Goal: Task Accomplishment & Management: Use online tool/utility

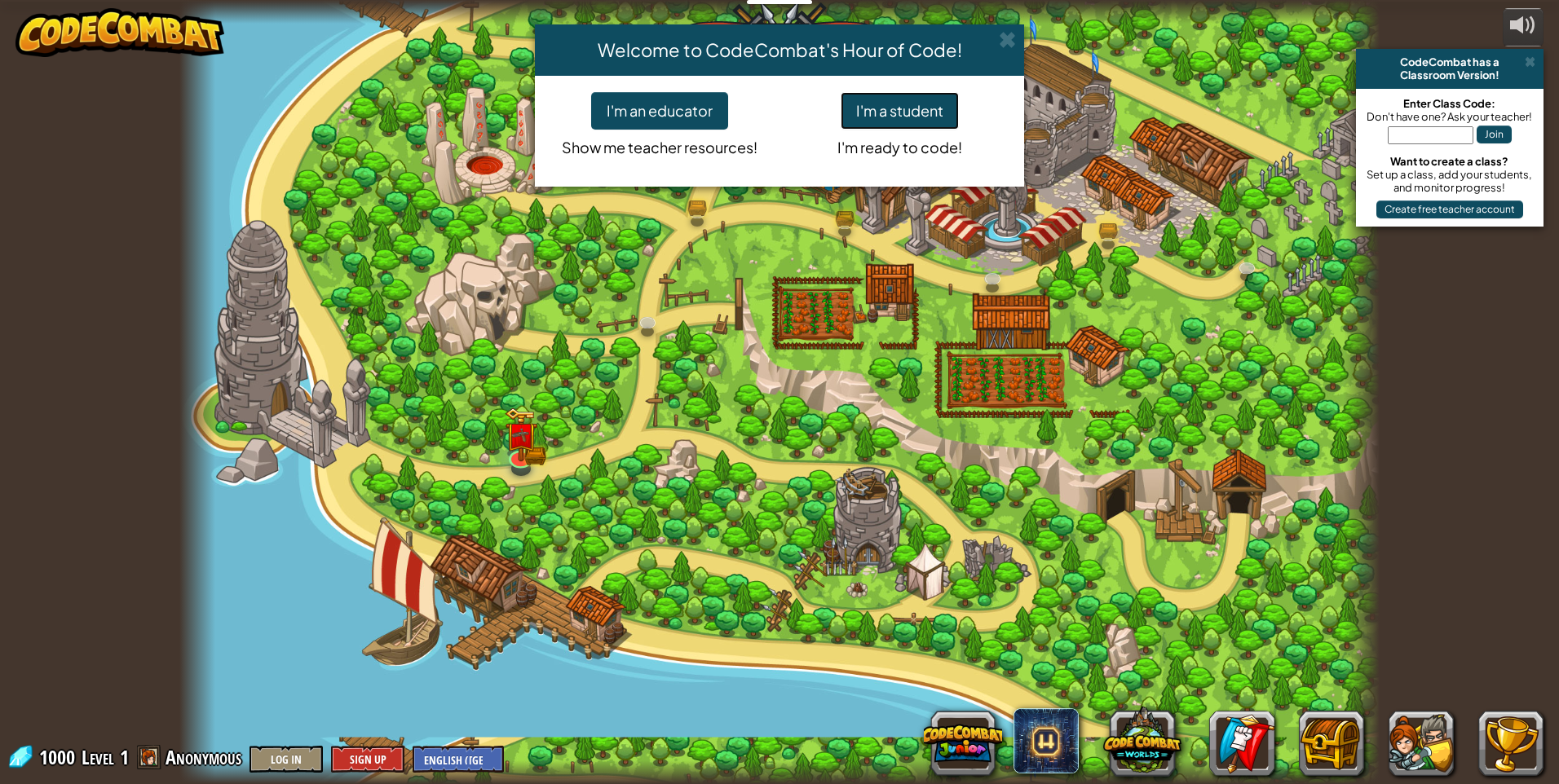
click at [933, 107] on button "I'm a student" at bounding box center [900, 111] width 118 height 38
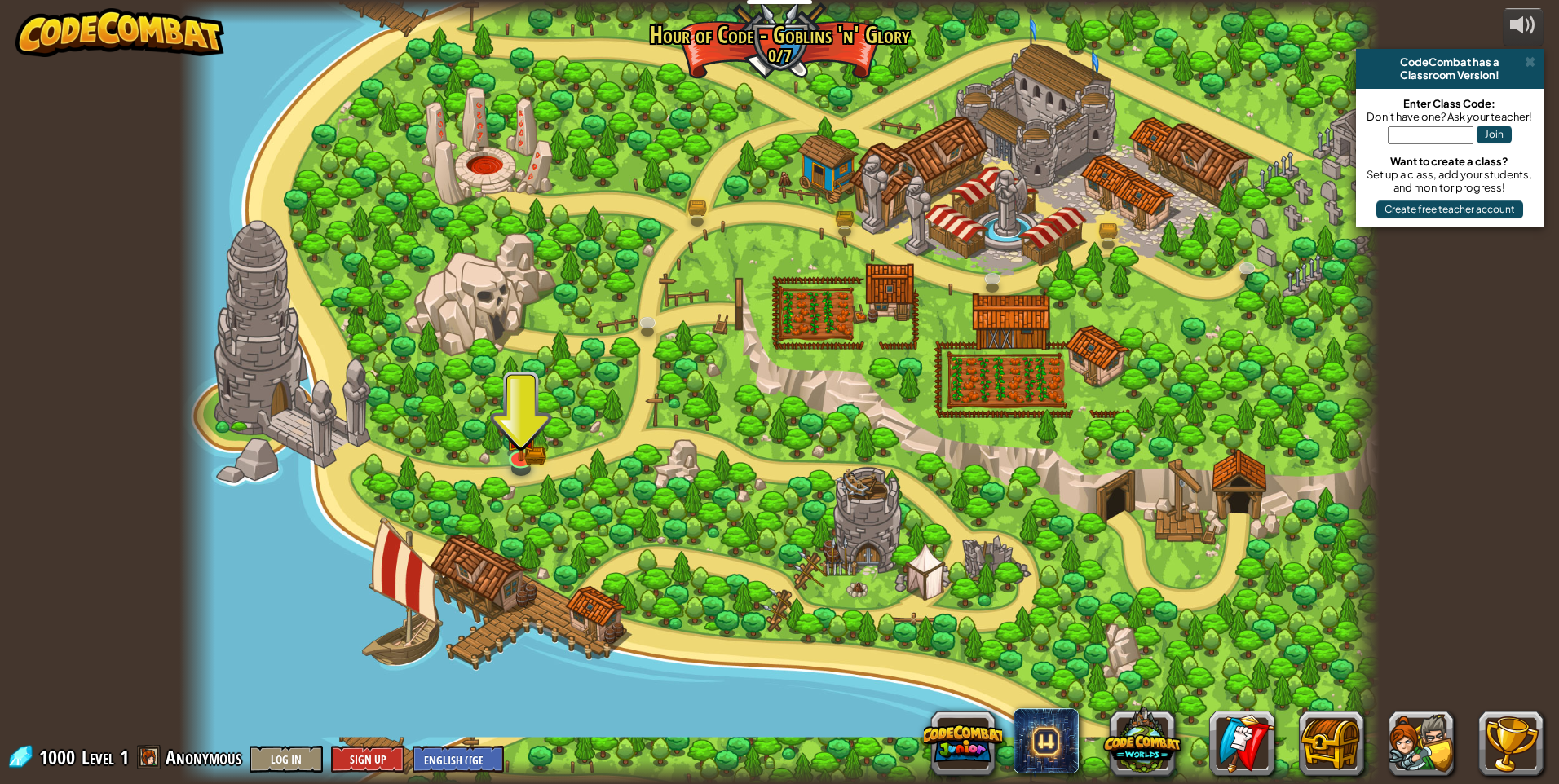
click at [504, 425] on div at bounding box center [780, 392] width 1201 height 784
click at [517, 432] on img at bounding box center [521, 423] width 19 height 19
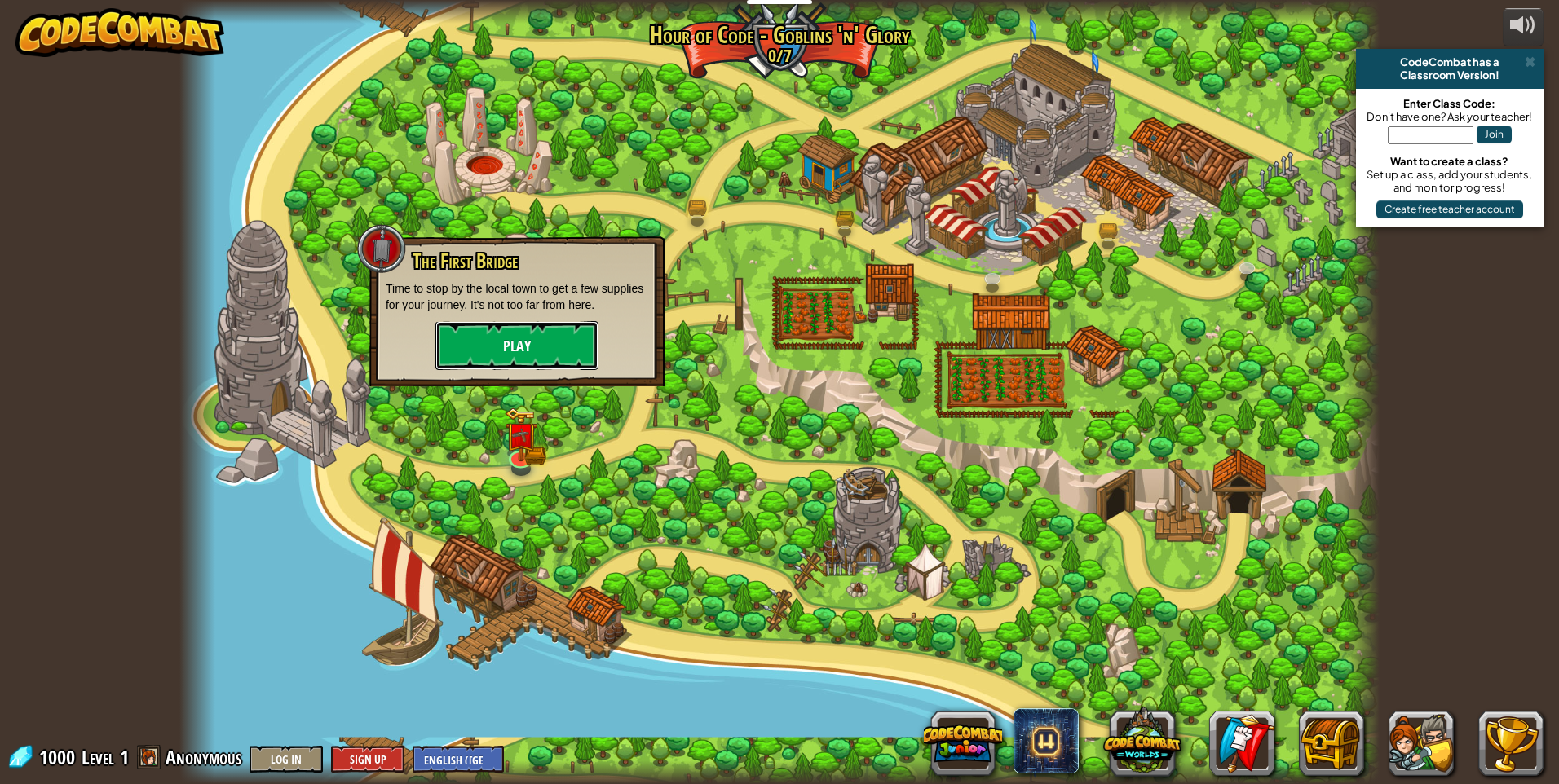
click at [512, 358] on button "Play" at bounding box center [516, 346] width 163 height 49
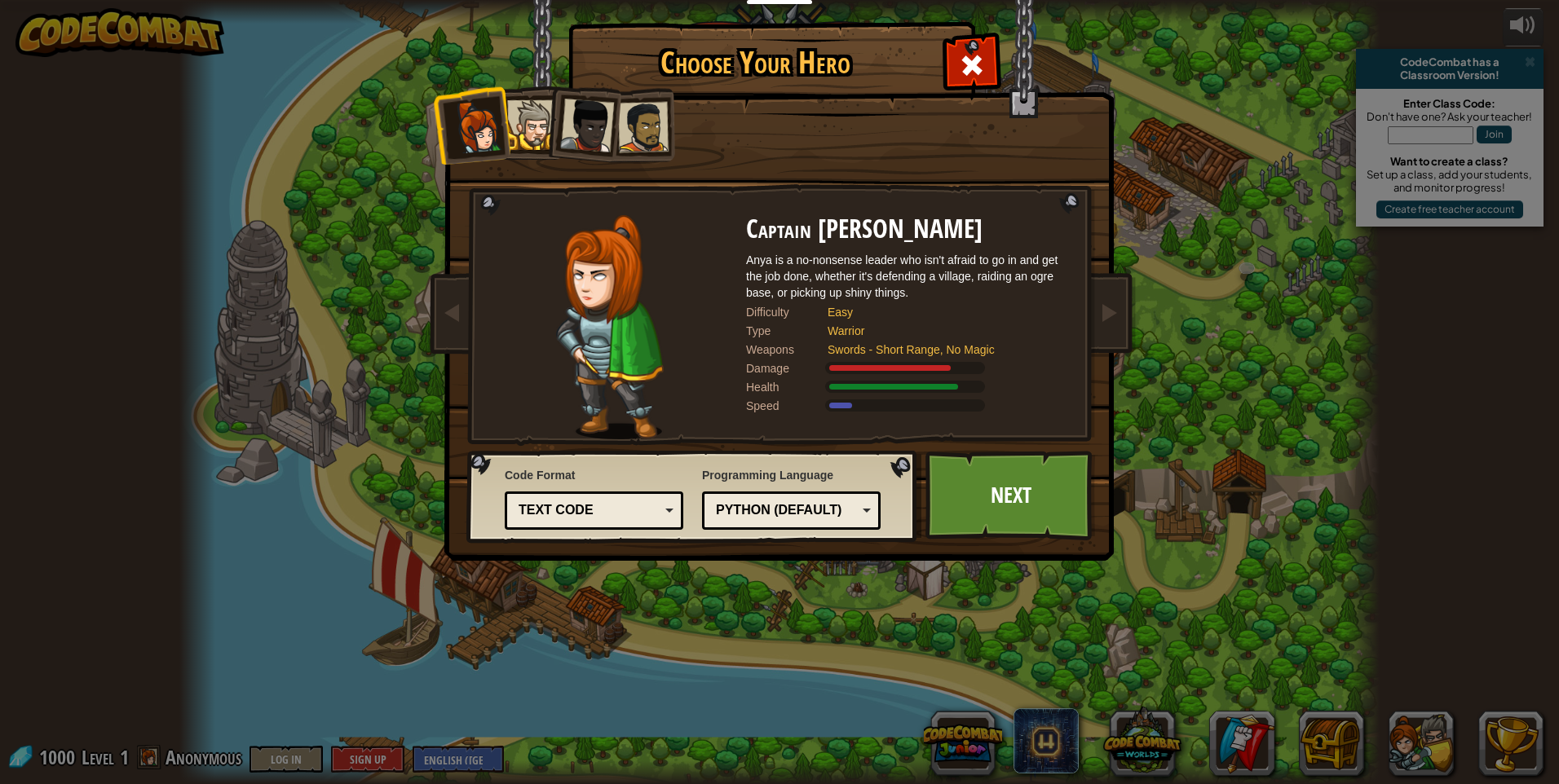
click at [827, 507] on div "Python (Default)" at bounding box center [787, 510] width 141 height 19
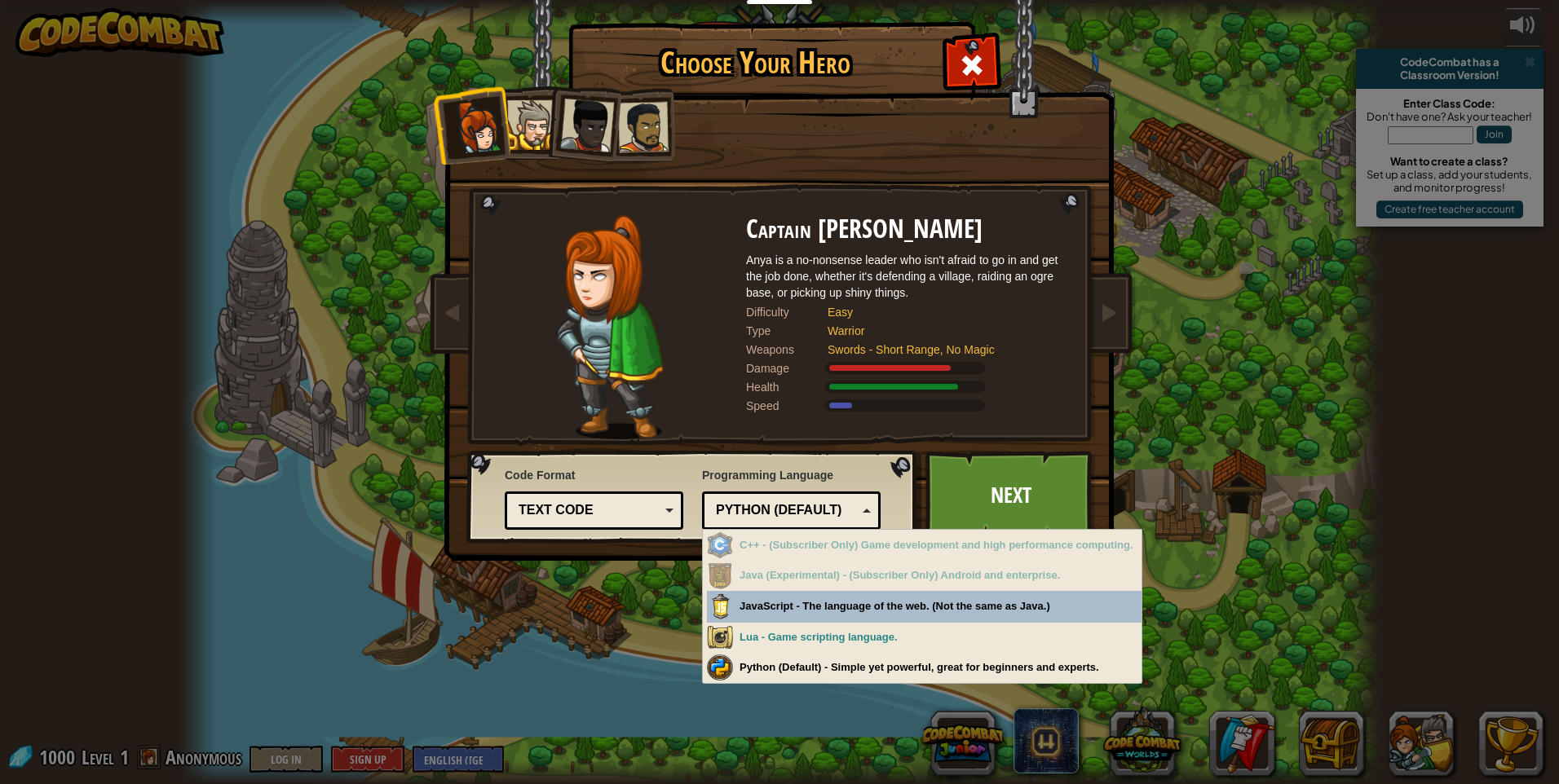
click at [763, 507] on div "Python (Default)" at bounding box center [787, 510] width 141 height 19
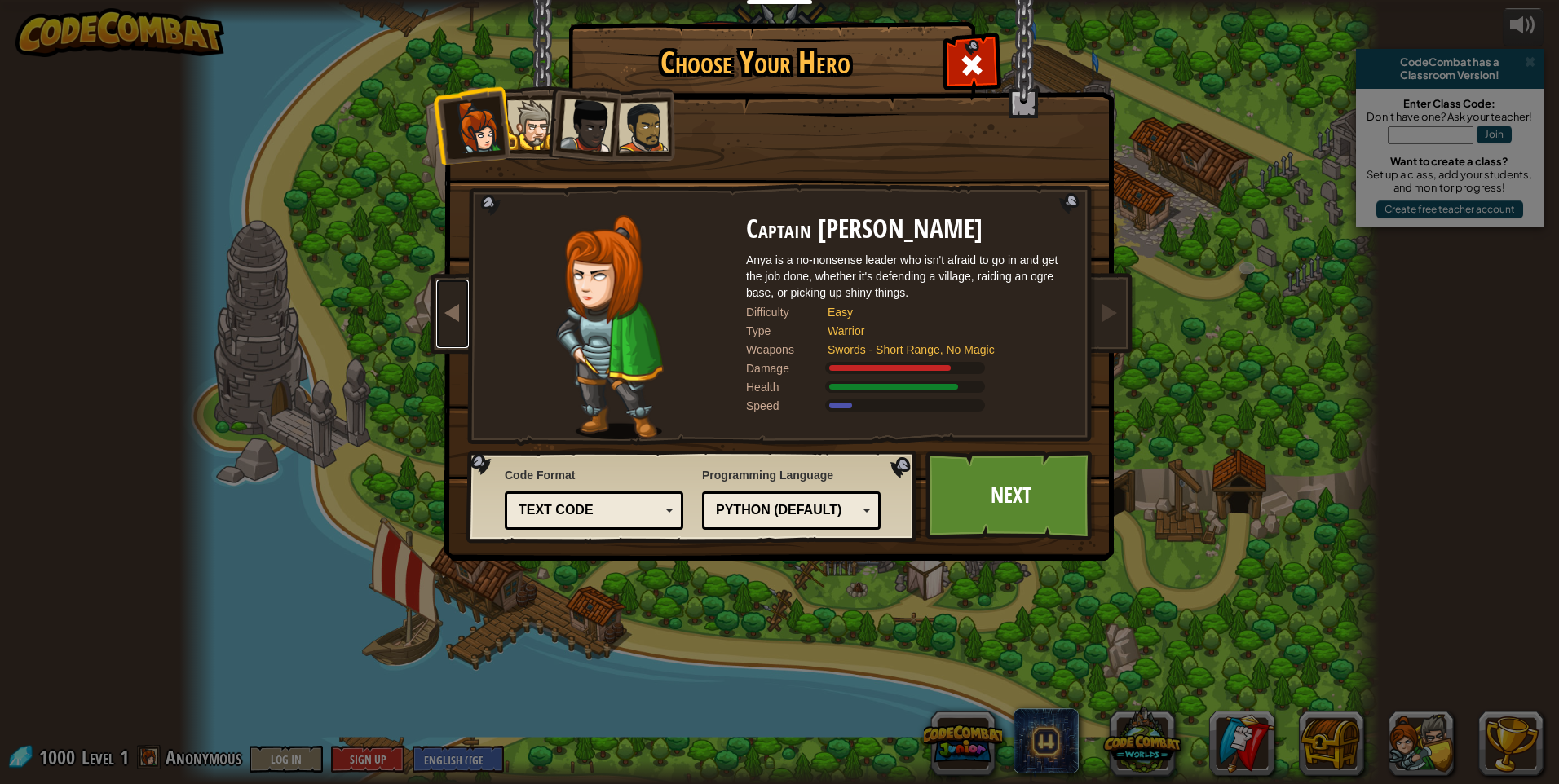
click at [451, 311] on span at bounding box center [452, 312] width 20 height 20
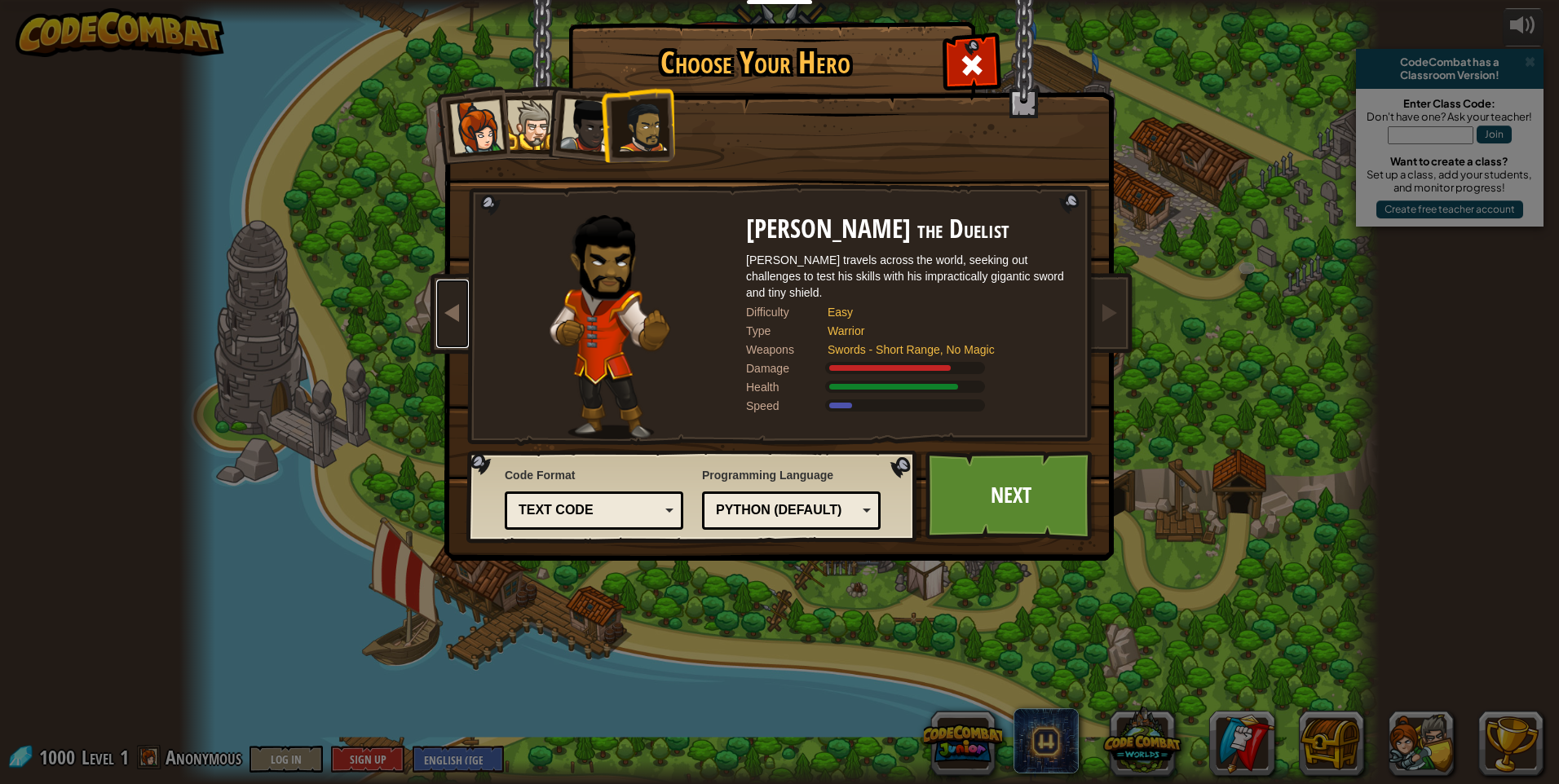
click at [453, 311] on span at bounding box center [452, 312] width 20 height 20
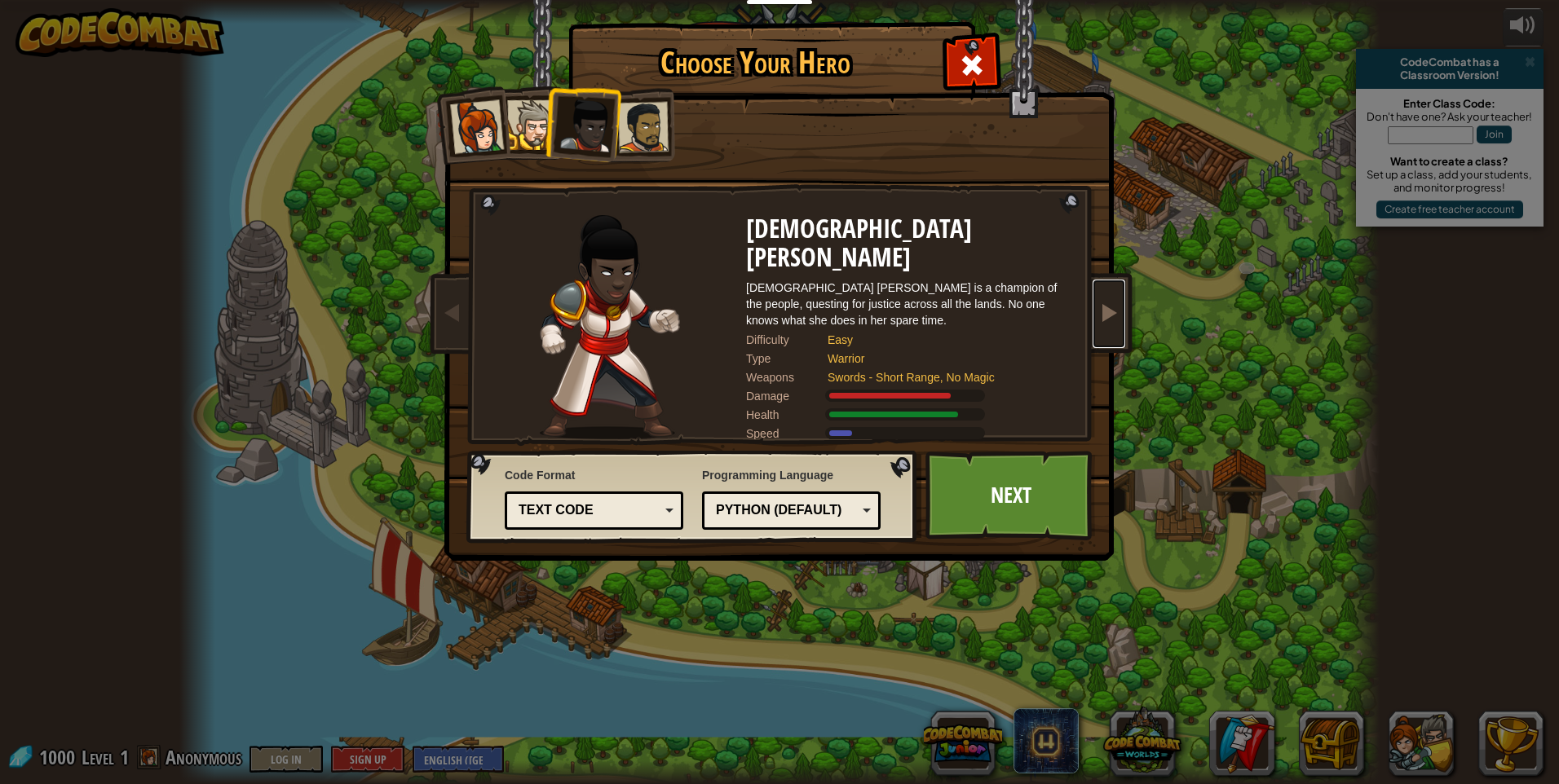
click at [1115, 314] on span at bounding box center [1109, 312] width 20 height 20
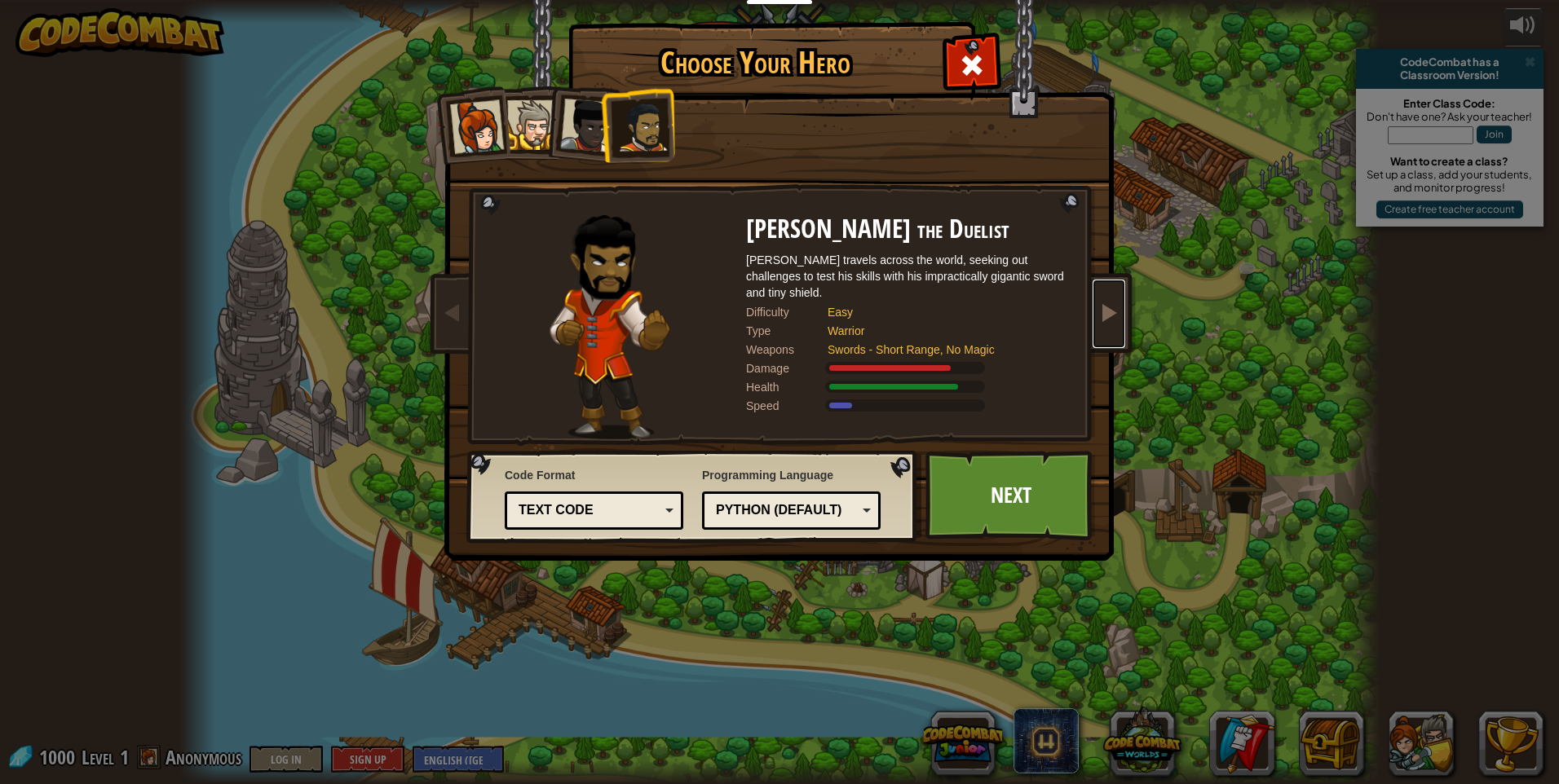
click at [1113, 314] on span at bounding box center [1109, 312] width 20 height 20
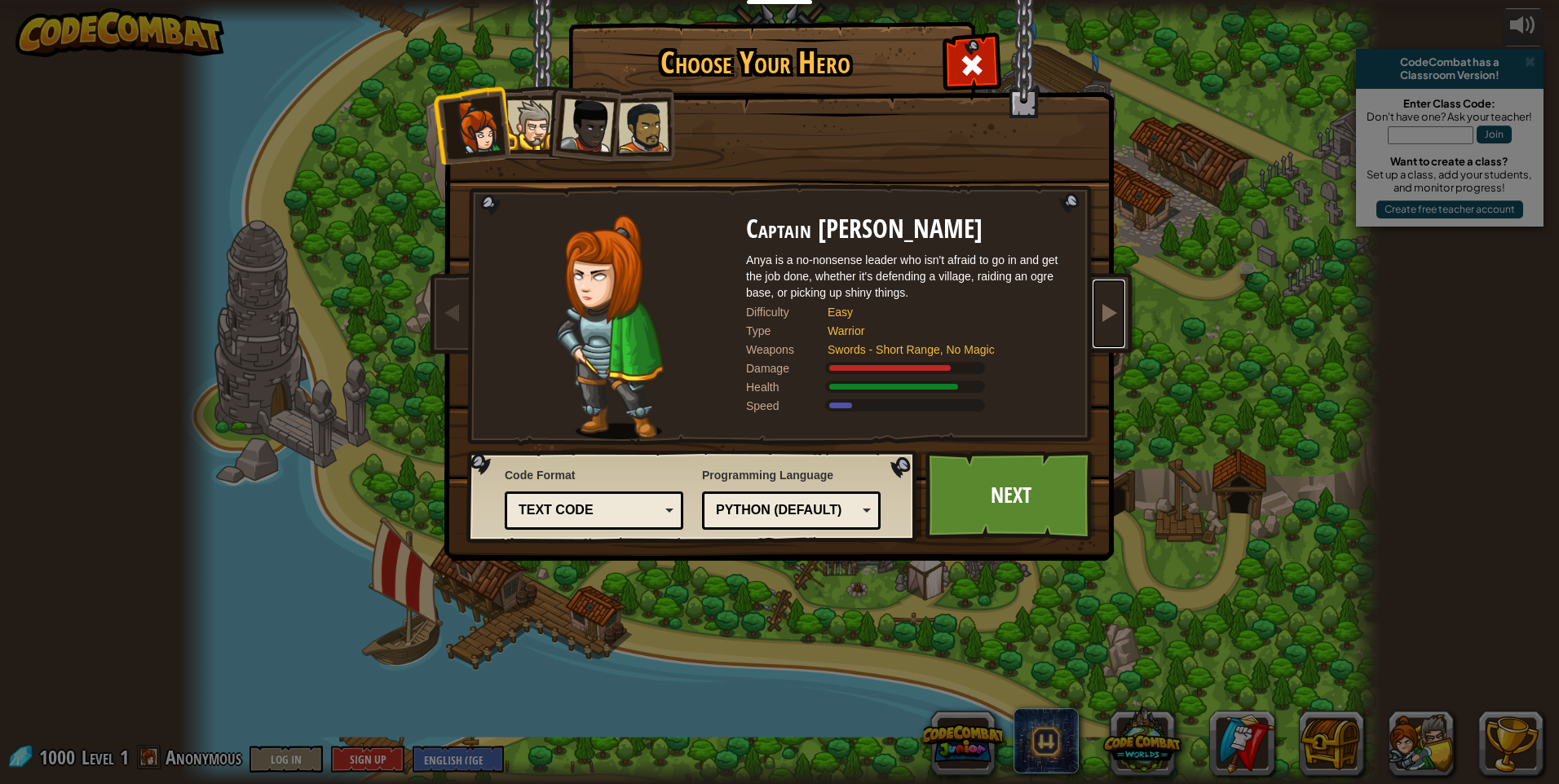
click at [1110, 314] on span at bounding box center [1109, 312] width 20 height 20
click at [1112, 314] on span at bounding box center [1109, 312] width 20 height 20
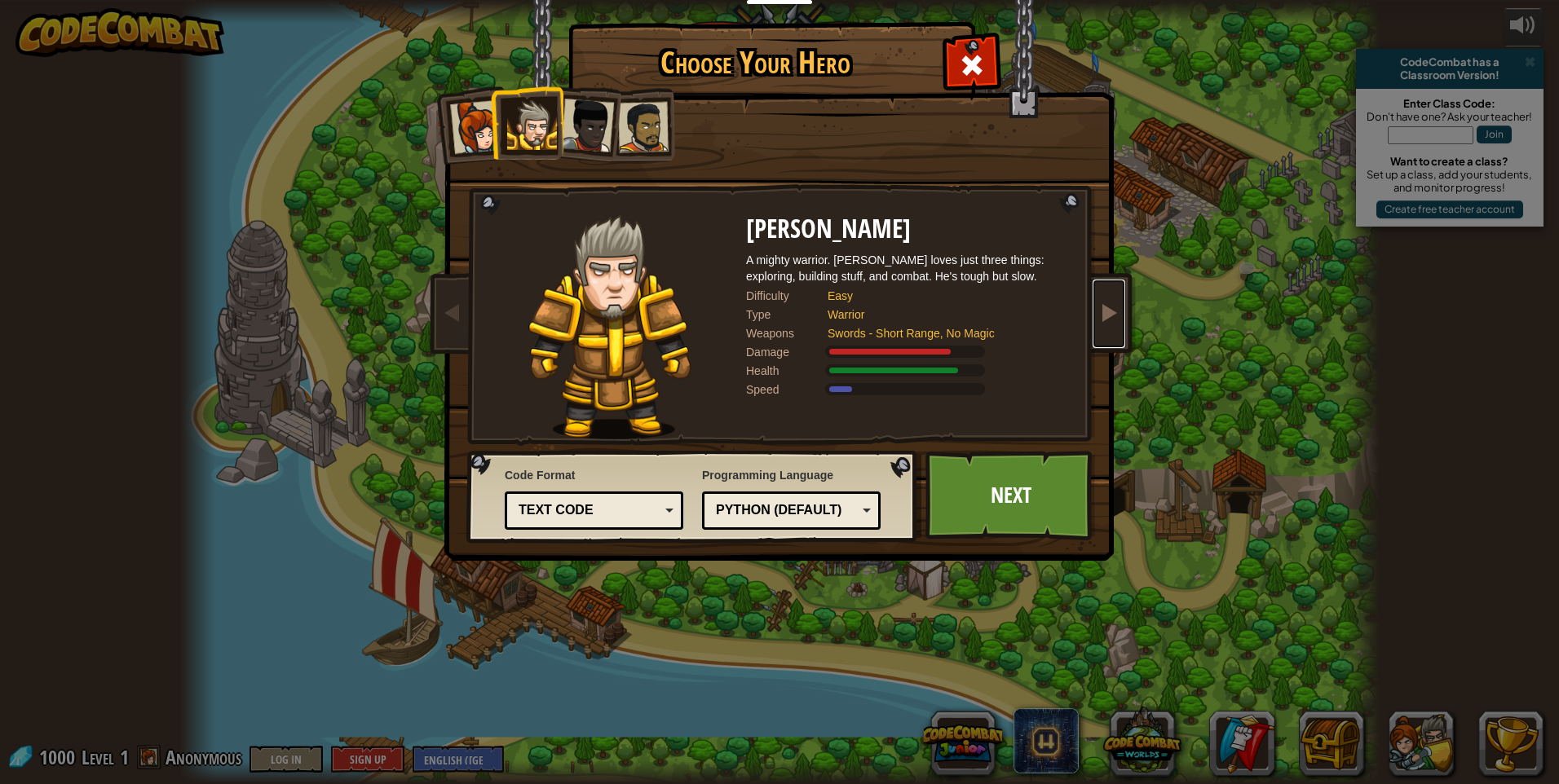
click at [1110, 314] on span at bounding box center [1109, 312] width 20 height 20
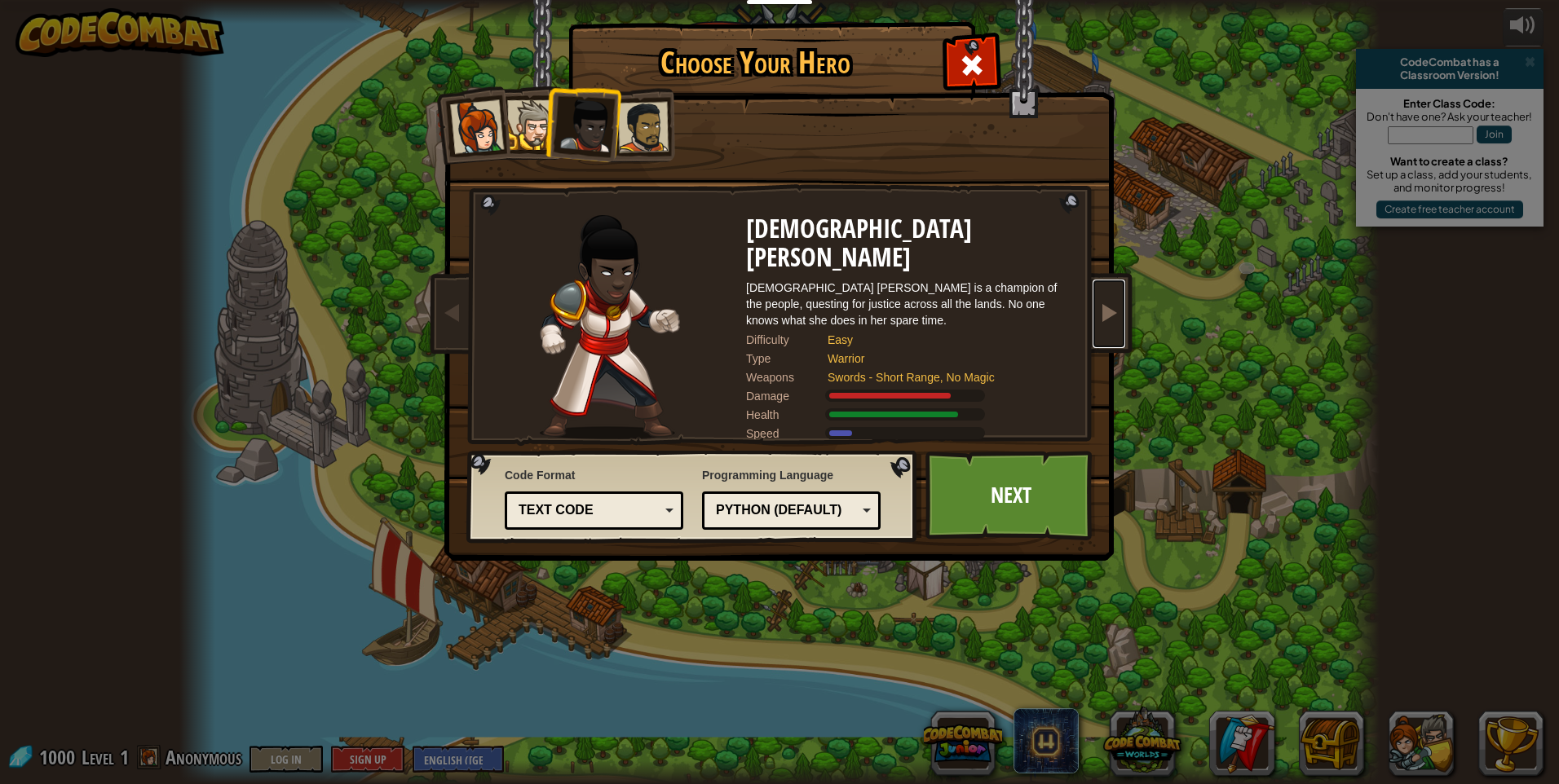
click at [1121, 317] on link at bounding box center [1109, 314] width 33 height 69
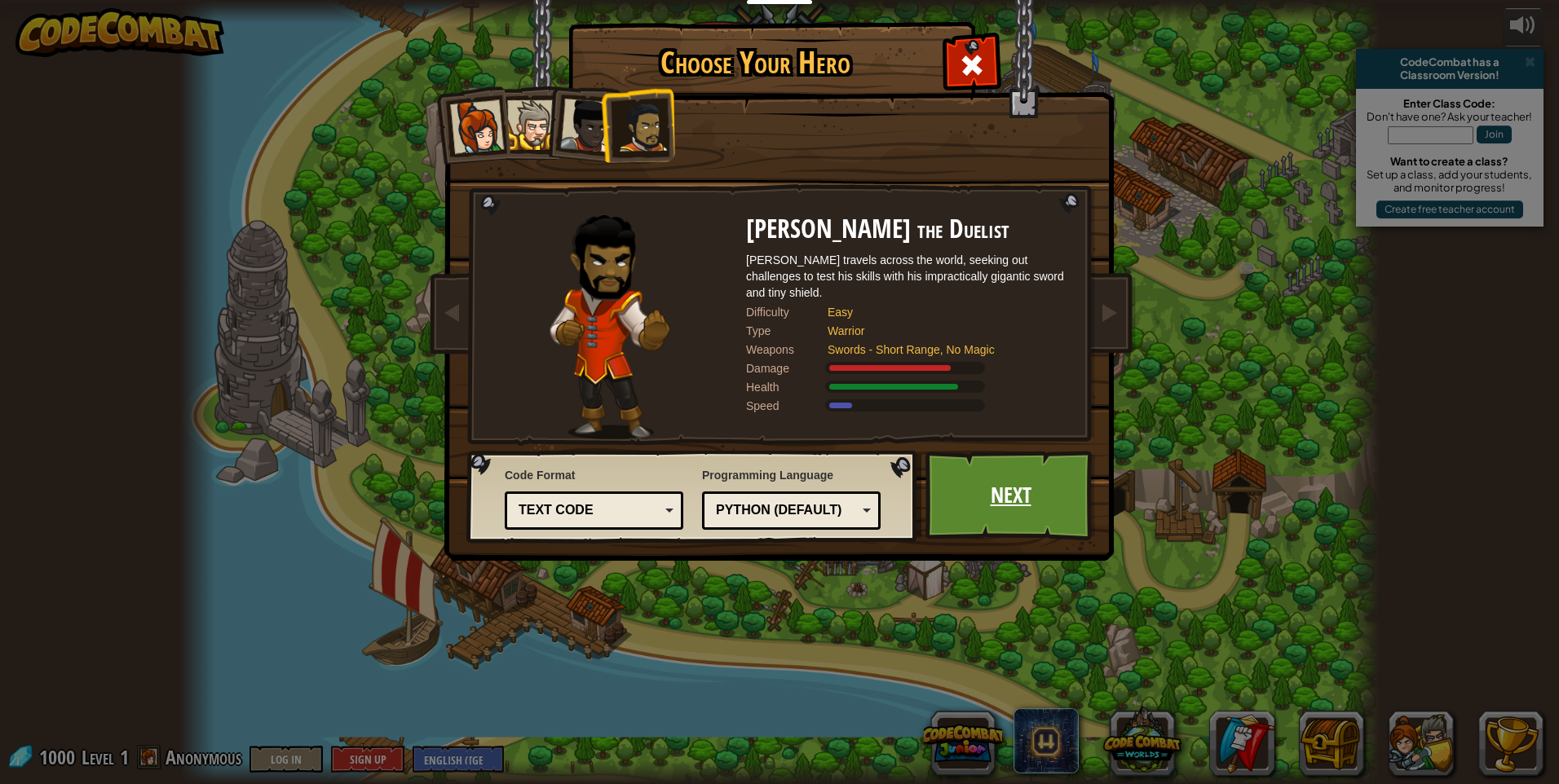
click at [986, 499] on link "Next" at bounding box center [1011, 495] width 170 height 89
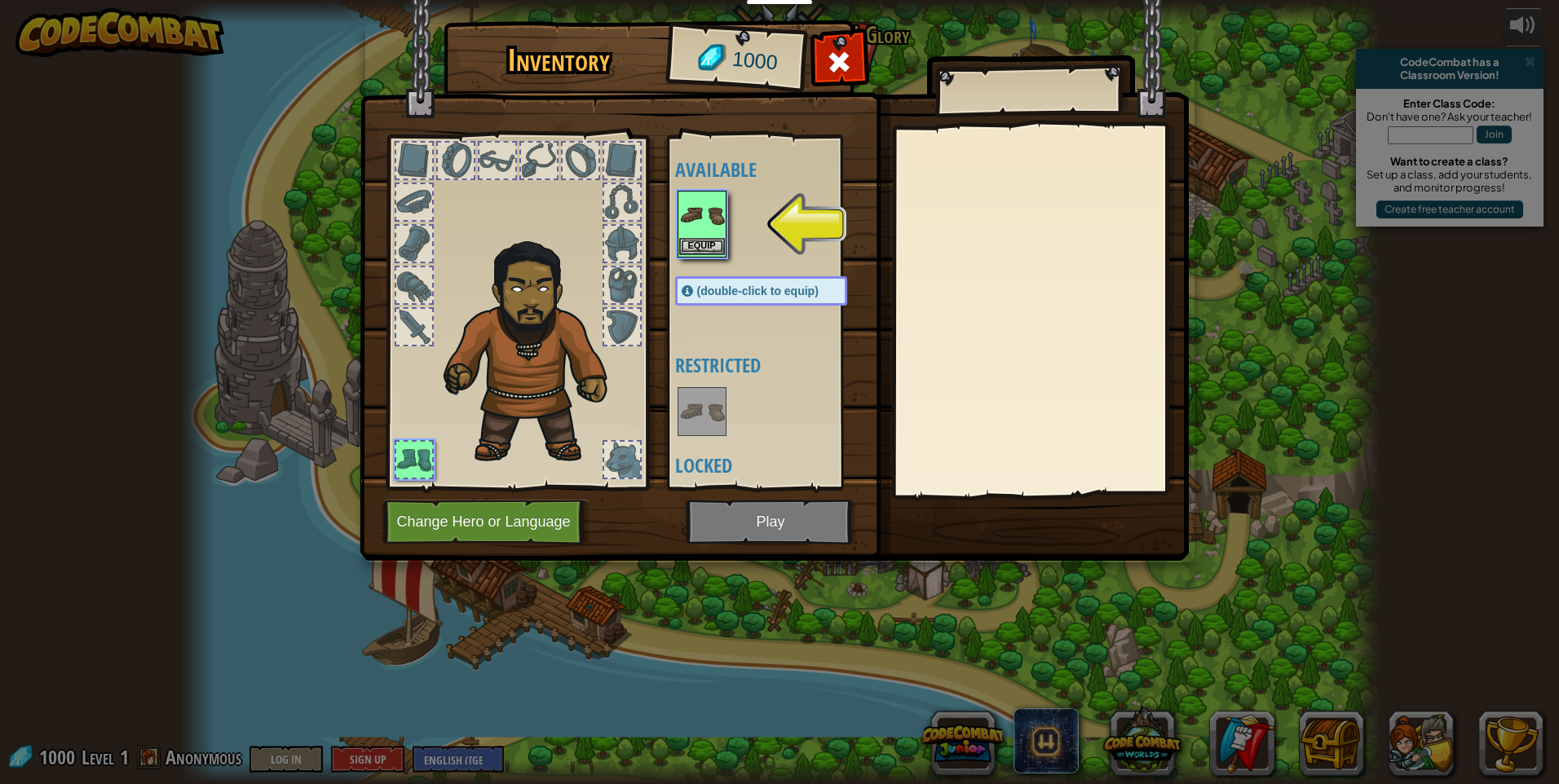
click at [700, 227] on img at bounding box center [702, 215] width 46 height 46
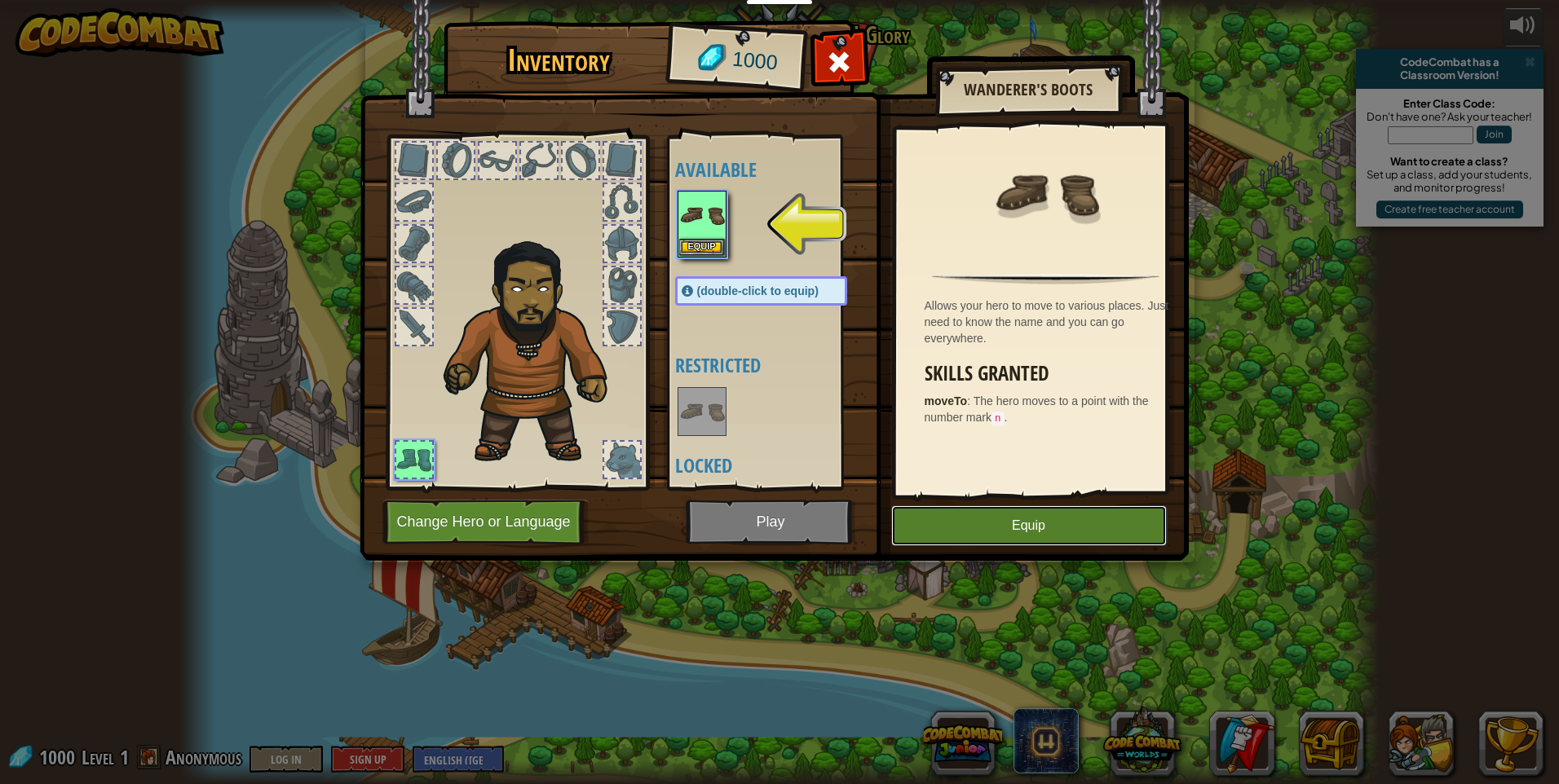
click at [1093, 522] on button "Equip" at bounding box center [1029, 525] width 276 height 40
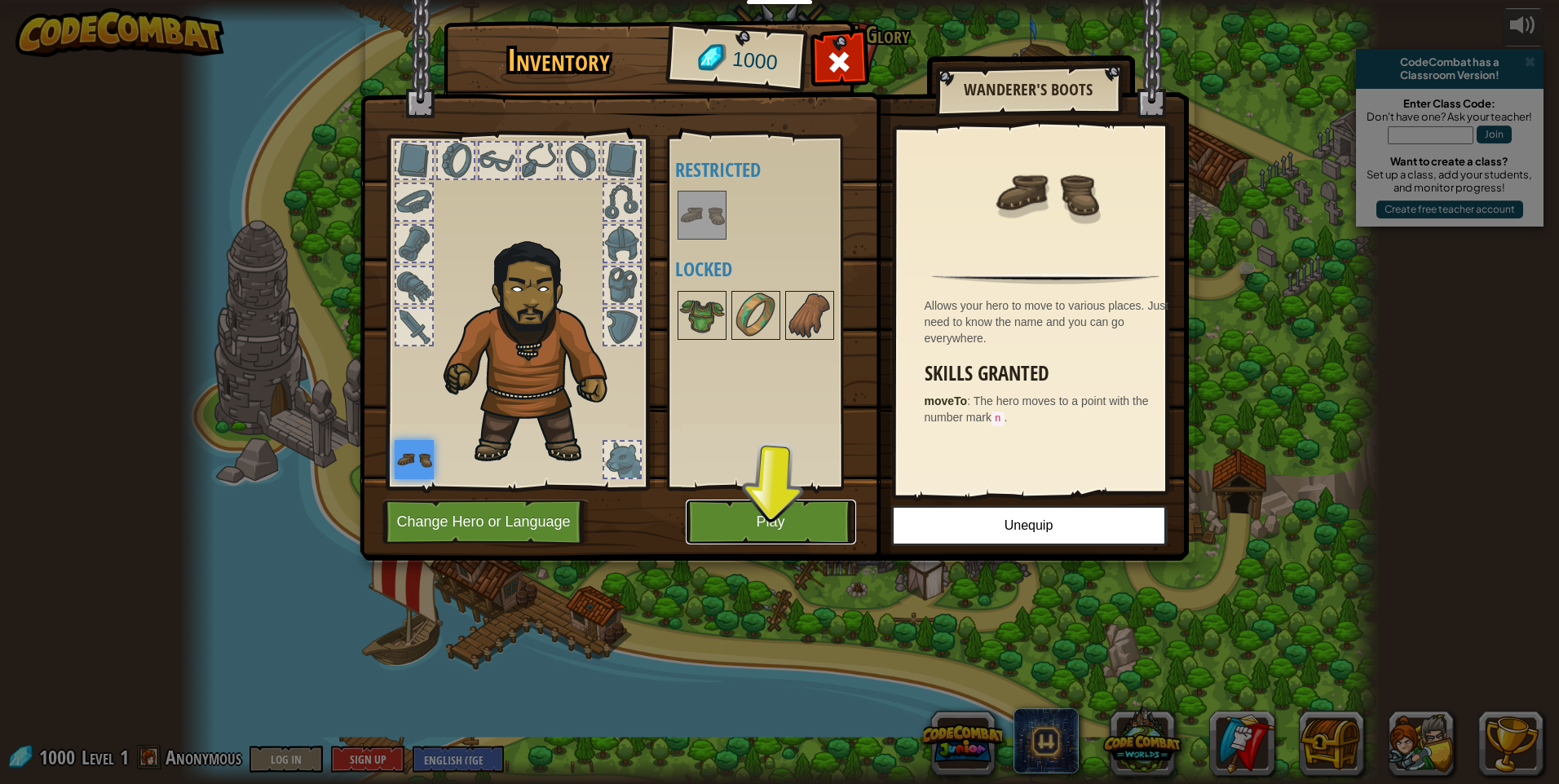
click at [797, 532] on button "Play" at bounding box center [770, 523] width 170 height 45
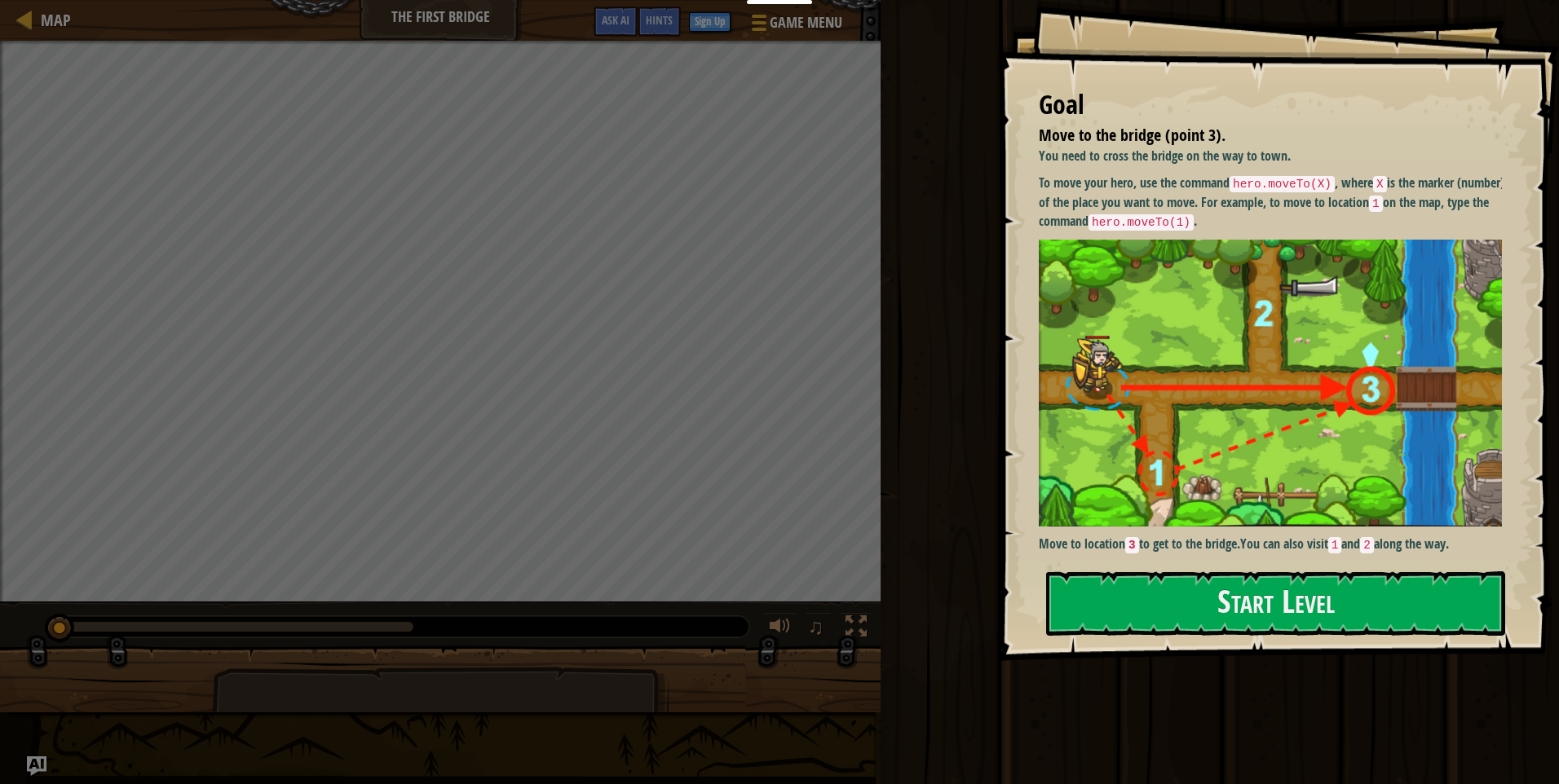
drag, startPoint x: 1335, startPoint y: 322, endPoint x: 1330, endPoint y: 372, distance: 50.2
click at [1334, 323] on img at bounding box center [1277, 384] width 476 height 288
click at [1231, 587] on button "Start Level" at bounding box center [1276, 604] width 459 height 65
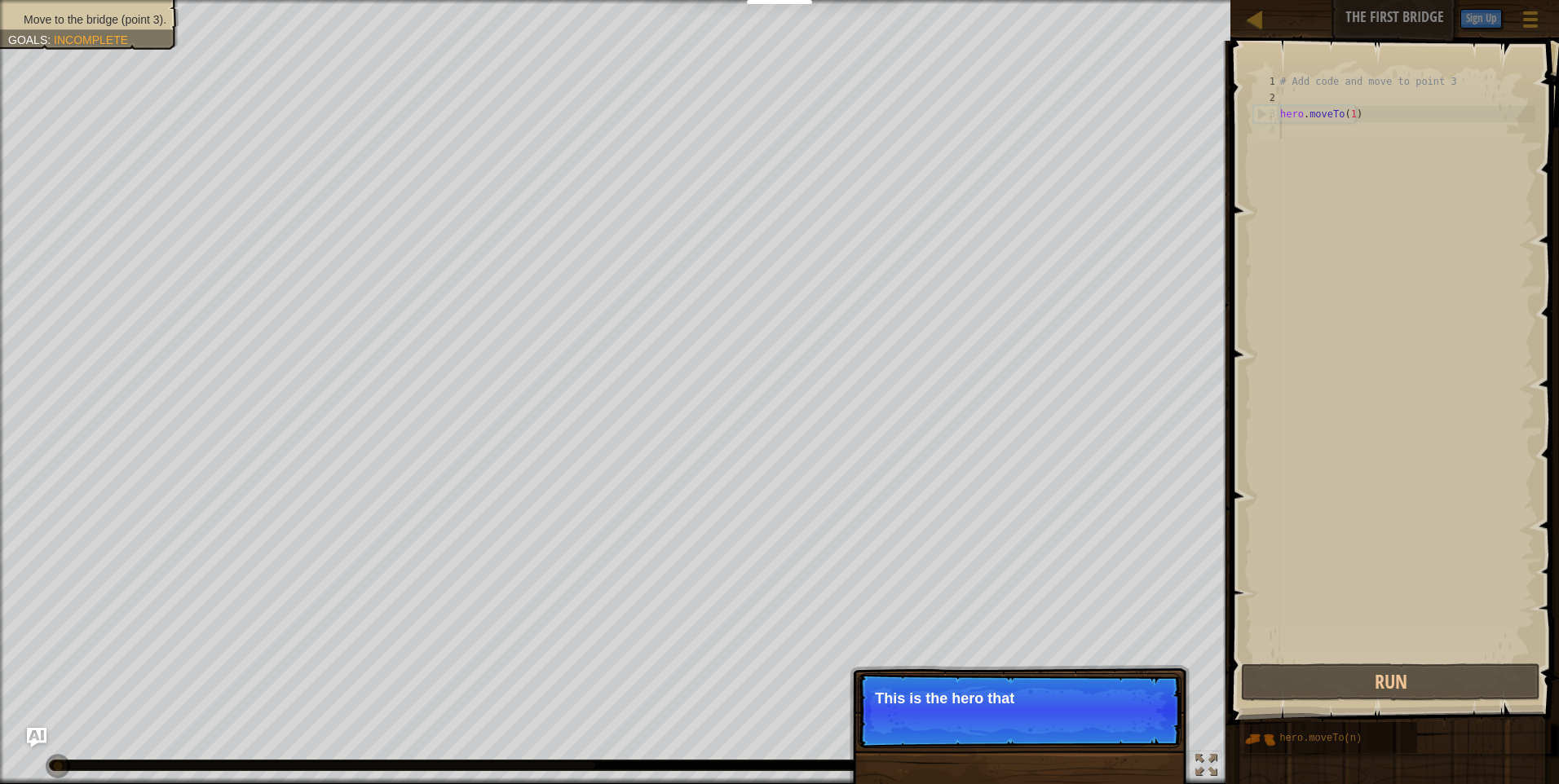
click at [956, 704] on p "This is the hero that" at bounding box center [1020, 698] width 290 height 16
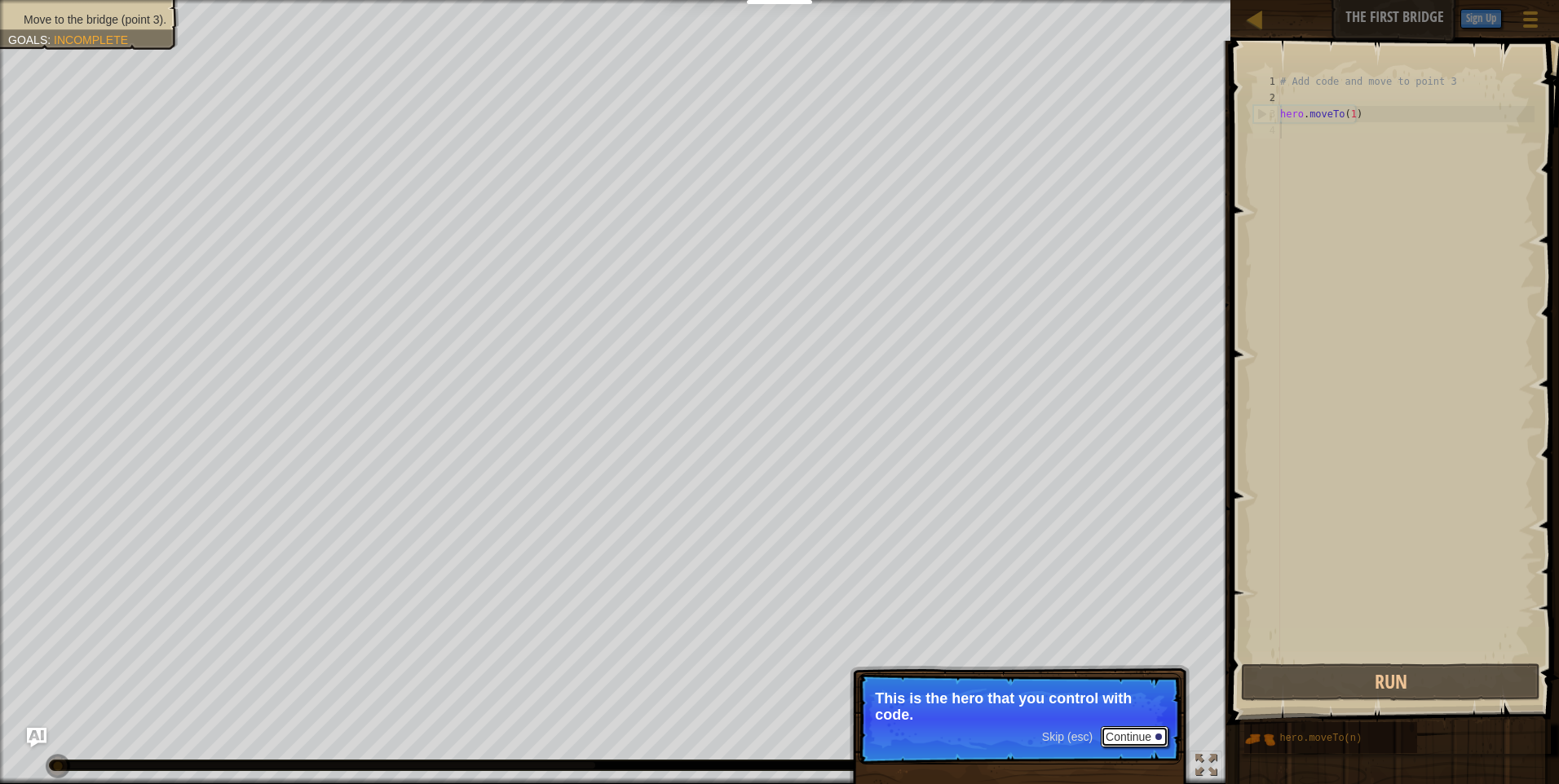
click at [1121, 734] on button "Continue" at bounding box center [1135, 737] width 68 height 22
click at [1126, 736] on button "Continue" at bounding box center [1135, 739] width 68 height 22
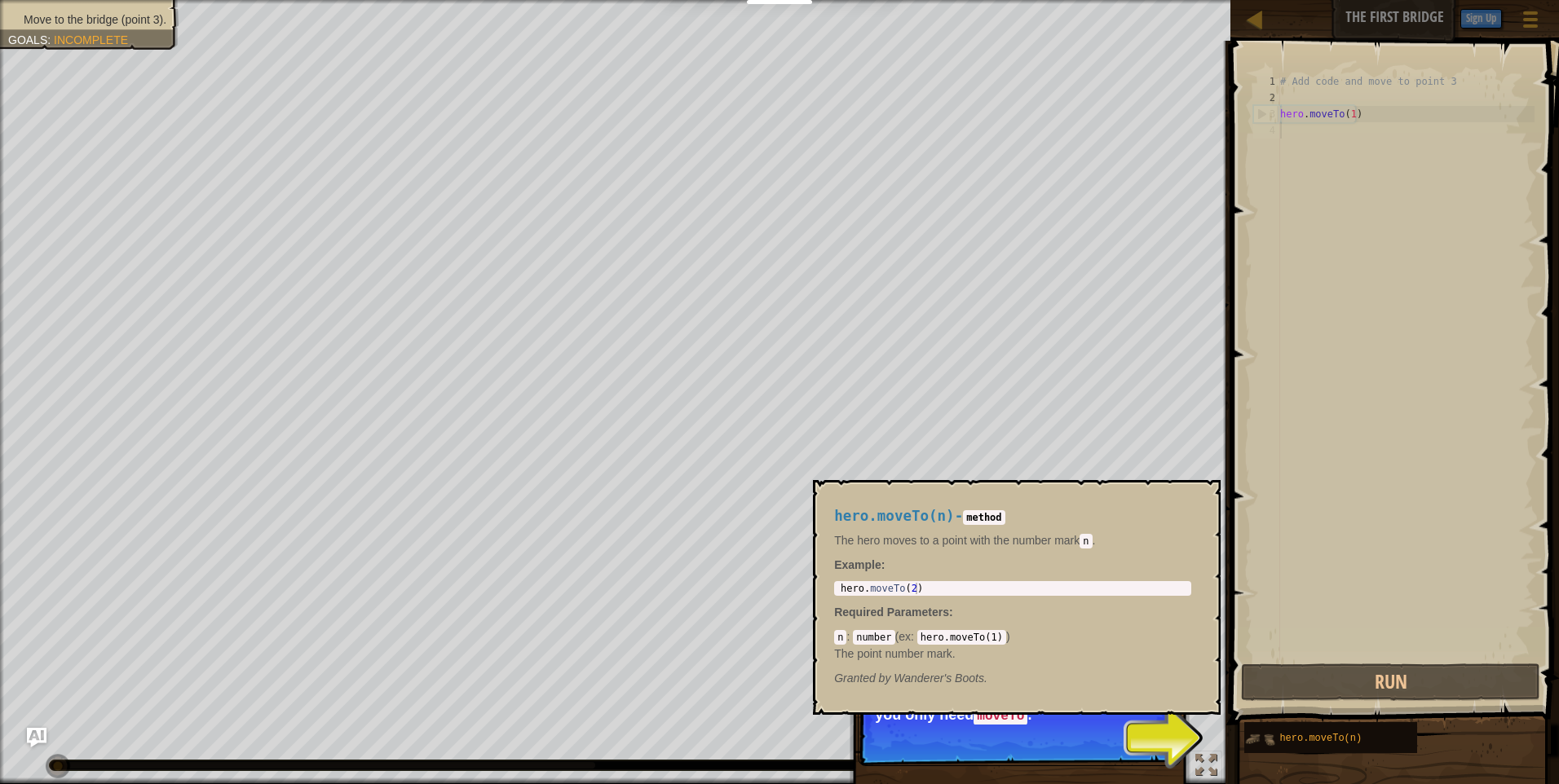
click at [1274, 737] on img at bounding box center [1260, 739] width 31 height 31
click at [1360, 740] on div "hero.moveTo(n)" at bounding box center [1354, 738] width 156 height 31
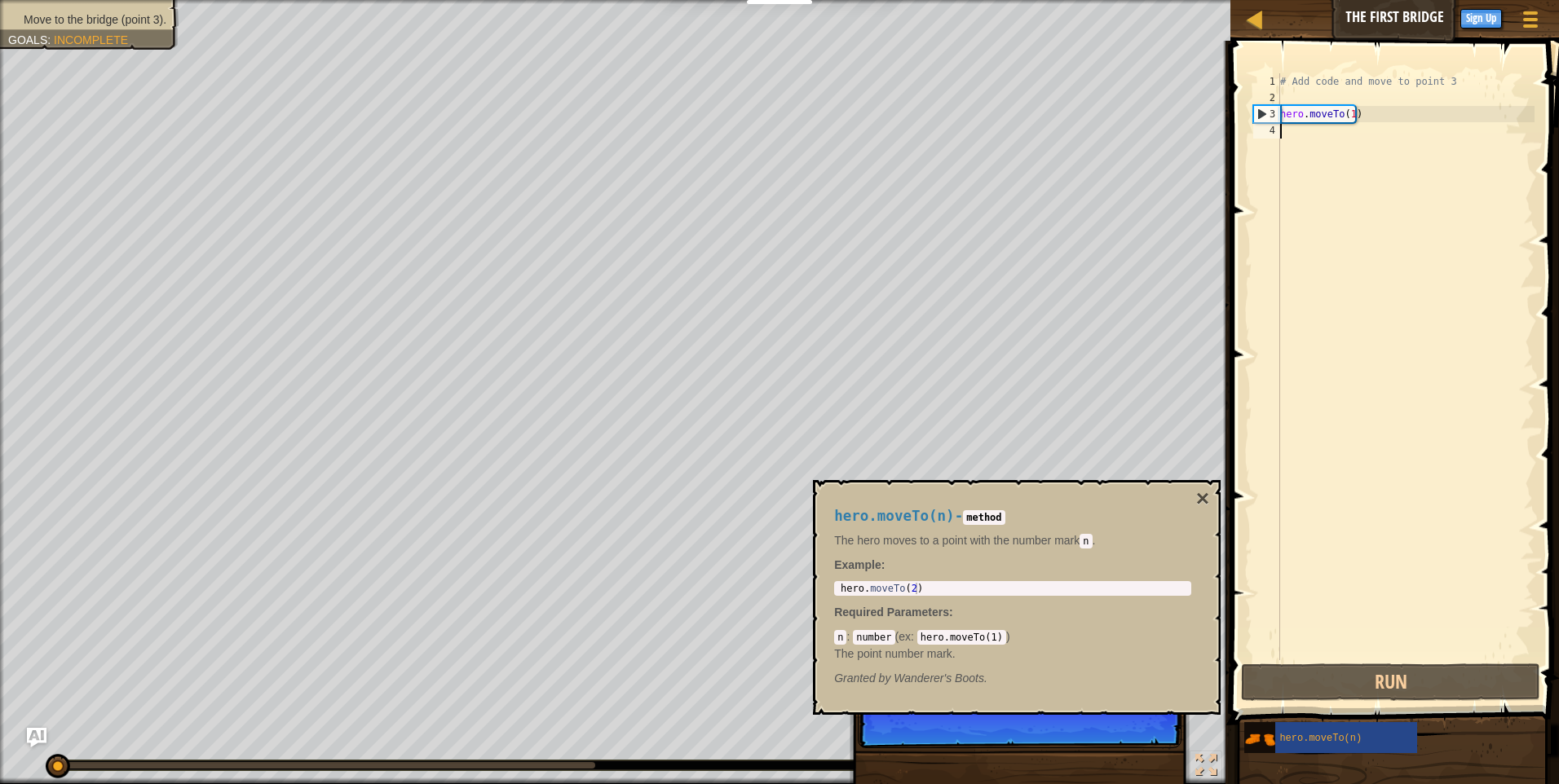
type textarea "hero.moveTo(2)"
click at [968, 590] on div "hero . moveTo ( 2 )" at bounding box center [1013, 600] width 351 height 34
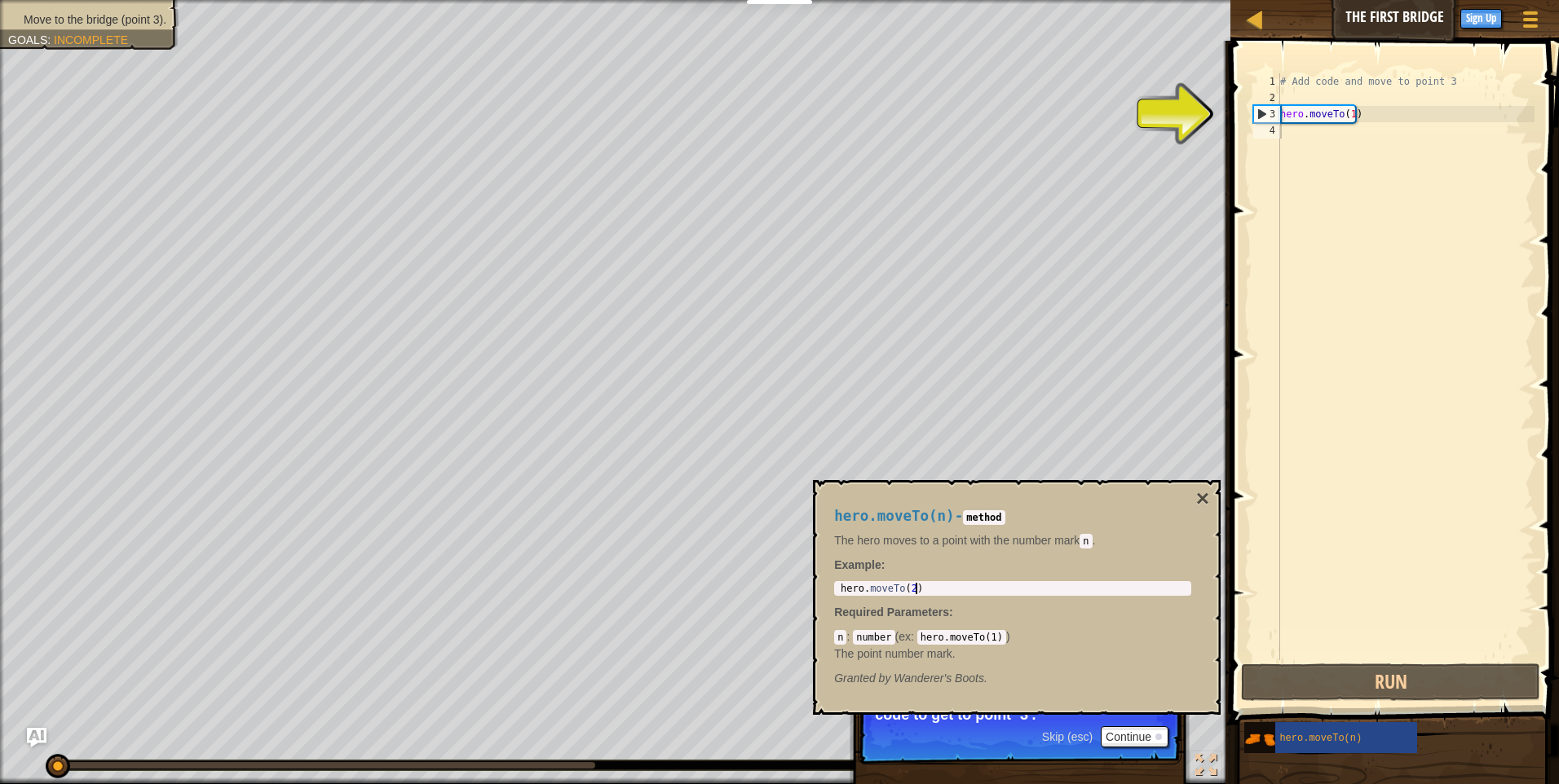
click at [1282, 107] on div "# Add code and move to point 3 hero . moveTo ( 1 )" at bounding box center [1406, 383] width 258 height 619
drag, startPoint x: 1248, startPoint y: 112, endPoint x: 1263, endPoint y: 114, distance: 15.1
click at [1252, 112] on div "hero.moveTo(1) 1 2 3 4 # Add code and move to point 3 hero . moveTo ( 1 ) ההההה…" at bounding box center [1393, 415] width 334 height 732
click at [1263, 114] on div "3" at bounding box center [1268, 114] width 26 height 16
type textarea "hero.moveTo(1)"
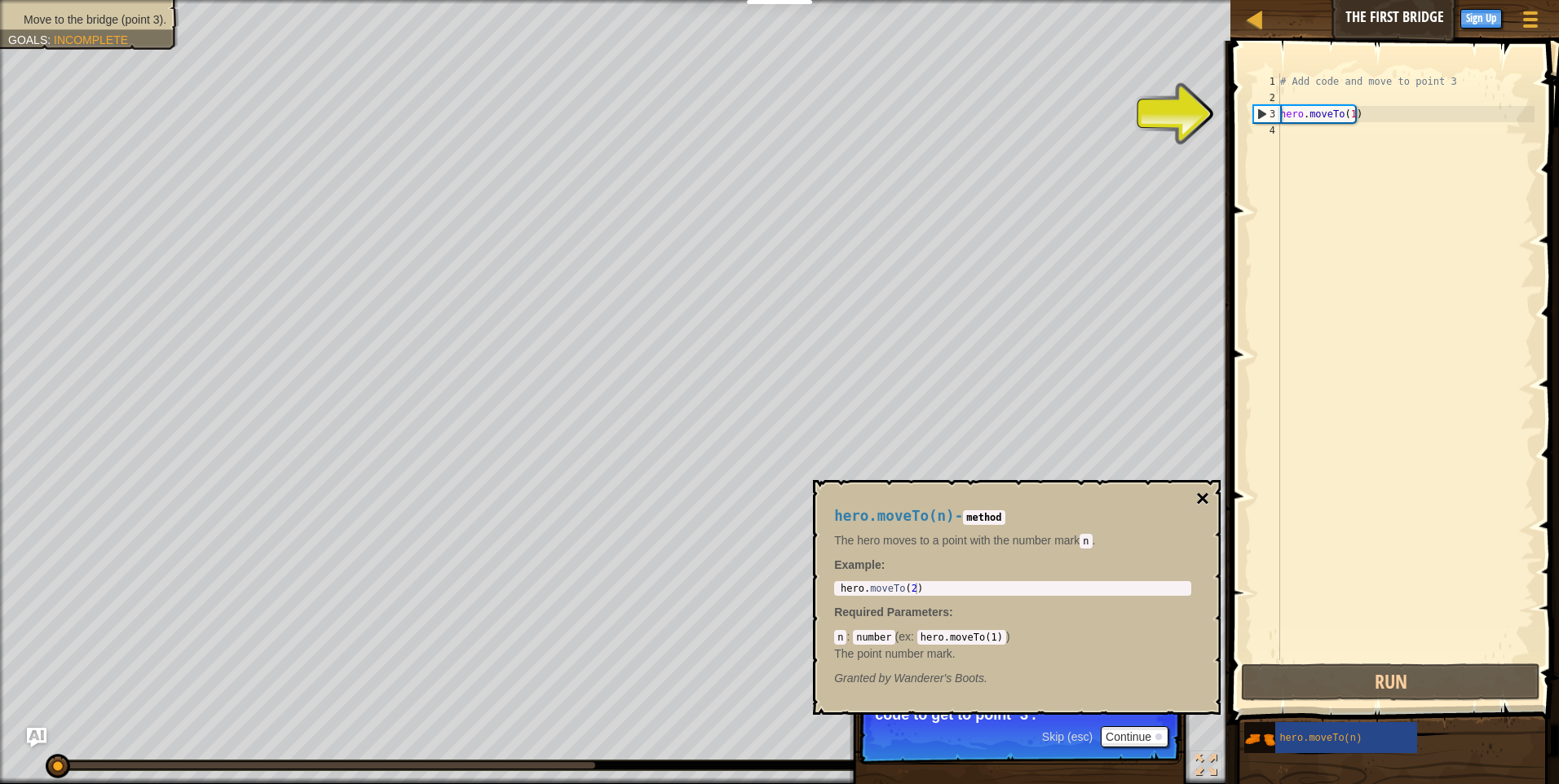
click at [1208, 501] on button "×" at bounding box center [1203, 499] width 13 height 23
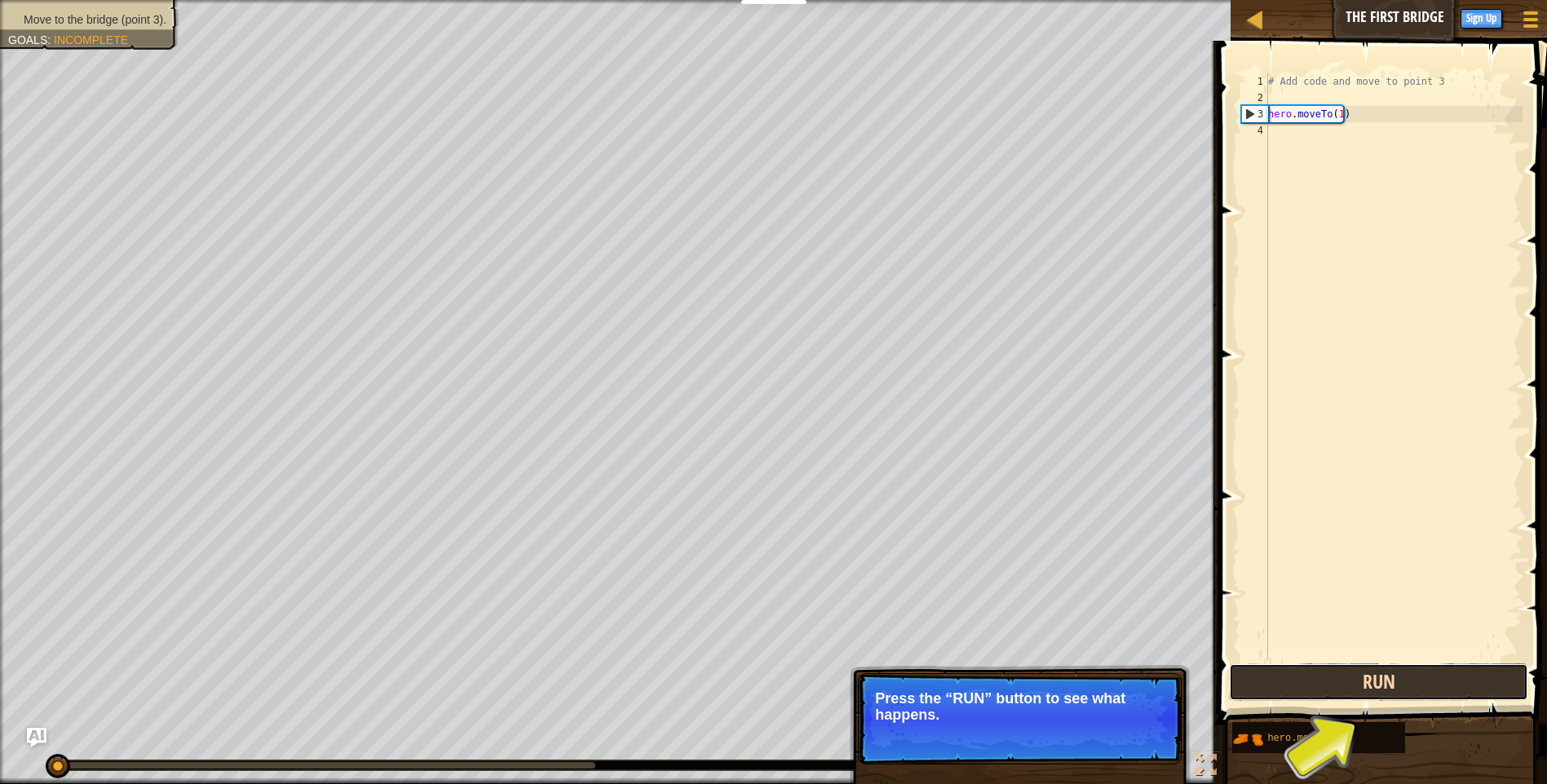
click at [1295, 682] on button "Run" at bounding box center [1379, 682] width 299 height 38
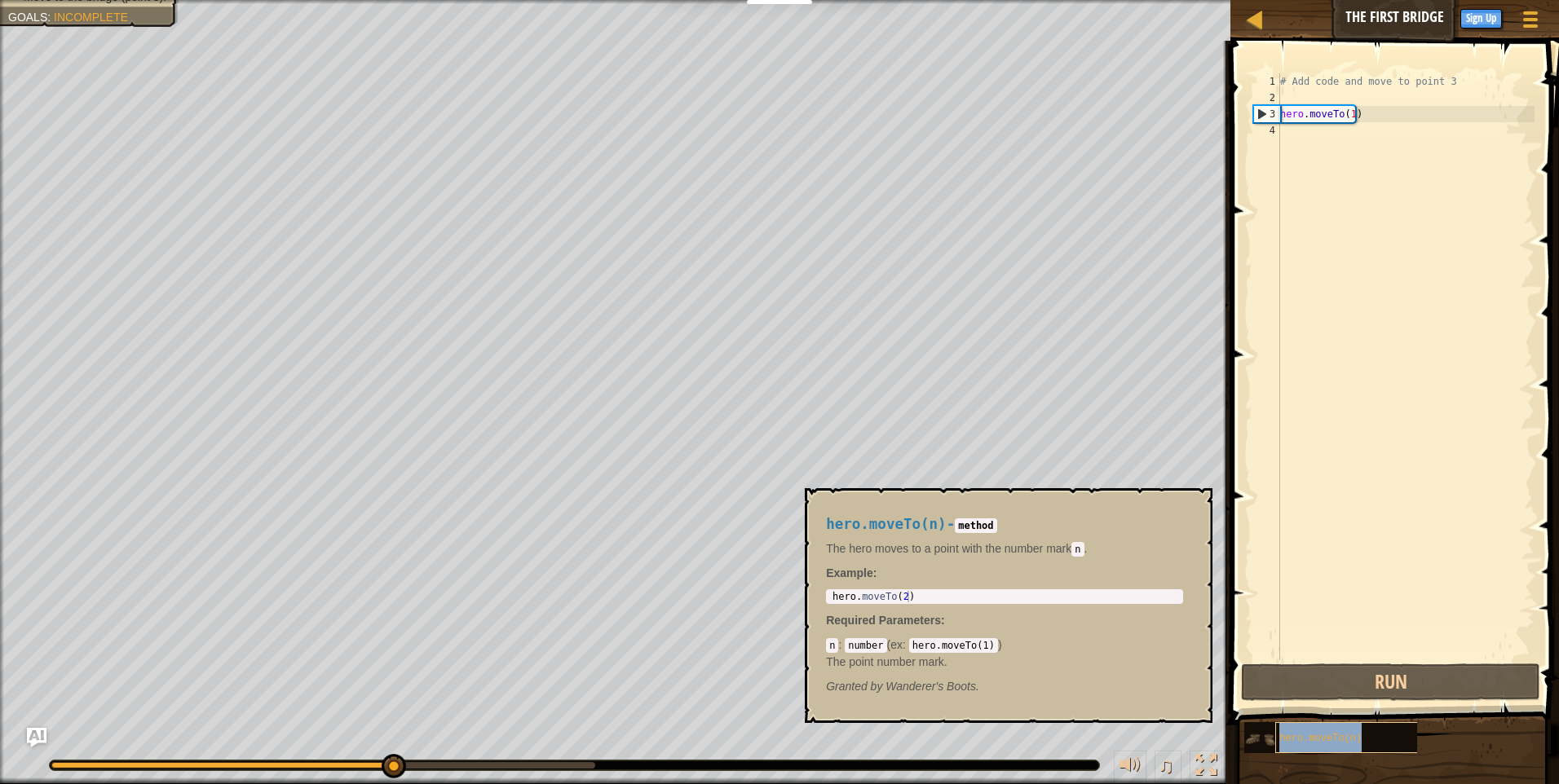
click at [1295, 733] on span "hero.moveTo(n)" at bounding box center [1321, 739] width 83 height 11
click at [1252, 732] on img at bounding box center [1260, 739] width 31 height 31
click at [1038, 603] on div "1 hero . moveTo ( 2 ) ההההההההההההההההההההההההההההההההההההההההההההההההההההההההה…" at bounding box center [1005, 597] width 357 height 15
type textarea "hero.moveTo(2)"
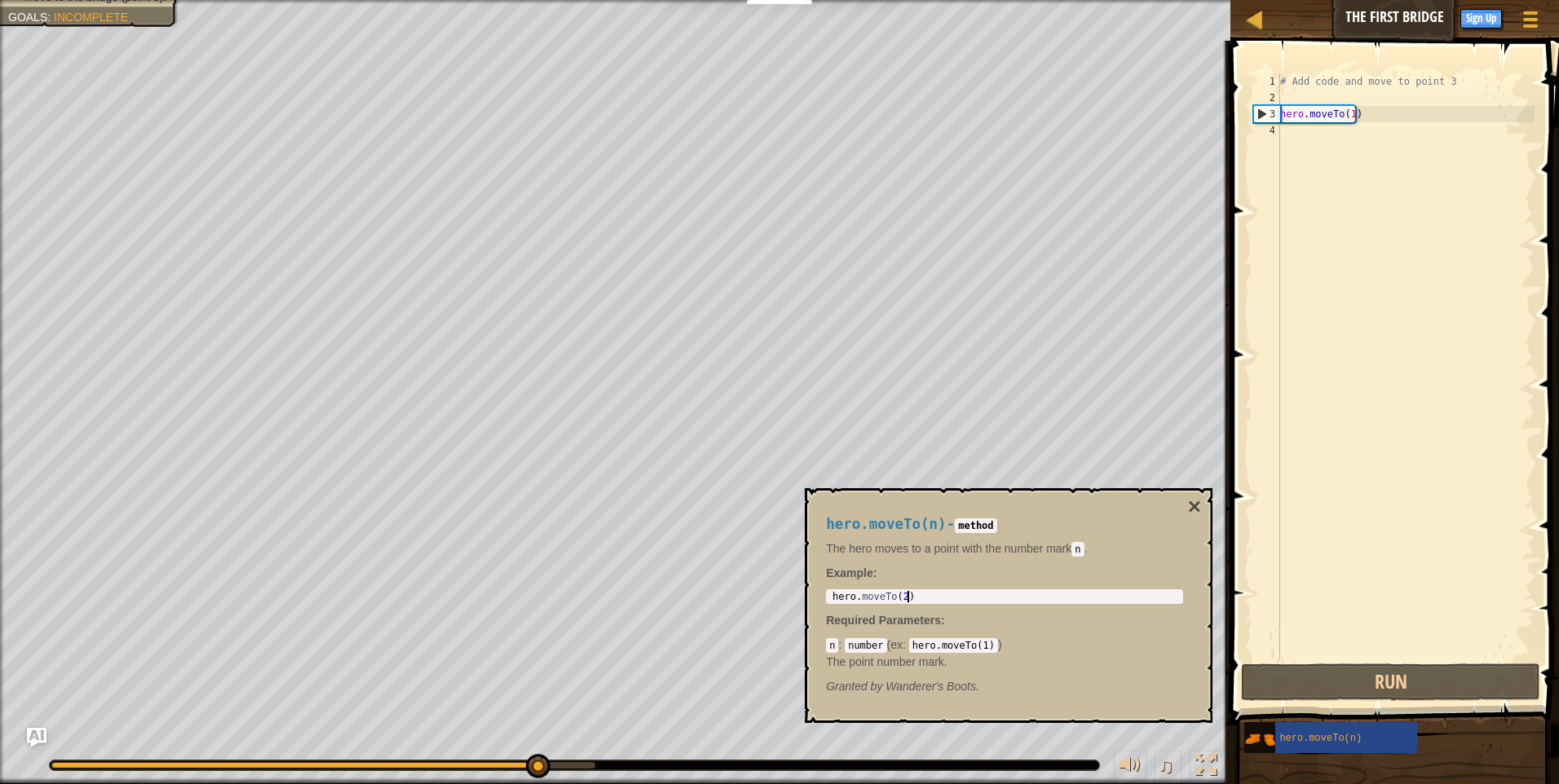
drag, startPoint x: 1038, startPoint y: 603, endPoint x: 1036, endPoint y: 593, distance: 10.2
click at [1036, 593] on div "hero . moveTo ( 2 )" at bounding box center [1004, 608] width 351 height 34
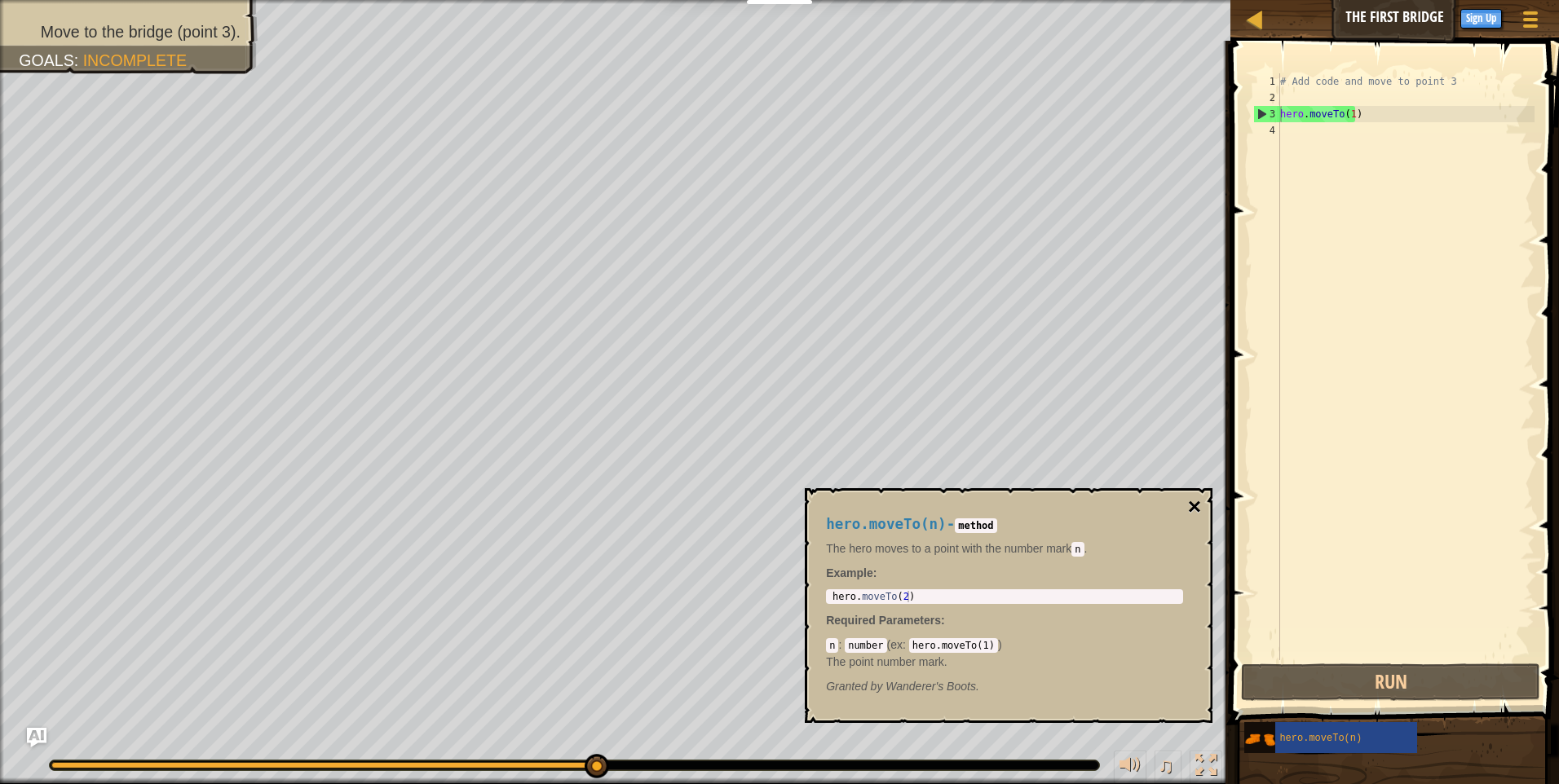
click at [1189, 502] on button "×" at bounding box center [1195, 507] width 13 height 23
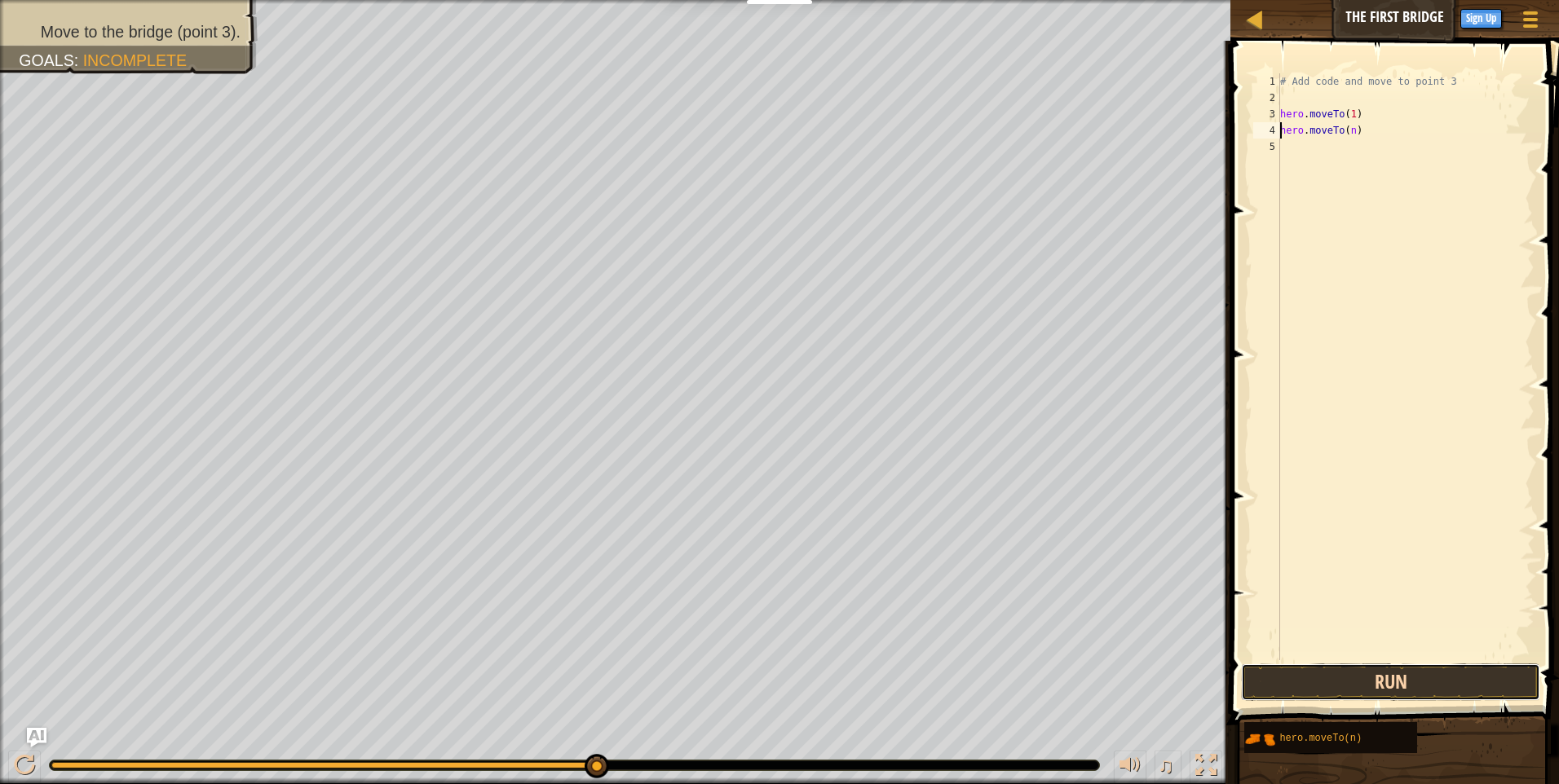
click at [1353, 680] on button "Run" at bounding box center [1391, 682] width 299 height 38
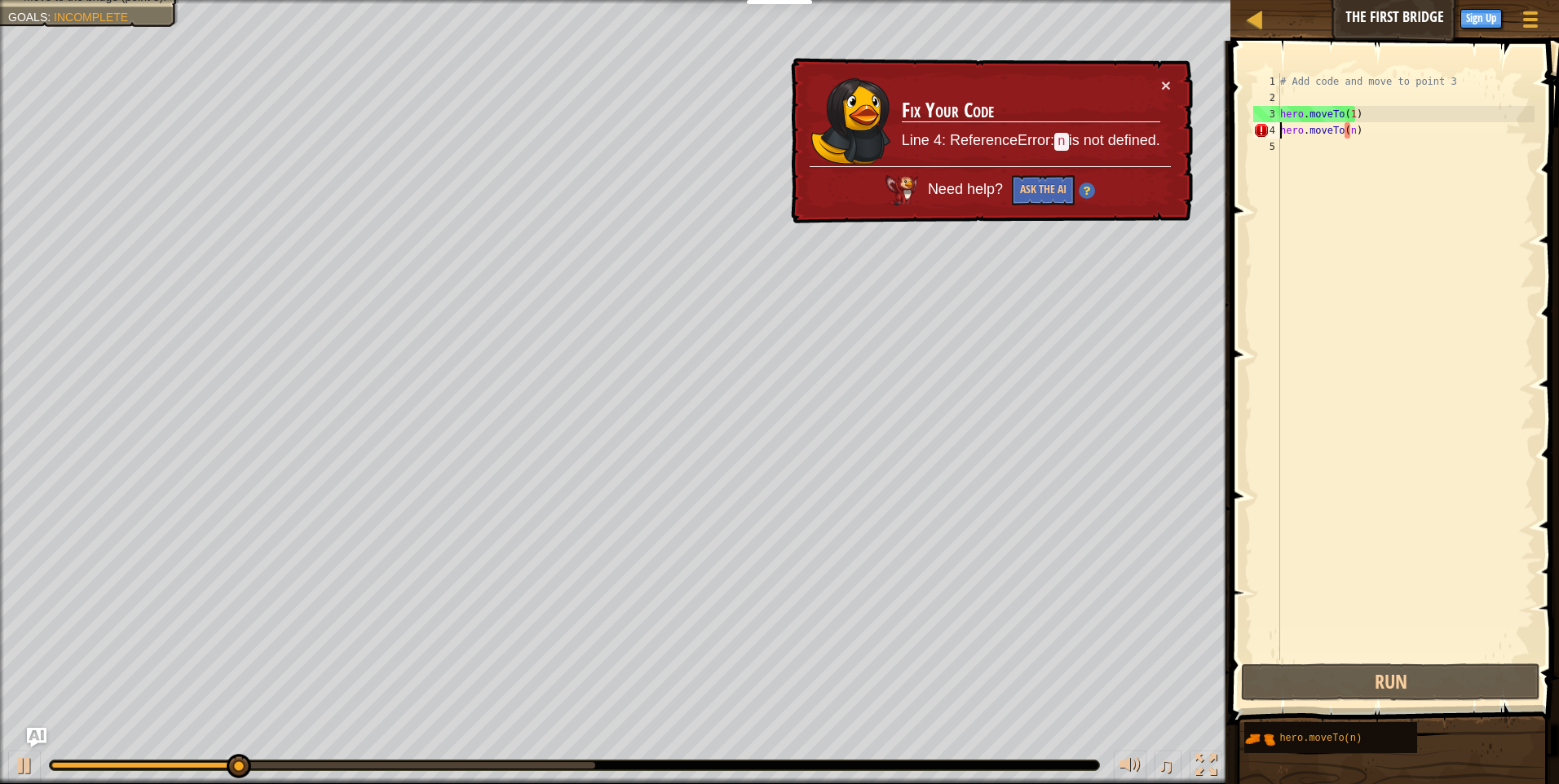
click at [1352, 128] on div "# Add code and move to point 3 hero . moveTo ( 1 ) hero . moveTo ( n )" at bounding box center [1406, 383] width 258 height 619
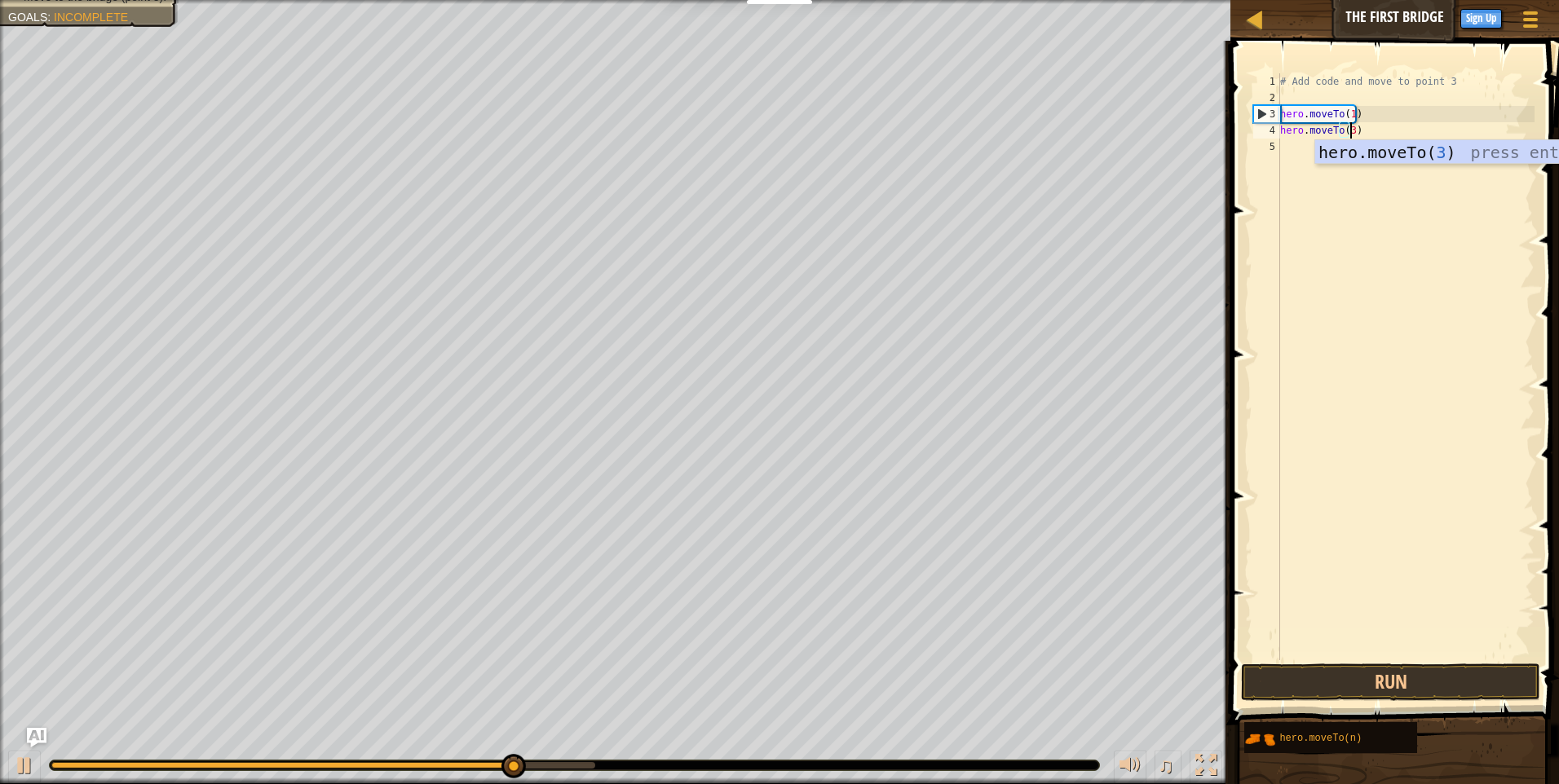
scroll to position [8, 6]
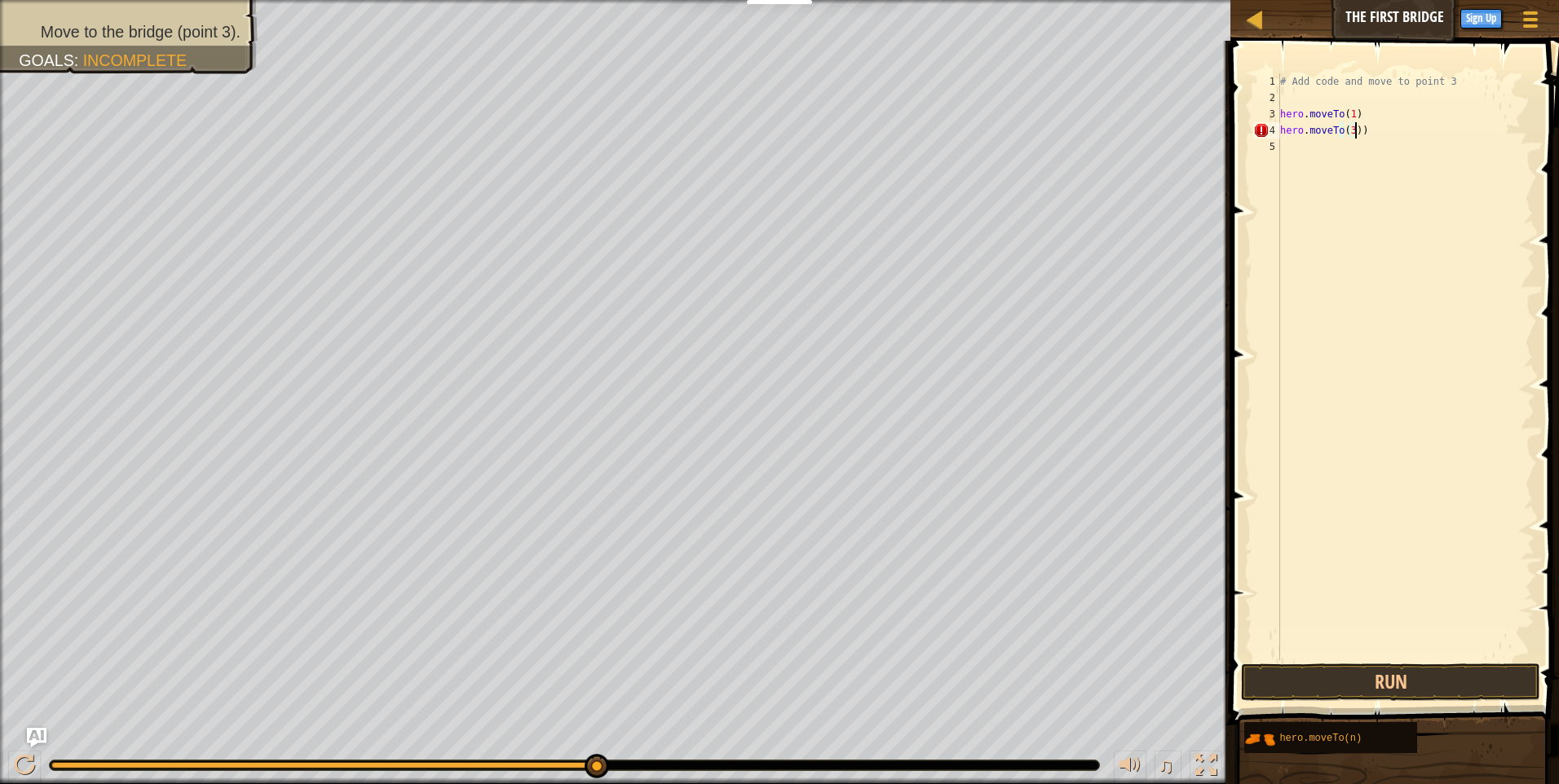
click at [1360, 126] on div "# Add code and move to point 3 hero . moveTo ( 1 ) hero . moveTo ( 3 ))" at bounding box center [1406, 383] width 258 height 619
type textarea "hero.moveTo(3)"
click at [1383, 685] on button "Run" at bounding box center [1391, 682] width 299 height 38
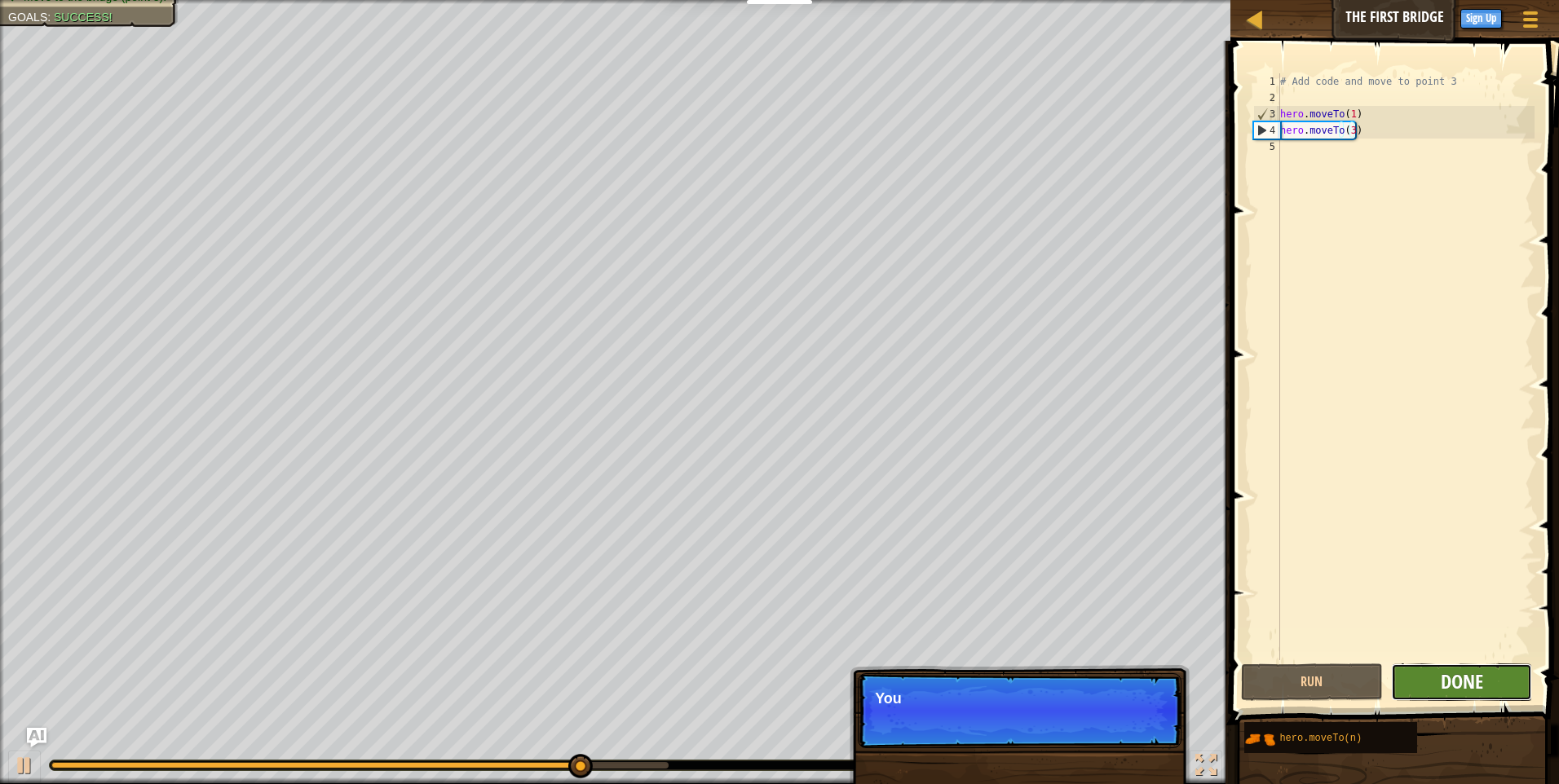
click at [1481, 683] on span "Done" at bounding box center [1462, 682] width 42 height 26
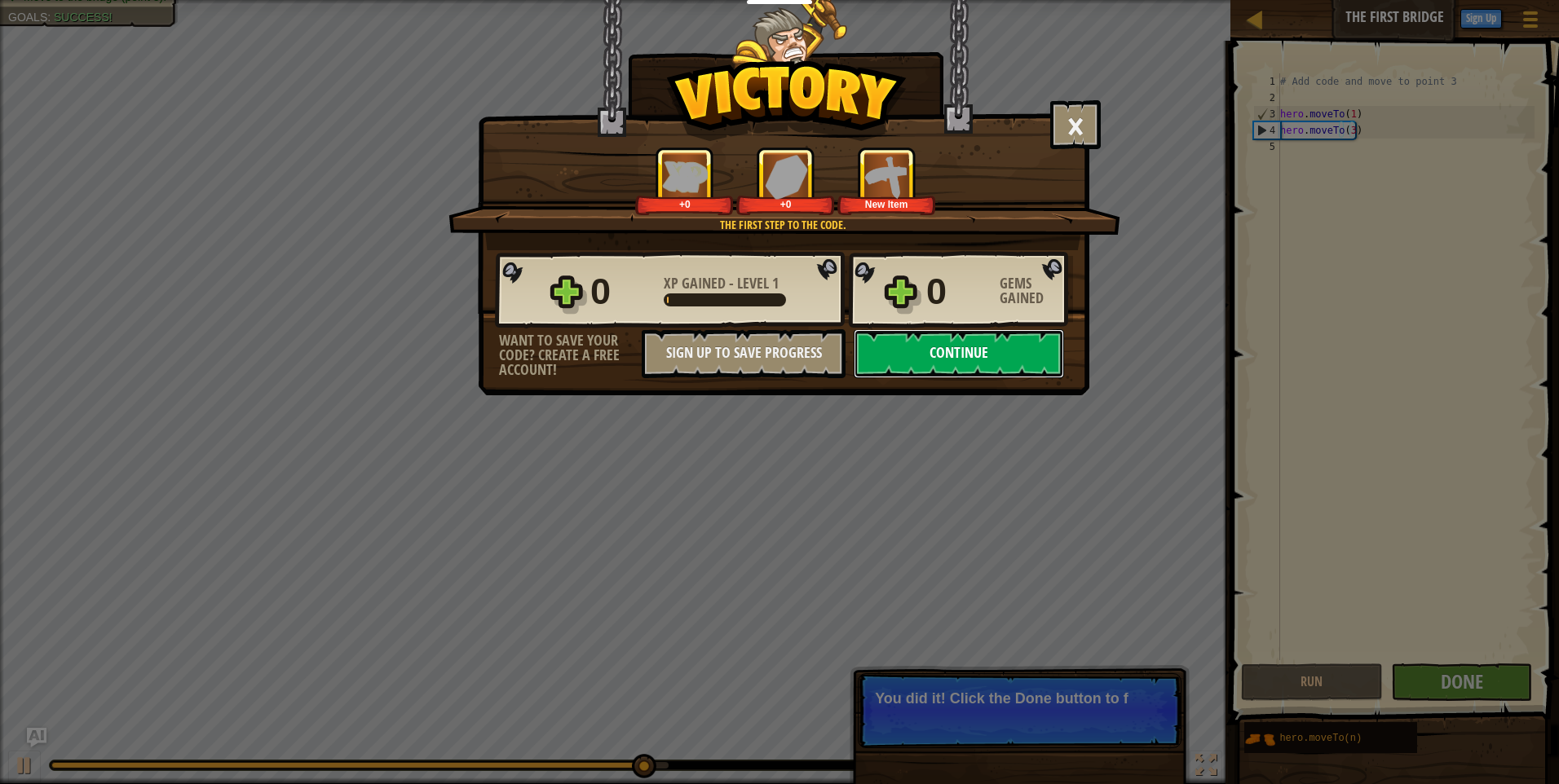
click at [981, 362] on button "Continue" at bounding box center [959, 353] width 211 height 49
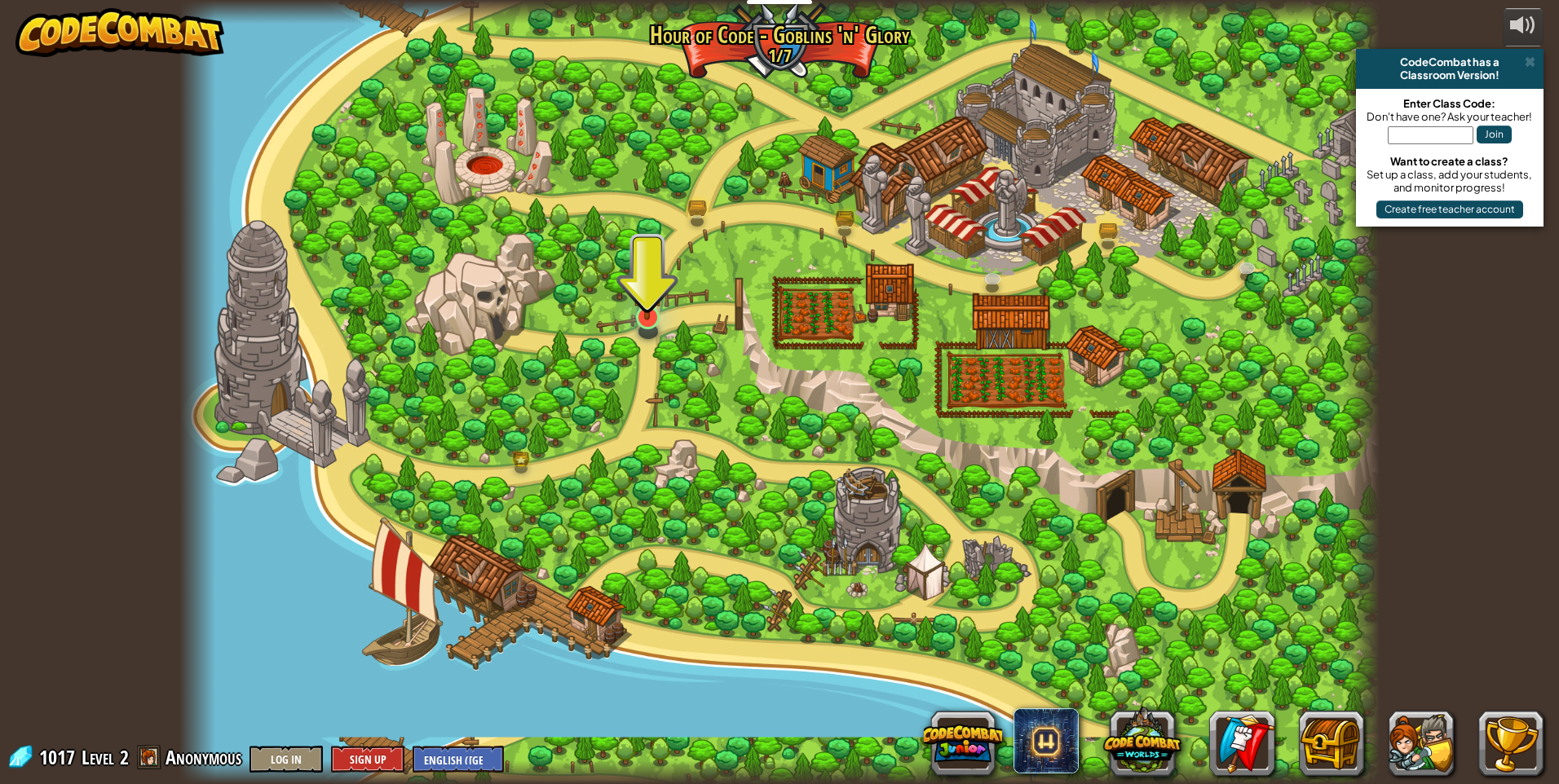
click at [634, 292] on div "Broken Bridge (Coming soon!) We are in! It's time to alarm the mayor of the tow…" at bounding box center [780, 392] width 1201 height 784
click at [654, 290] on img at bounding box center [647, 282] width 33 height 74
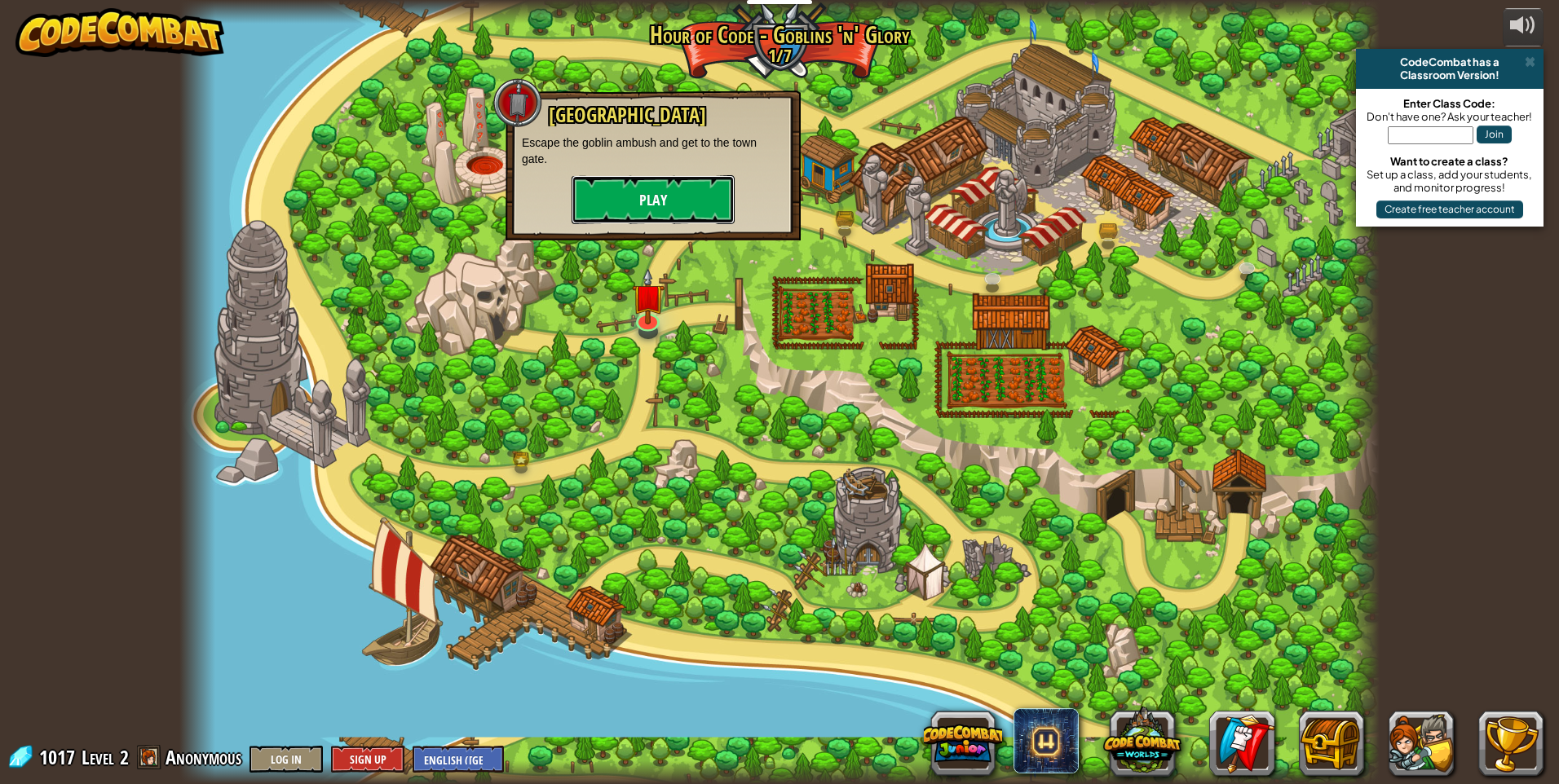
click at [694, 215] on button "Play" at bounding box center [653, 199] width 163 height 49
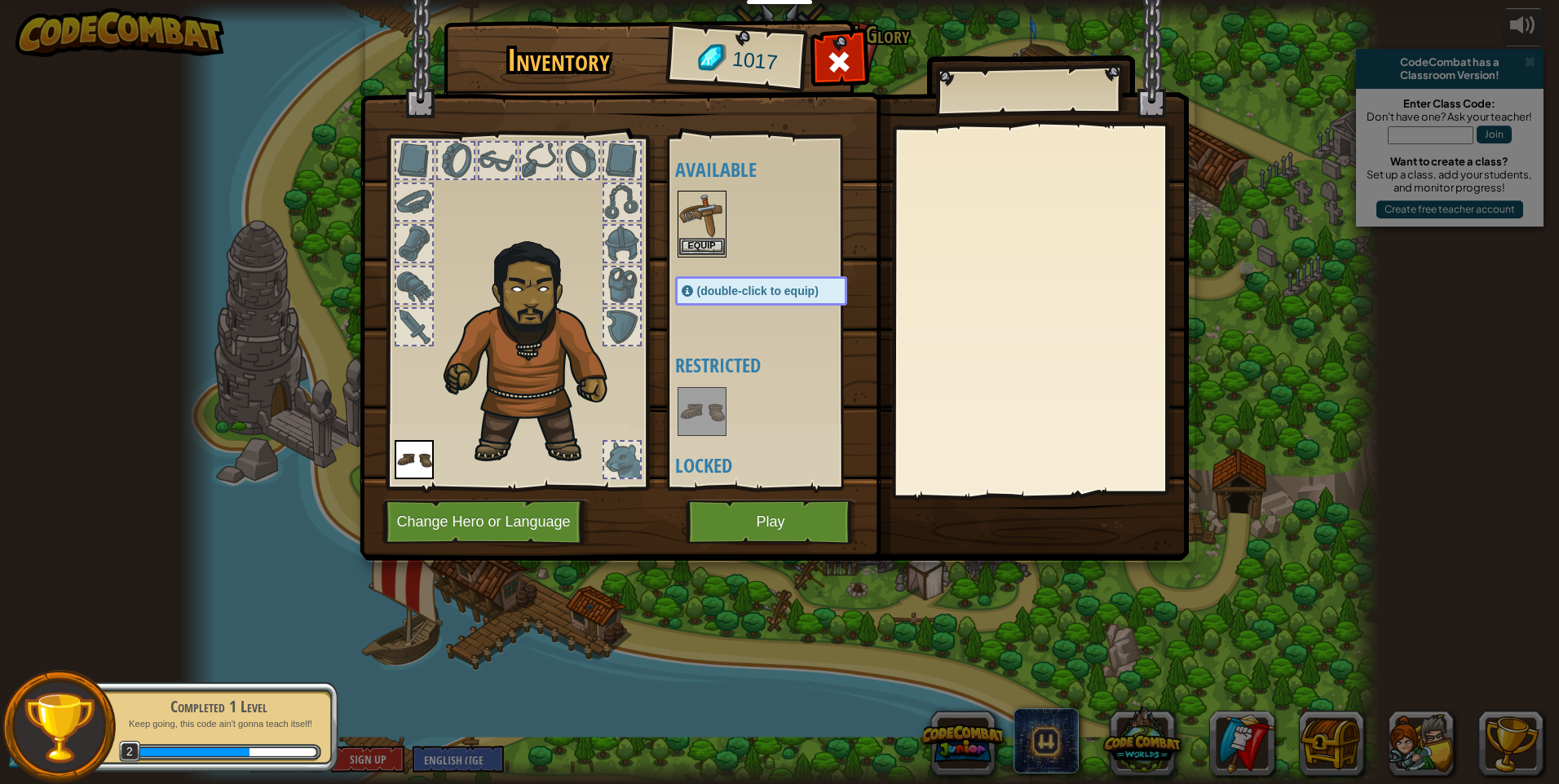
click at [698, 237] on img at bounding box center [702, 215] width 46 height 46
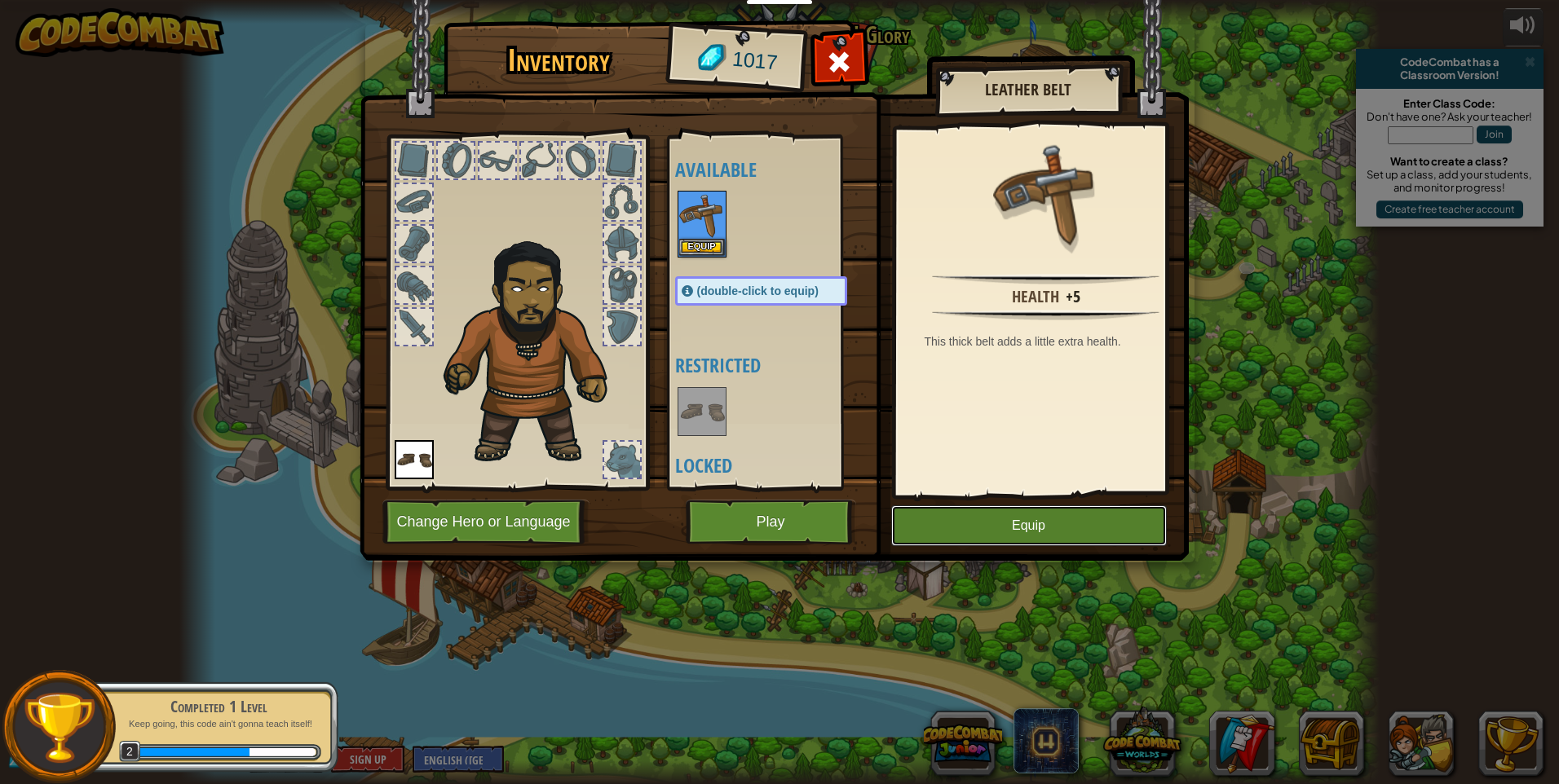
click at [938, 529] on button "Equip" at bounding box center [1029, 525] width 276 height 40
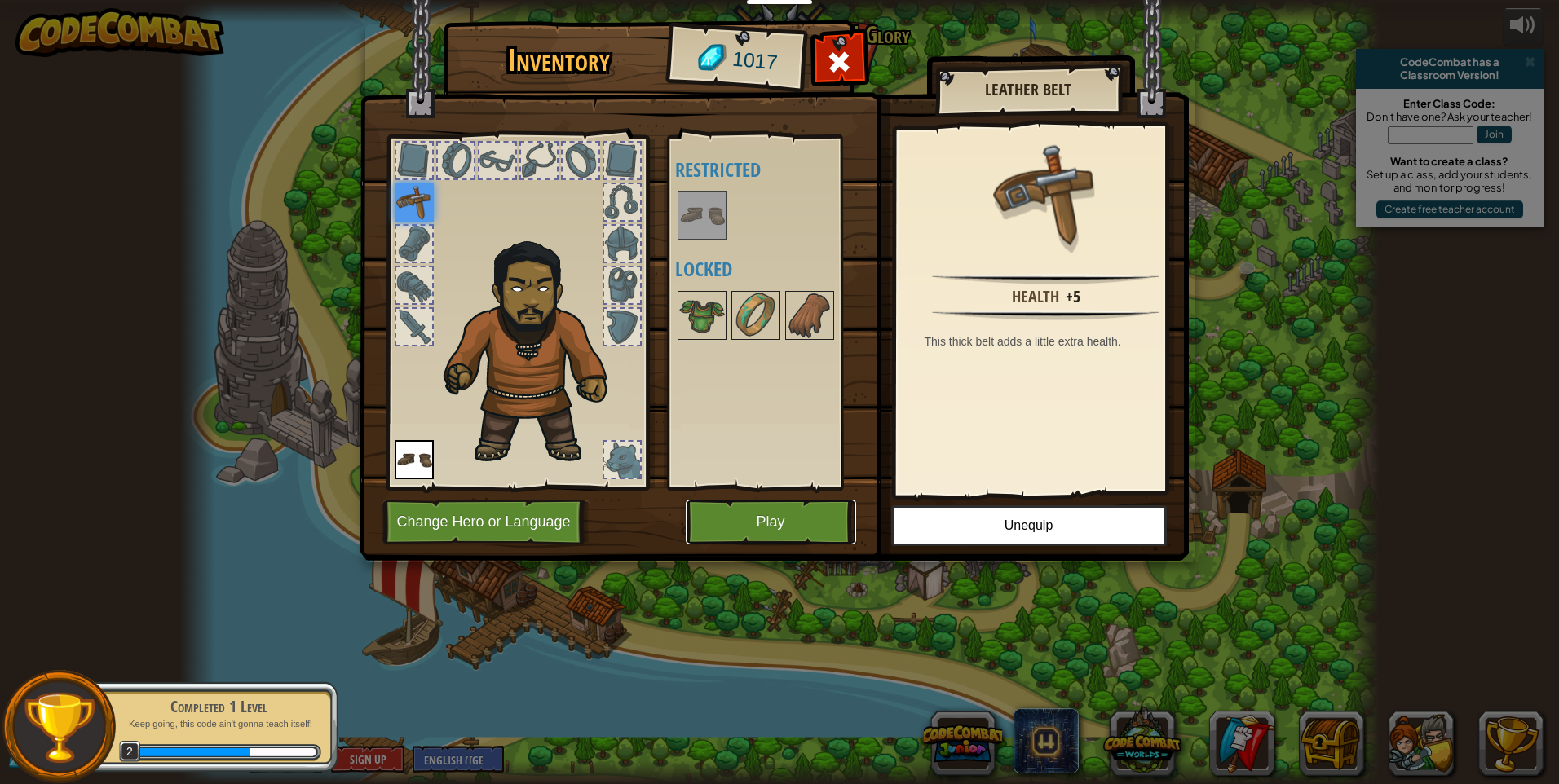
click at [724, 508] on button "Play" at bounding box center [770, 523] width 170 height 45
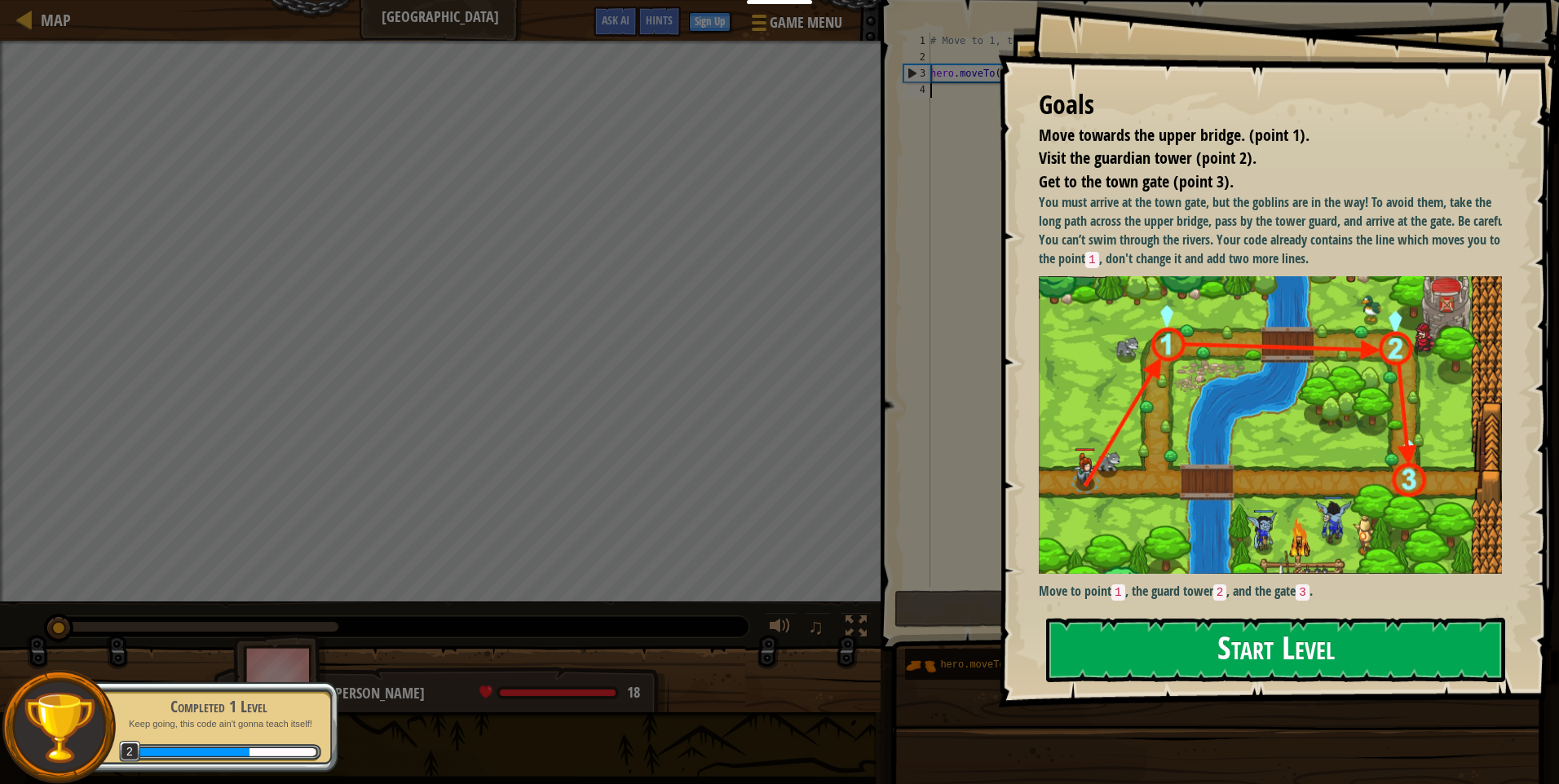
click at [1134, 624] on button "Start Level" at bounding box center [1276, 650] width 459 height 65
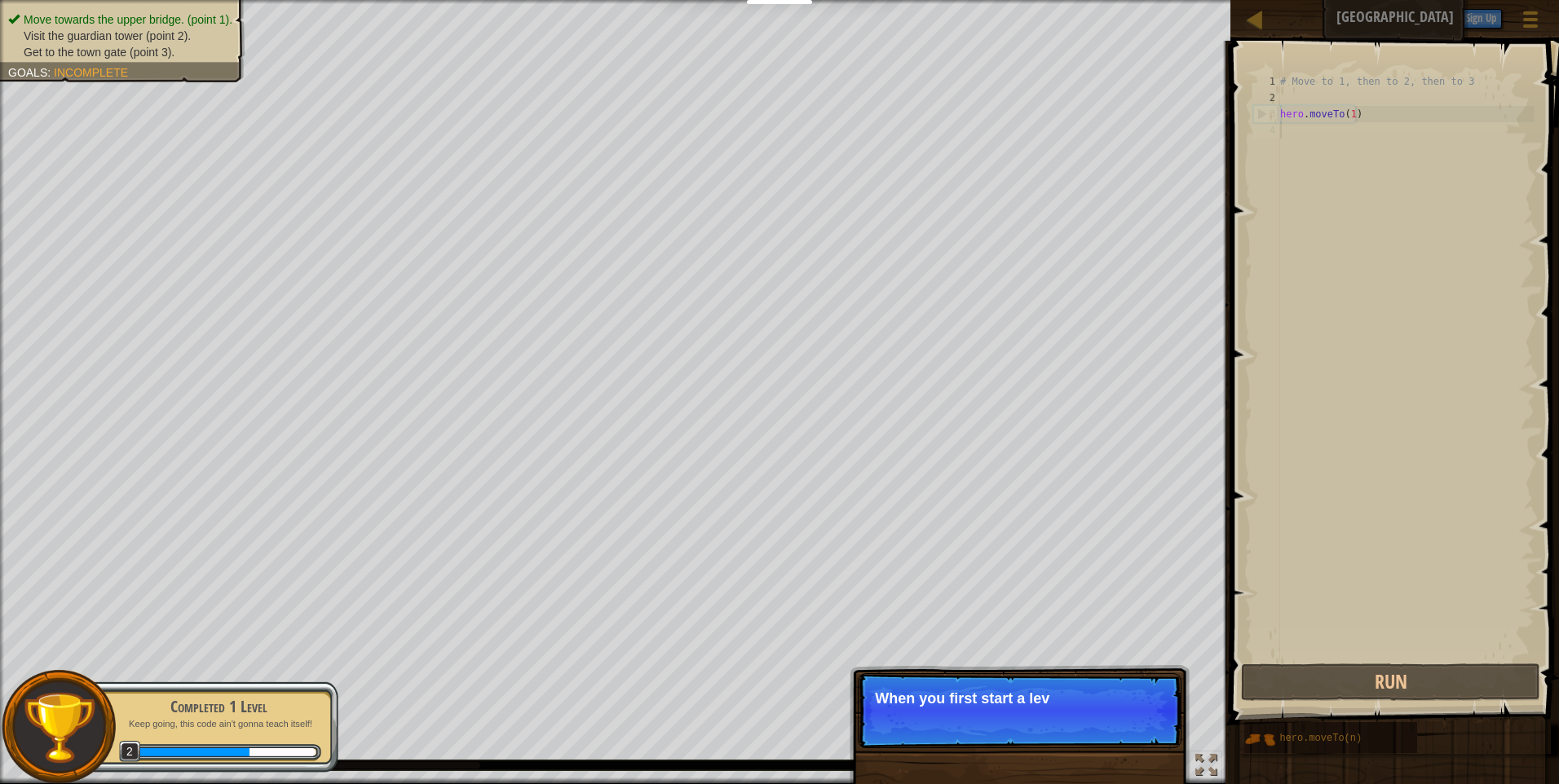
click at [1034, 710] on p "Skip (esc) Continue When you first start a lev" at bounding box center [1020, 711] width 323 height 75
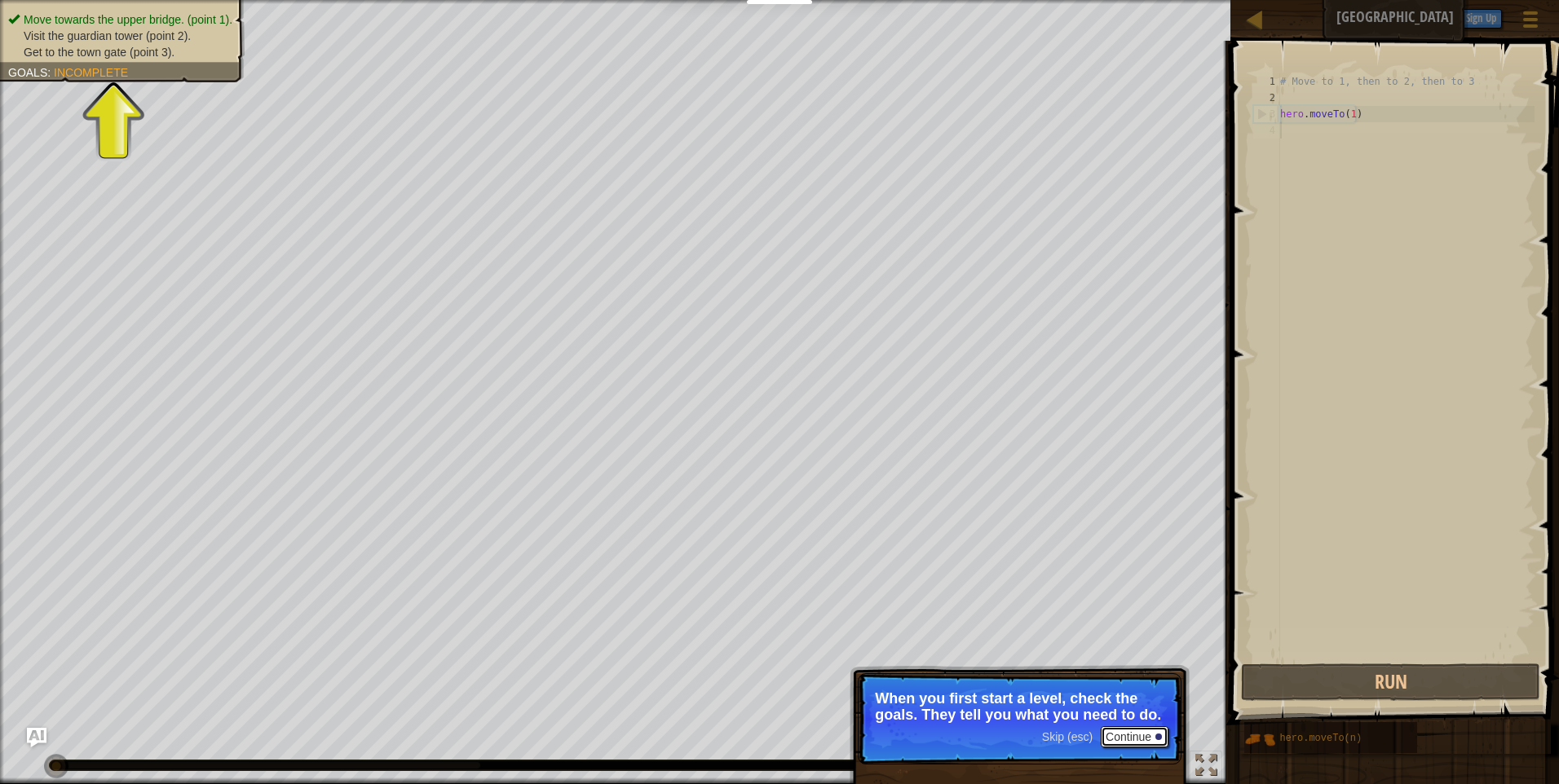
drag, startPoint x: 1158, startPoint y: 740, endPoint x: 1142, endPoint y: 742, distance: 16.1
click at [1147, 741] on button "Continue" at bounding box center [1135, 737] width 68 height 22
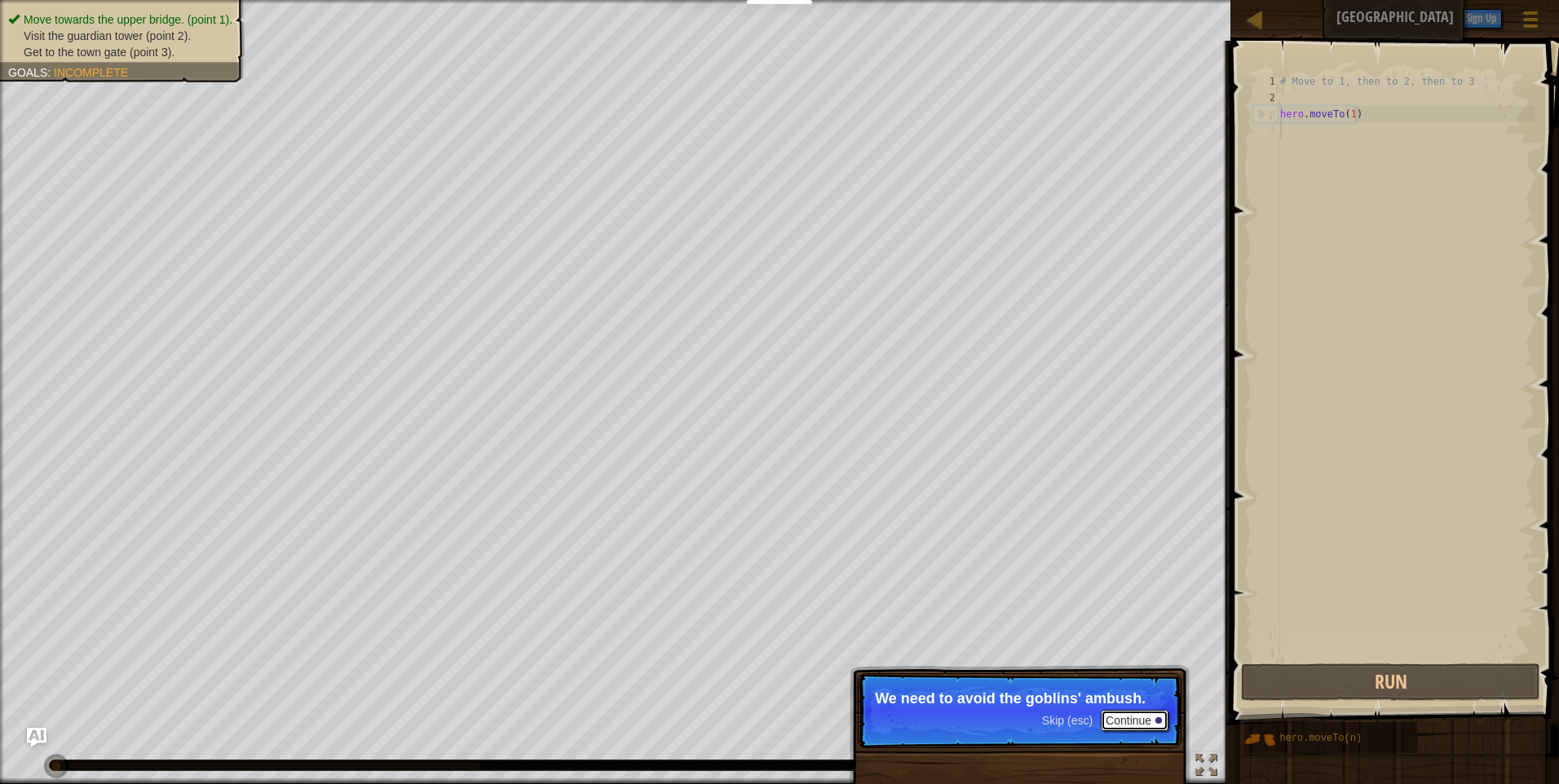
click at [1135, 723] on button "Continue" at bounding box center [1135, 721] width 68 height 22
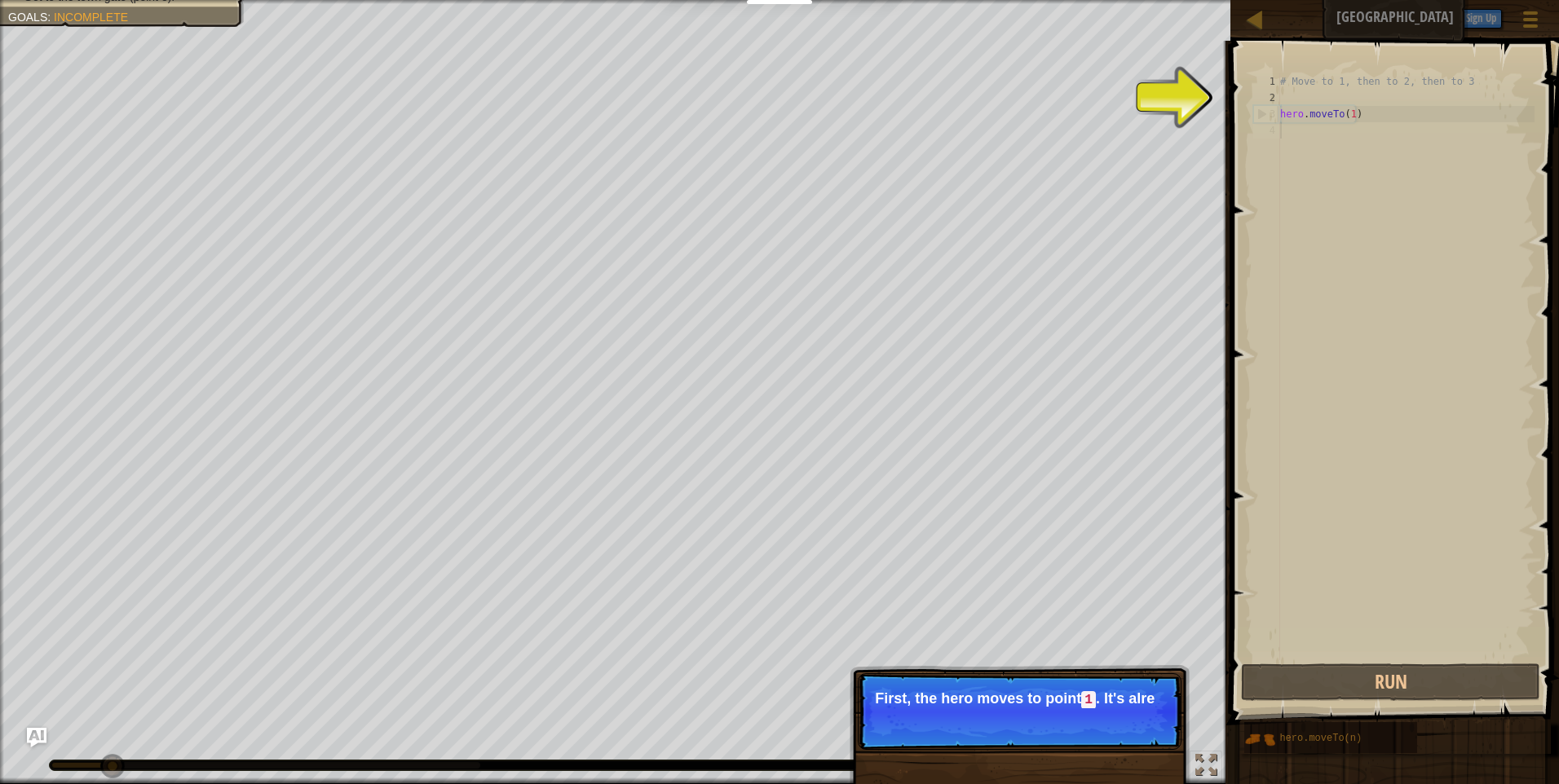
click at [1132, 730] on p "Skip (esc) Continue First, the hero moves to point 1 . It's alre" at bounding box center [1020, 712] width 323 height 77
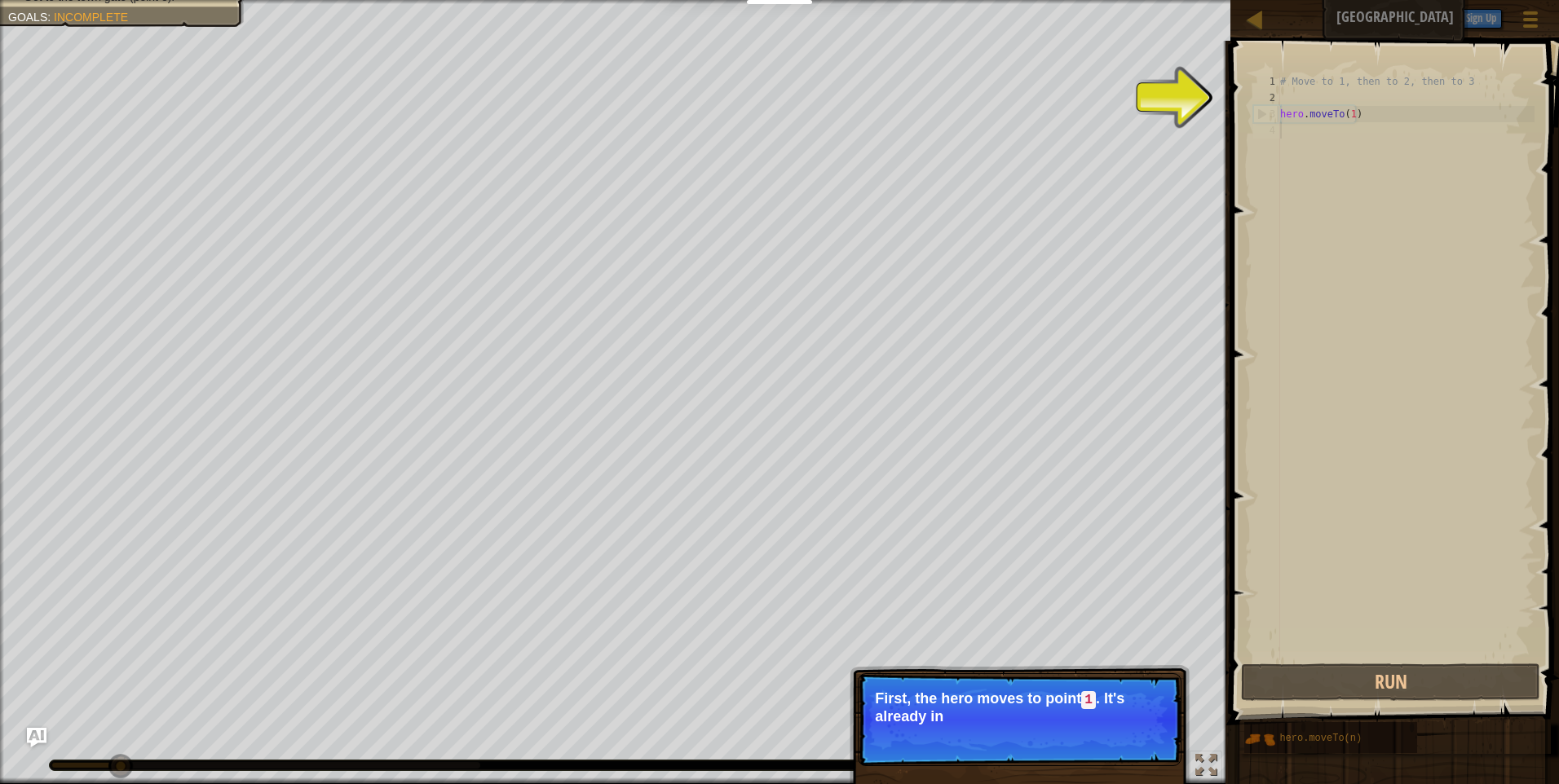
click at [1131, 729] on p "Skip (esc) Continue First, the hero moves to point 1 . It's already in" at bounding box center [1020, 719] width 323 height 93
click at [1131, 729] on p "Skip (esc) Continue First, the hero moves to point 1 . It's already in your c" at bounding box center [1020, 719] width 323 height 93
click at [1131, 729] on button "Continue" at bounding box center [1135, 739] width 68 height 22
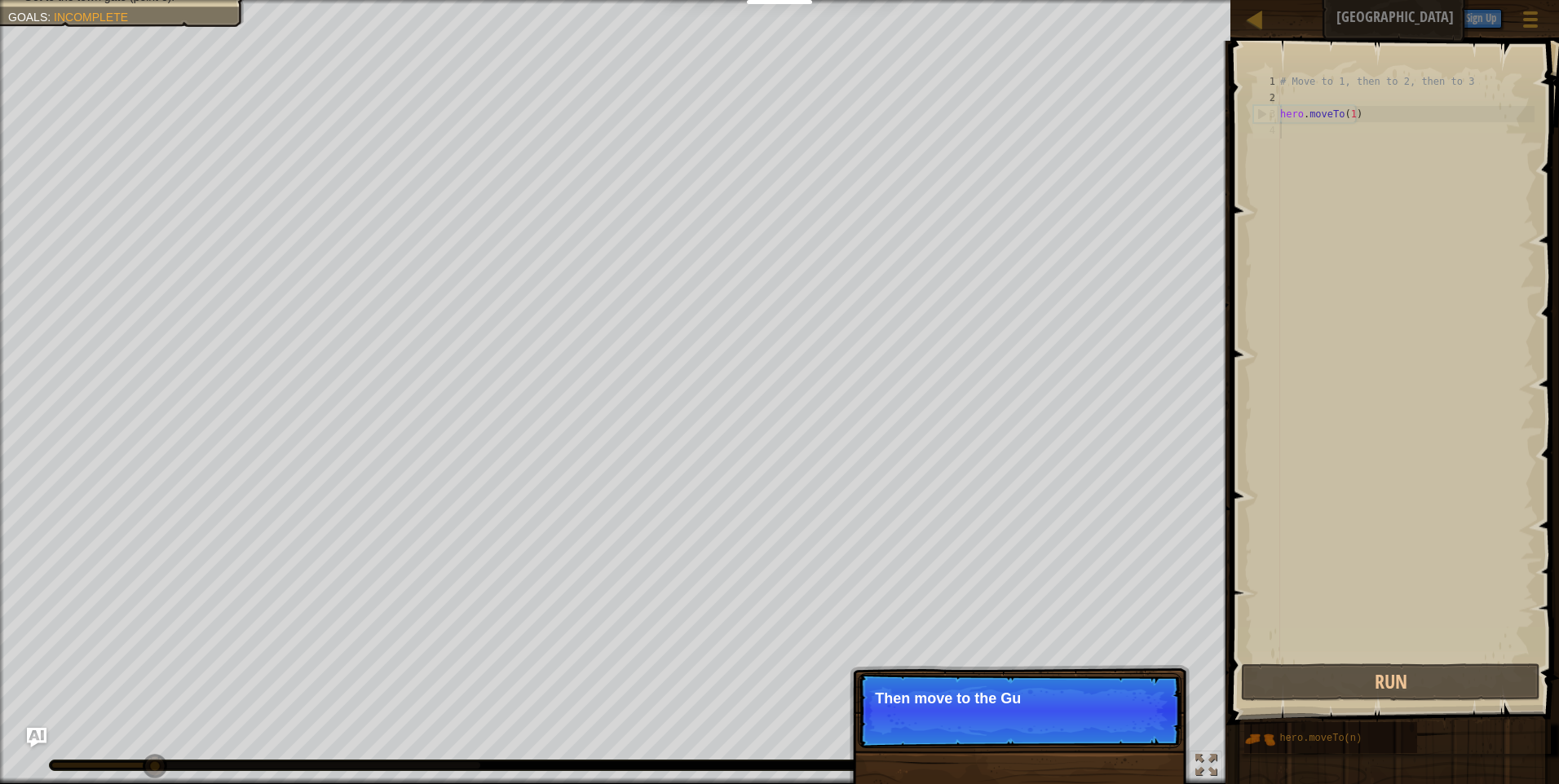
click at [1105, 723] on p "Skip (esc) Continue Then move to the Gu" at bounding box center [1020, 711] width 323 height 75
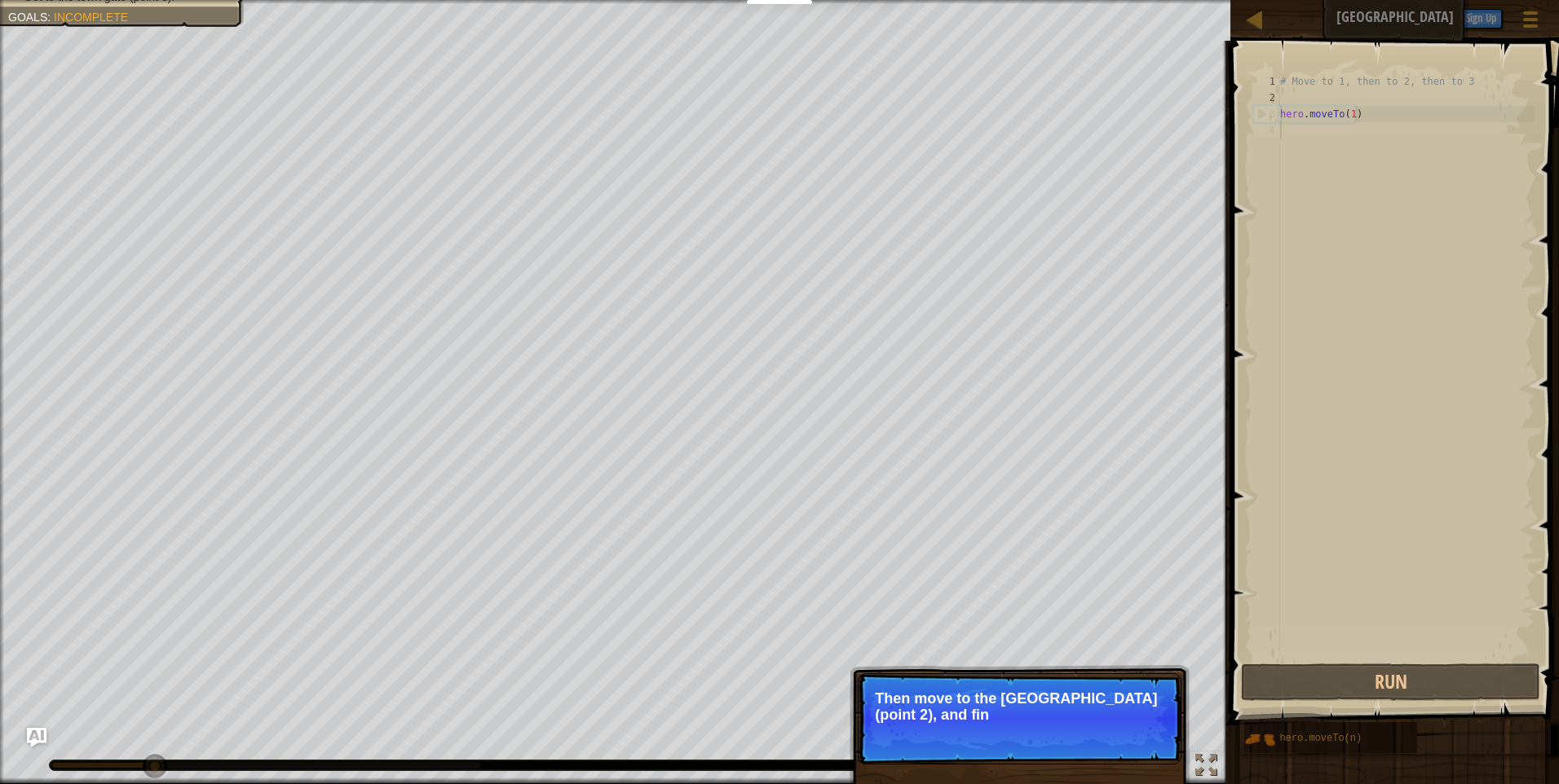
click at [1090, 725] on p "Skip (esc) Continue Then move to the [GEOGRAPHIC_DATA] (point 2), and fin" at bounding box center [1020, 718] width 323 height 91
click at [1085, 741] on p "Skip (esc) Continue Then move to the [GEOGRAPHIC_DATA] (point 2), and finally to" at bounding box center [1020, 718] width 323 height 91
click at [1085, 741] on p "Skip (esc) Continue Then move to the [GEOGRAPHIC_DATA] (point 2), and finally t…" at bounding box center [1020, 718] width 323 height 91
click at [1132, 741] on button "Continue" at bounding box center [1135, 737] width 68 height 22
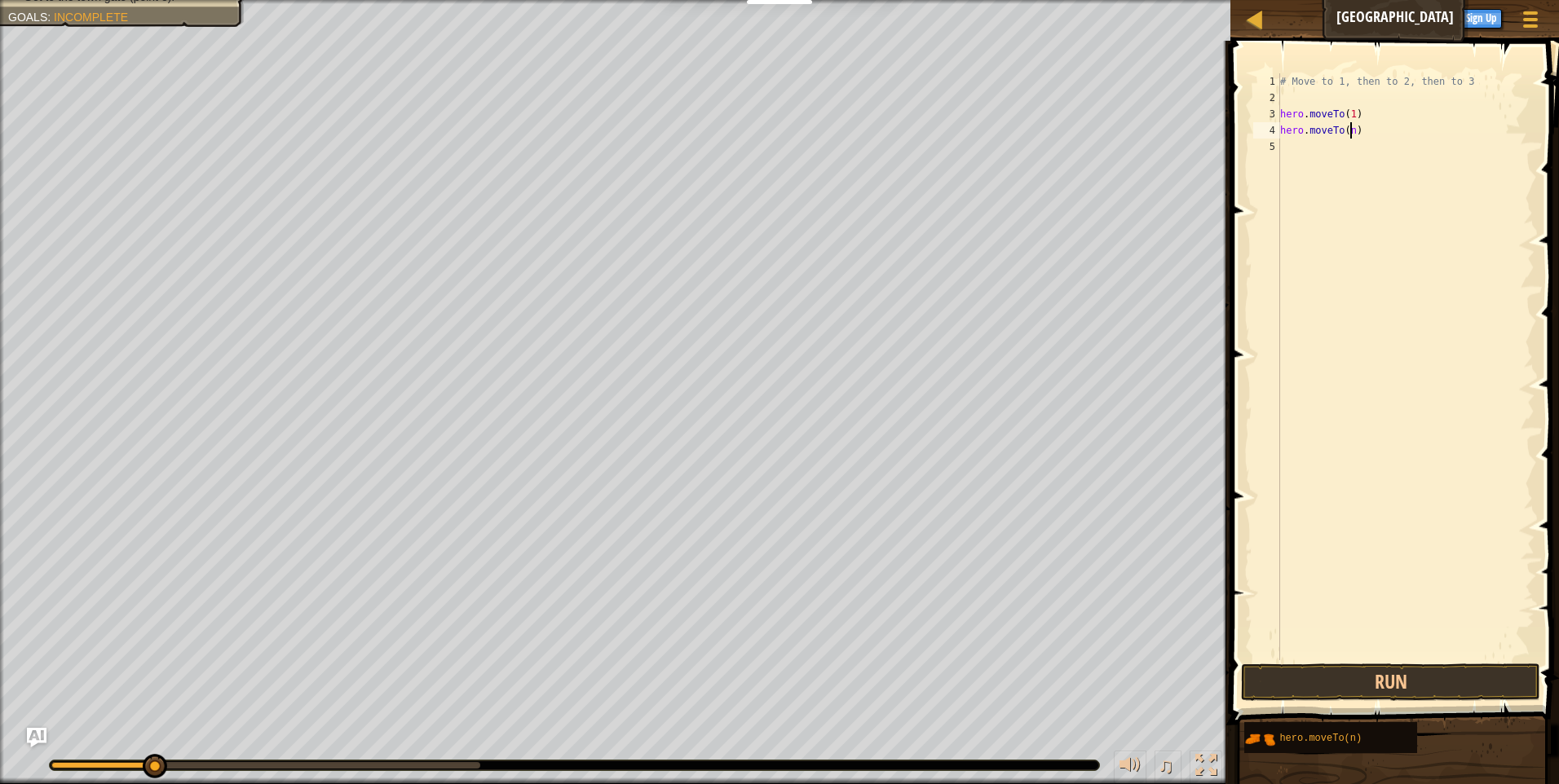
click at [1352, 131] on div "# Move to 1, then to 2, then to 3 hero . moveTo ( 1 ) hero . moveTo ( n )" at bounding box center [1406, 383] width 258 height 619
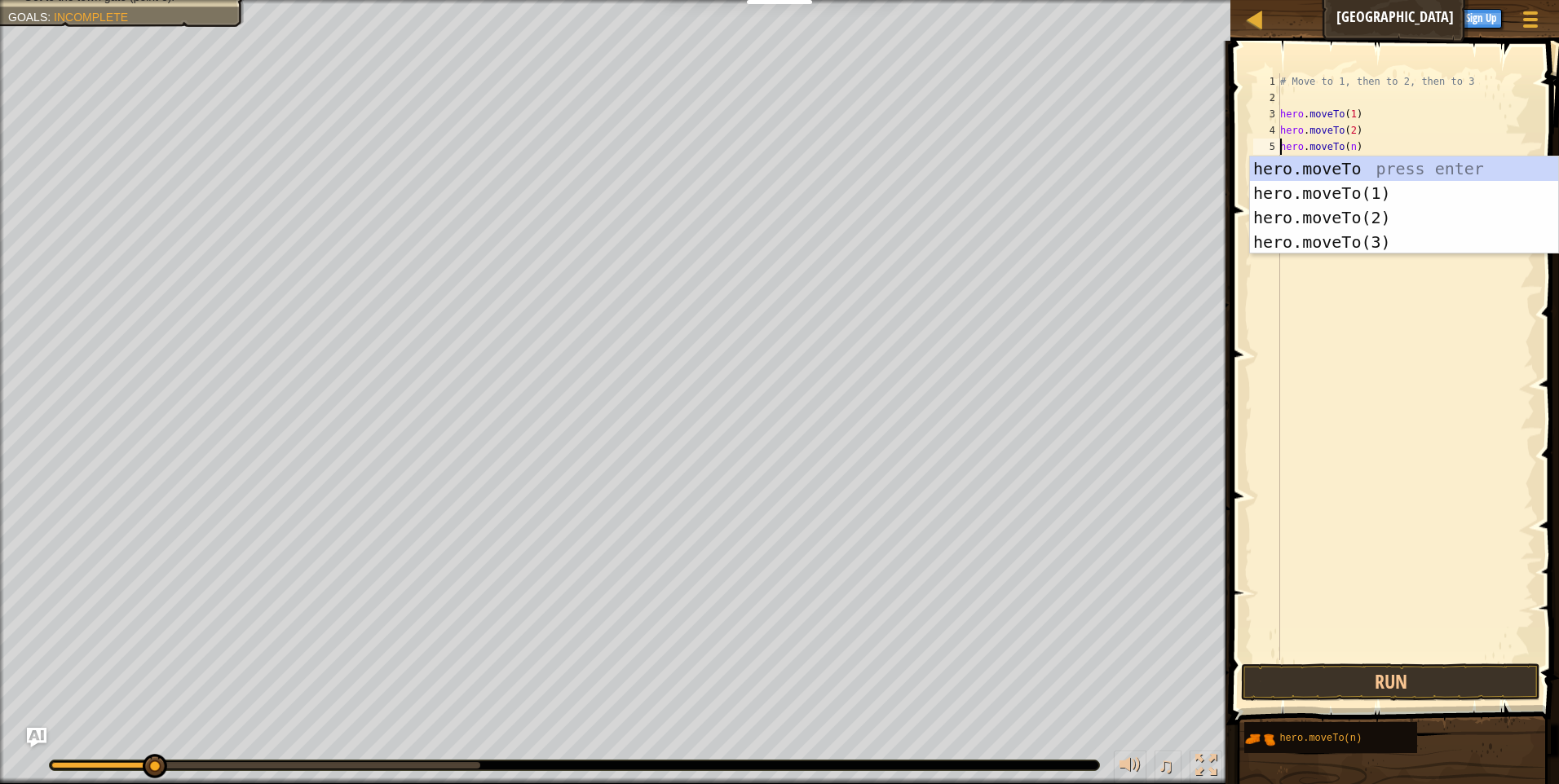
click at [1353, 144] on div "# Move to 1, then to 2, then to 3 hero . moveTo ( 1 ) hero . moveTo ( 2 ) hero …" at bounding box center [1406, 383] width 258 height 619
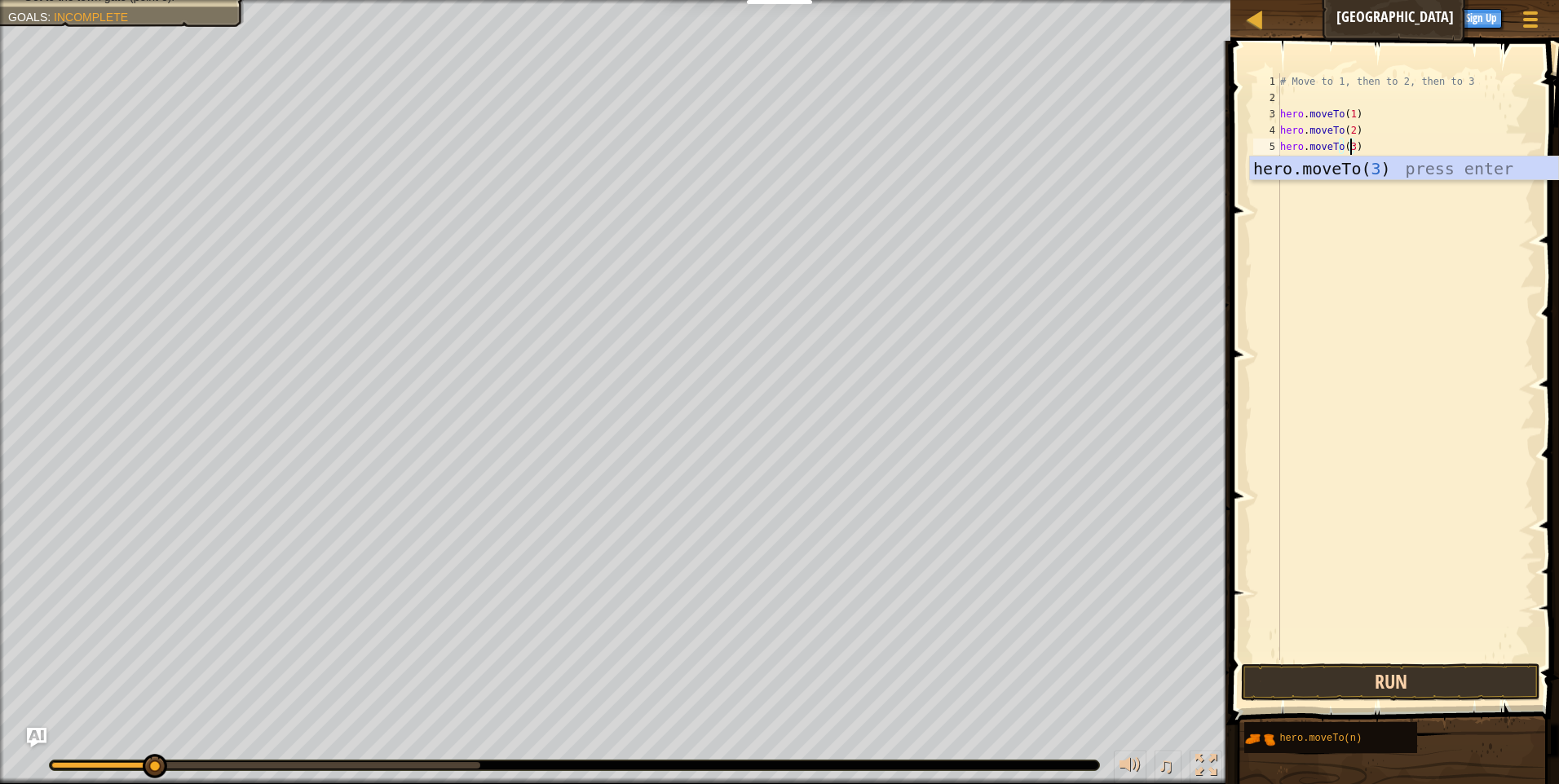
type textarea "hero.moveTo(3)"
click at [1315, 689] on button "Run" at bounding box center [1391, 682] width 299 height 38
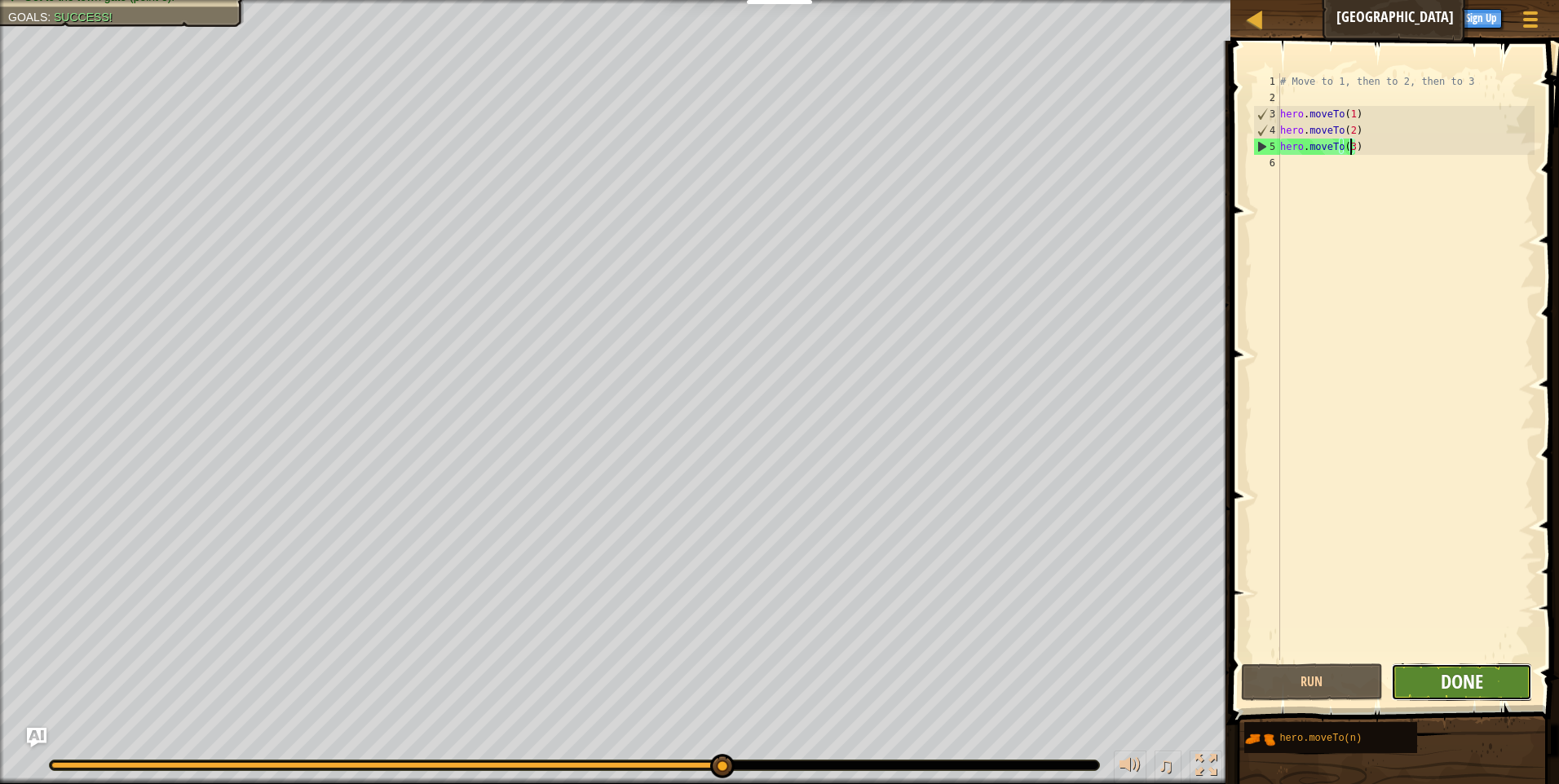
click at [1472, 694] on span "Done" at bounding box center [1462, 682] width 42 height 26
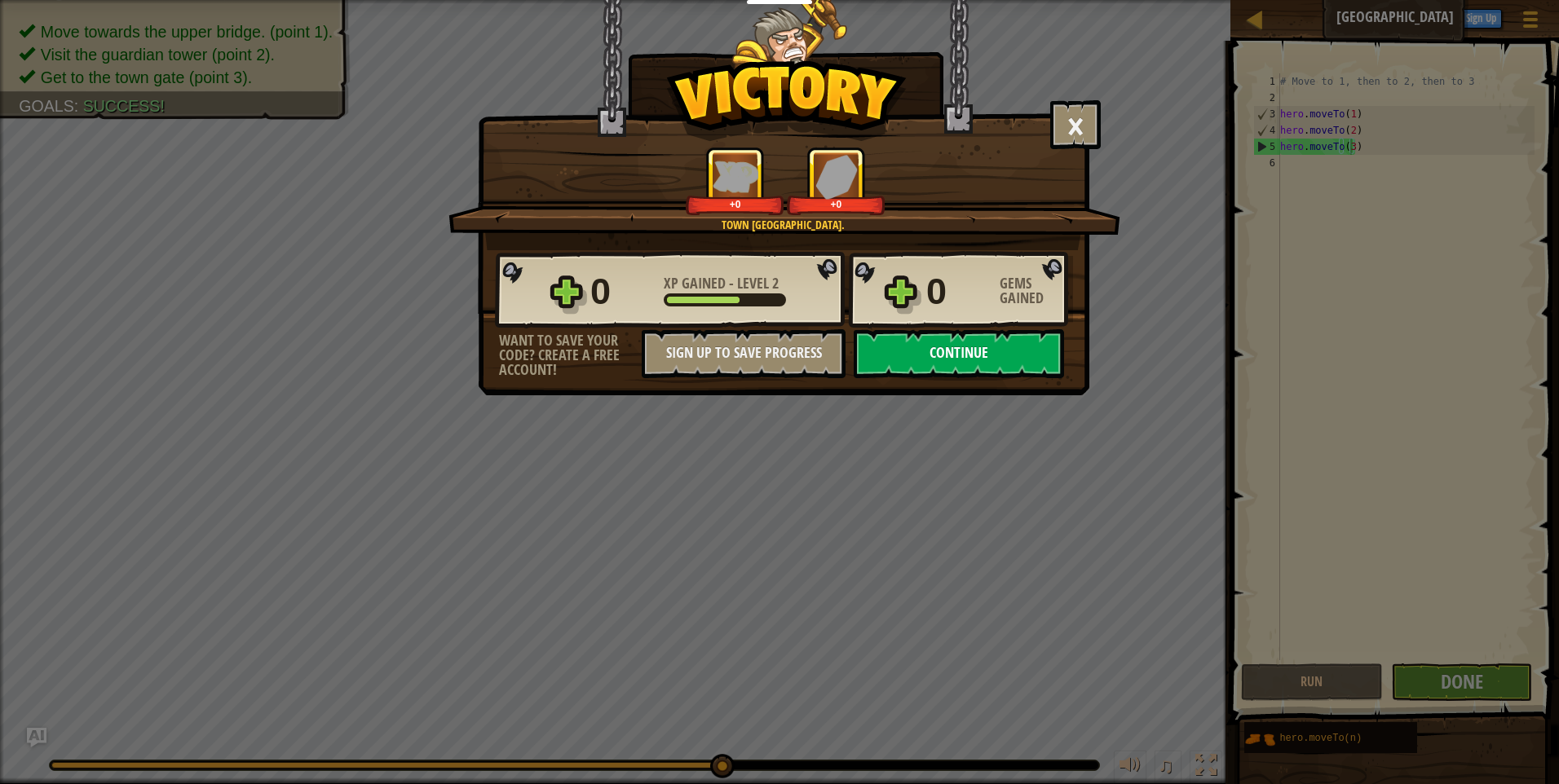
click at [982, 345] on button "Continue" at bounding box center [959, 353] width 211 height 49
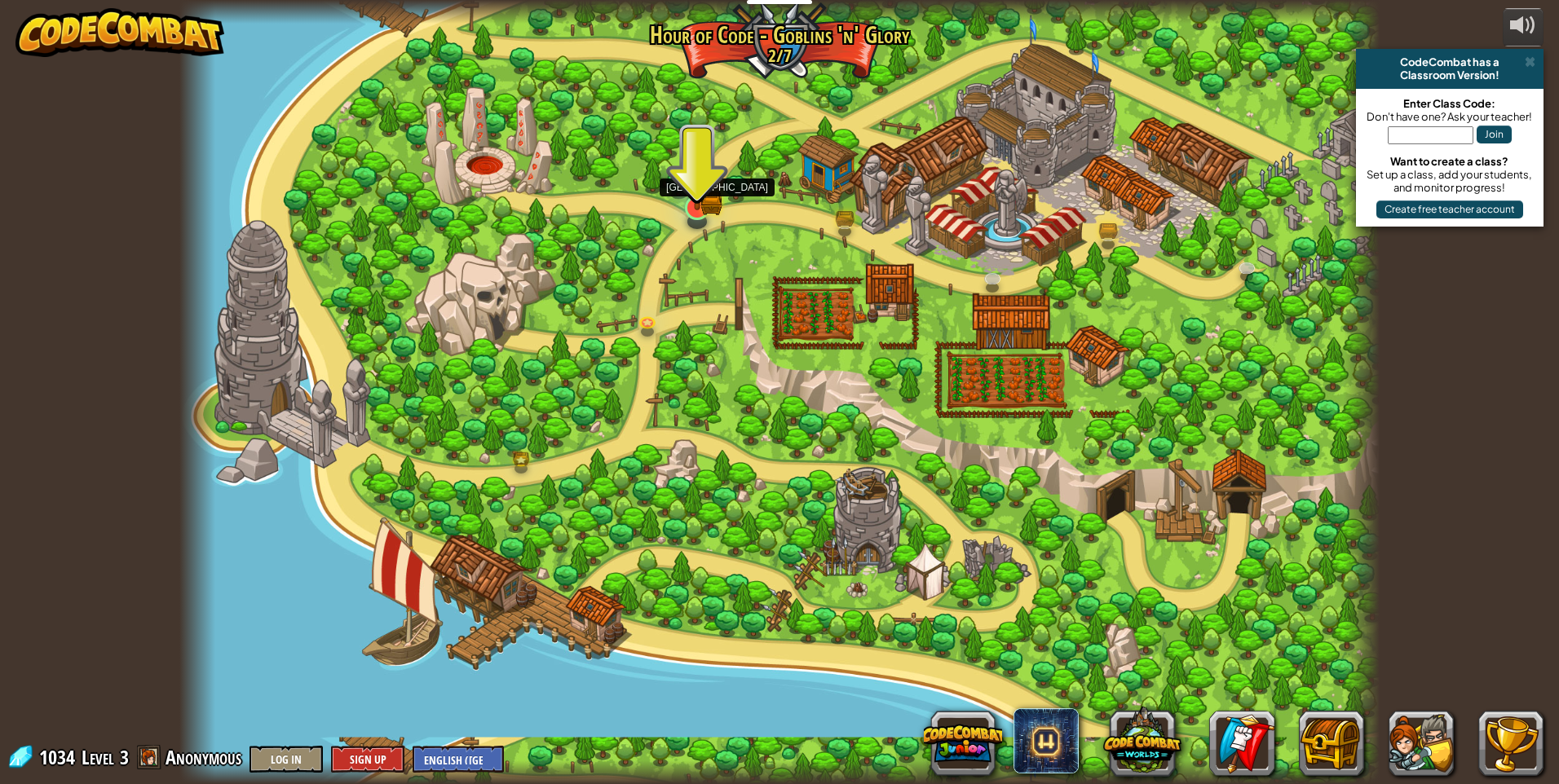
click at [708, 188] on img at bounding box center [697, 173] width 33 height 71
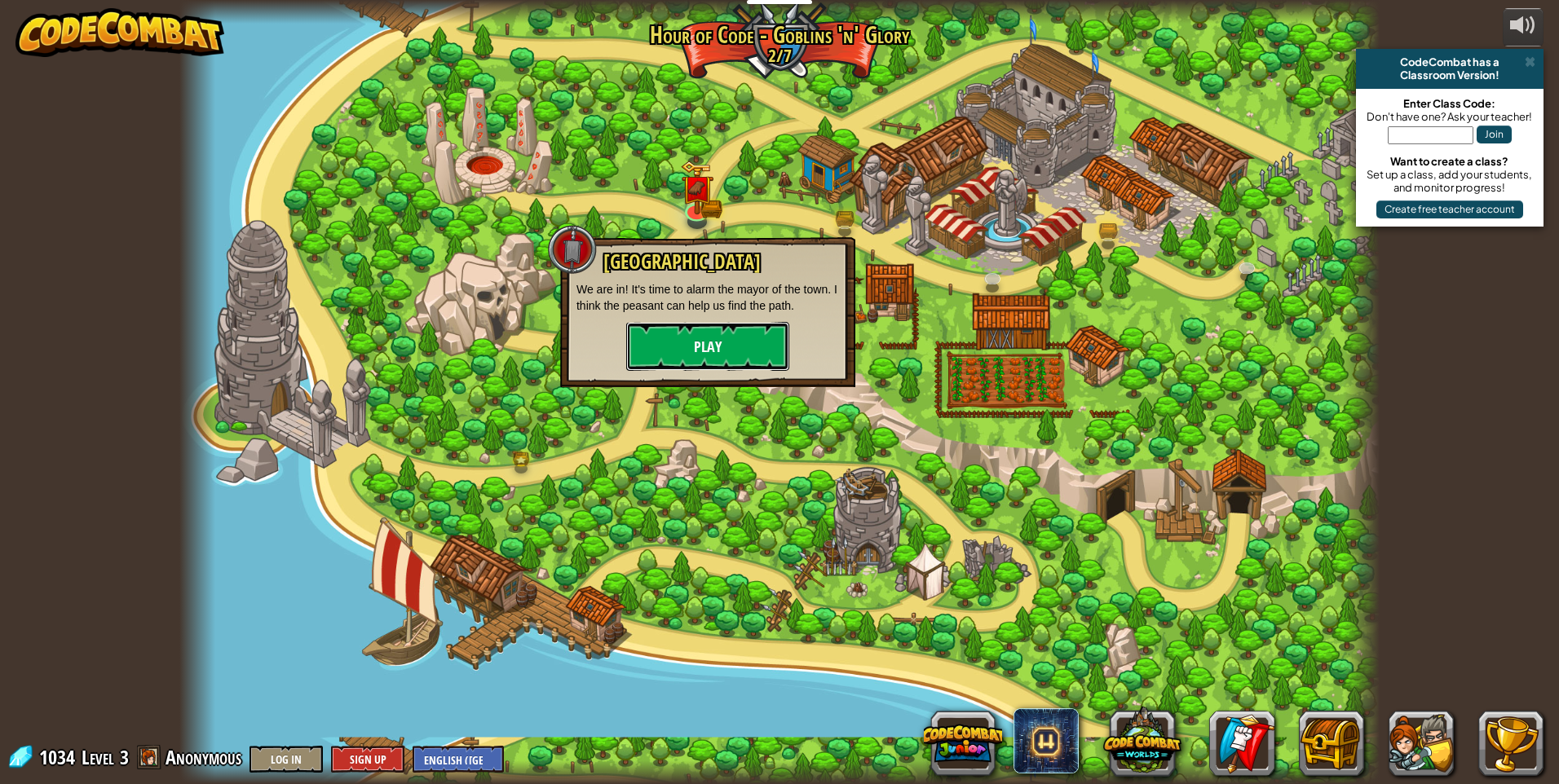
click at [711, 336] on button "Play" at bounding box center [707, 347] width 163 height 49
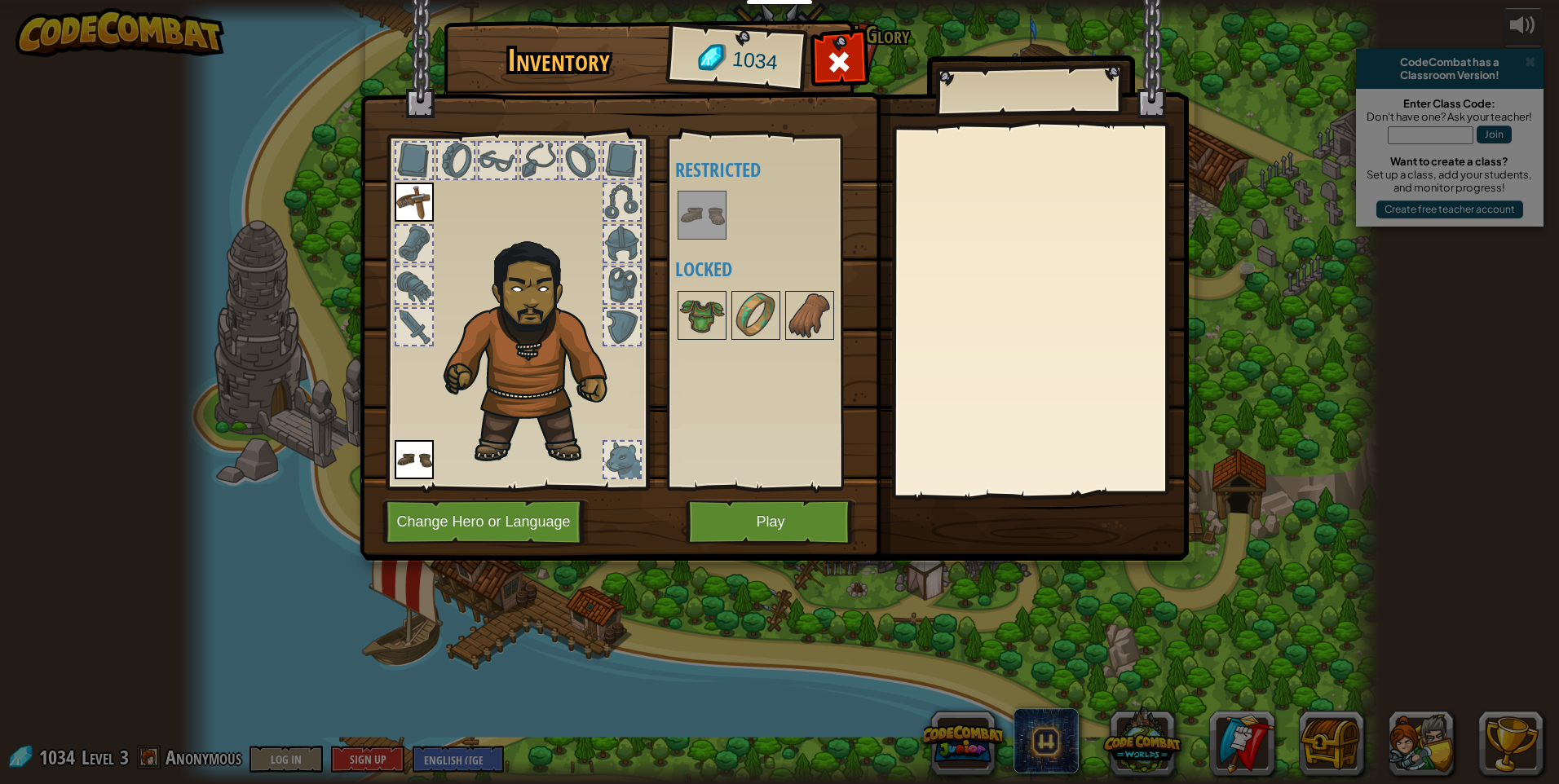
click at [704, 210] on img at bounding box center [702, 215] width 46 height 46
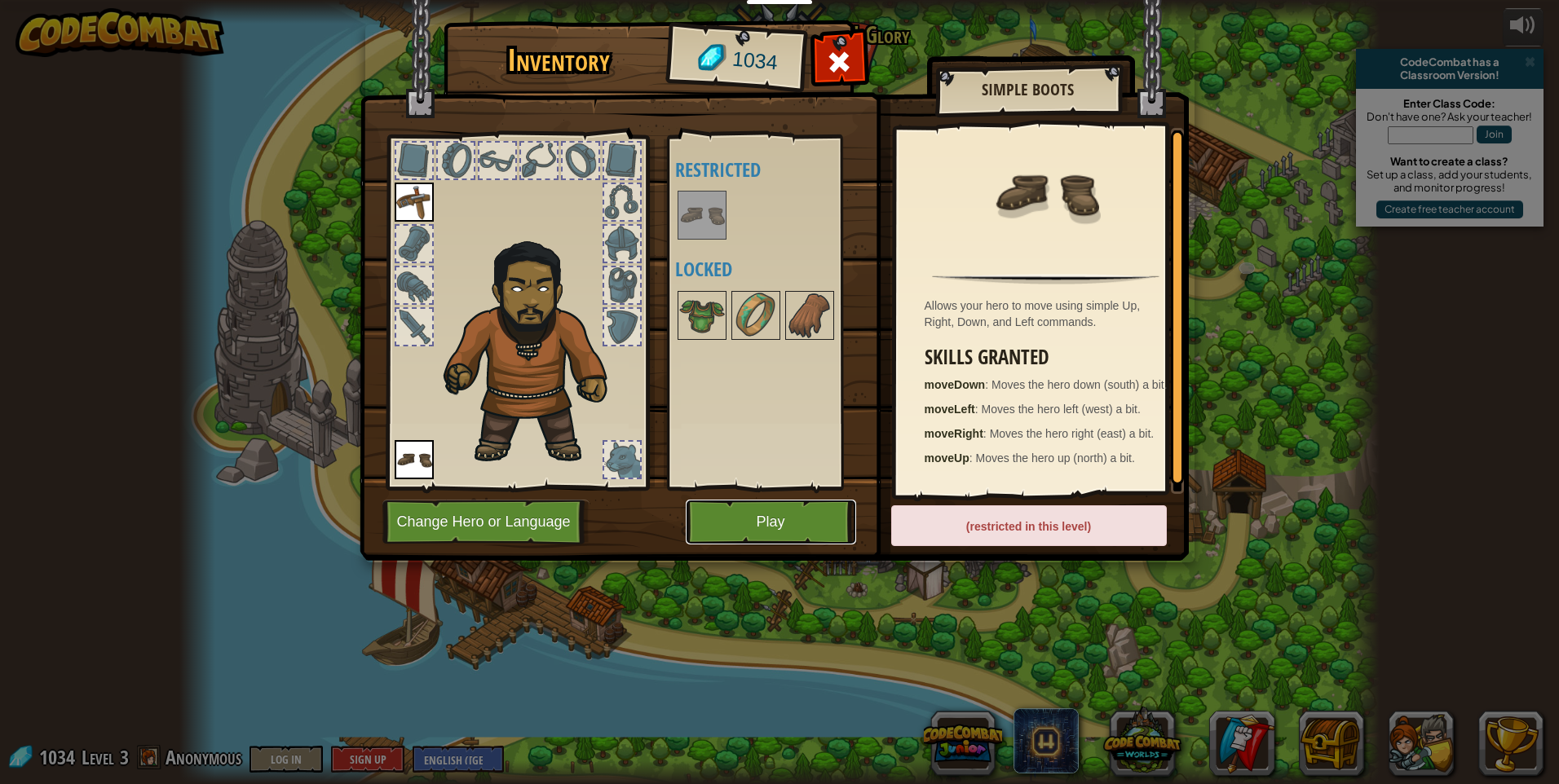
click at [808, 520] on button "Play" at bounding box center [770, 523] width 170 height 45
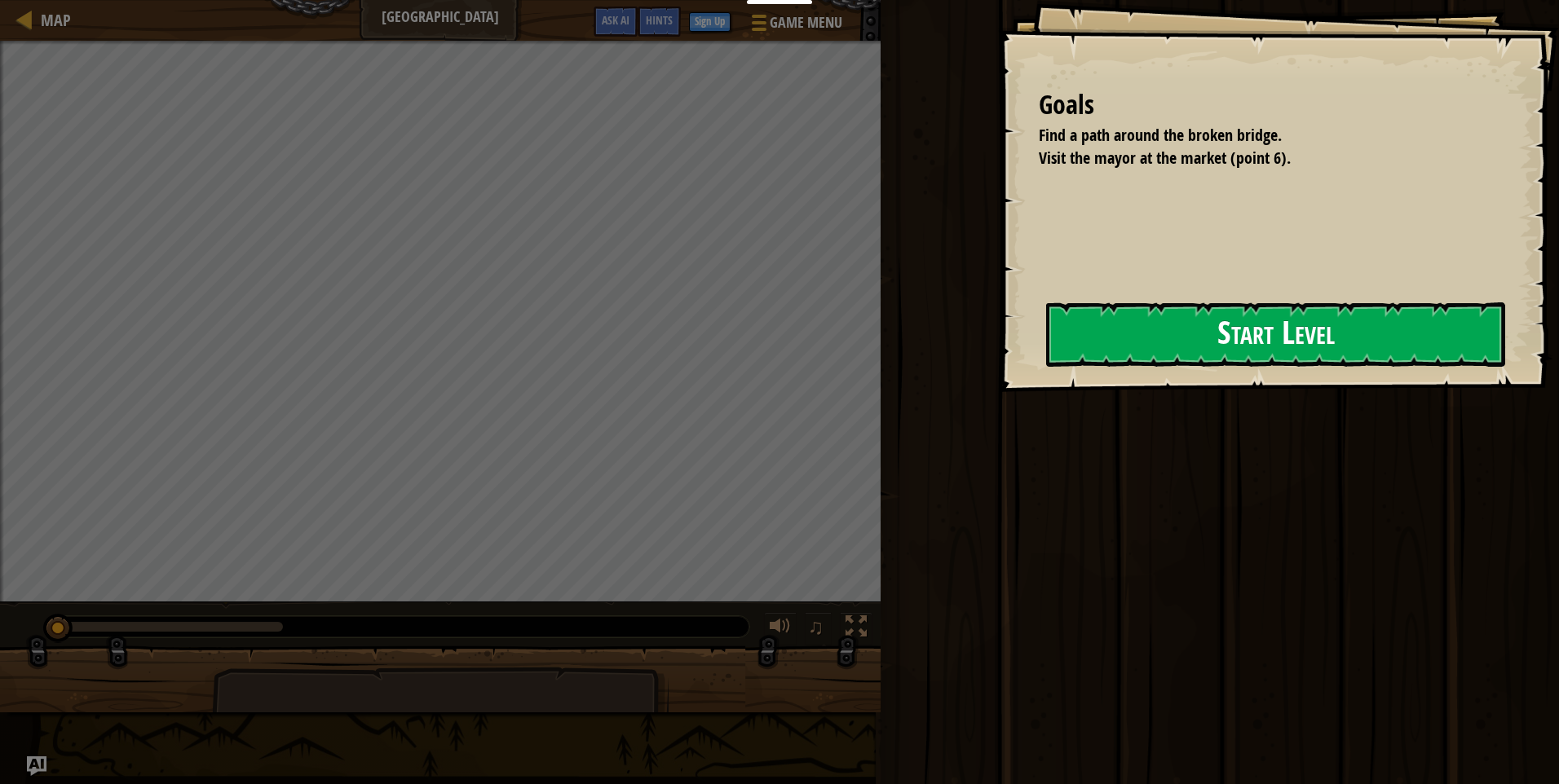
click at [1121, 343] on button "Start Level" at bounding box center [1276, 335] width 459 height 65
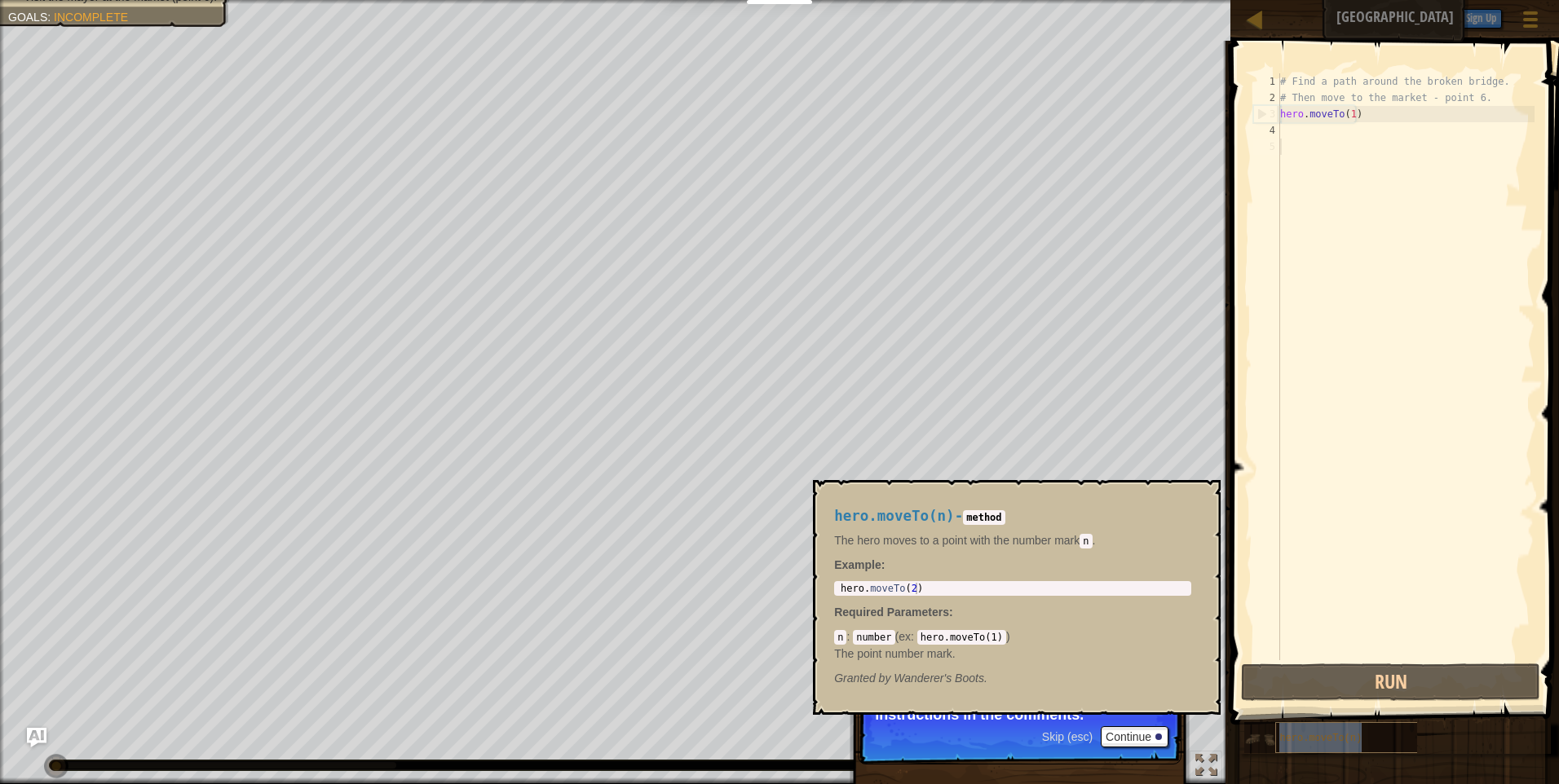
click at [1299, 735] on span "hero.moveTo(n)" at bounding box center [1321, 739] width 83 height 11
click at [1125, 735] on button "Continue" at bounding box center [1135, 737] width 68 height 22
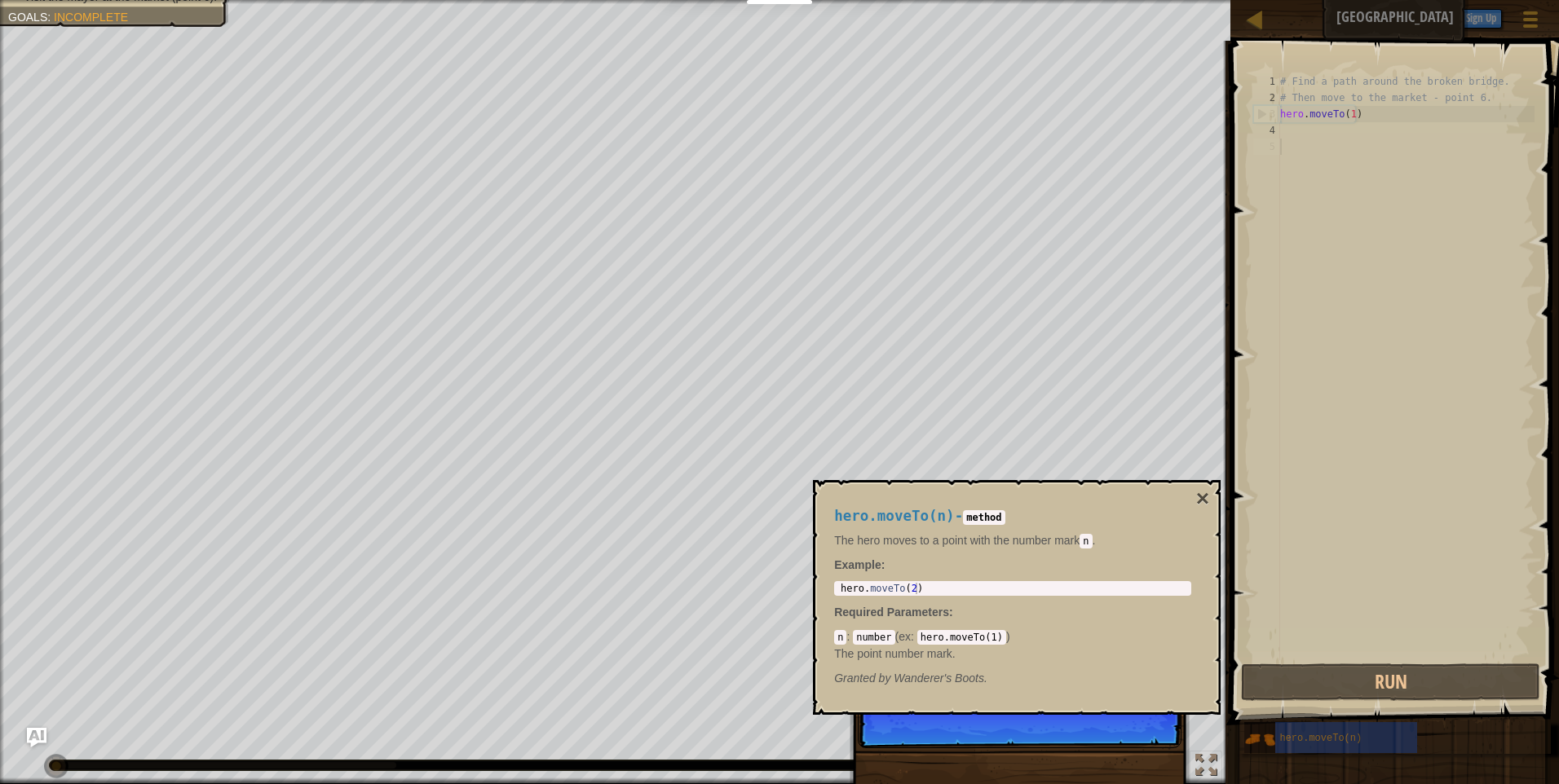
scroll to position [8, 0]
click at [1207, 494] on button "×" at bounding box center [1203, 499] width 13 height 23
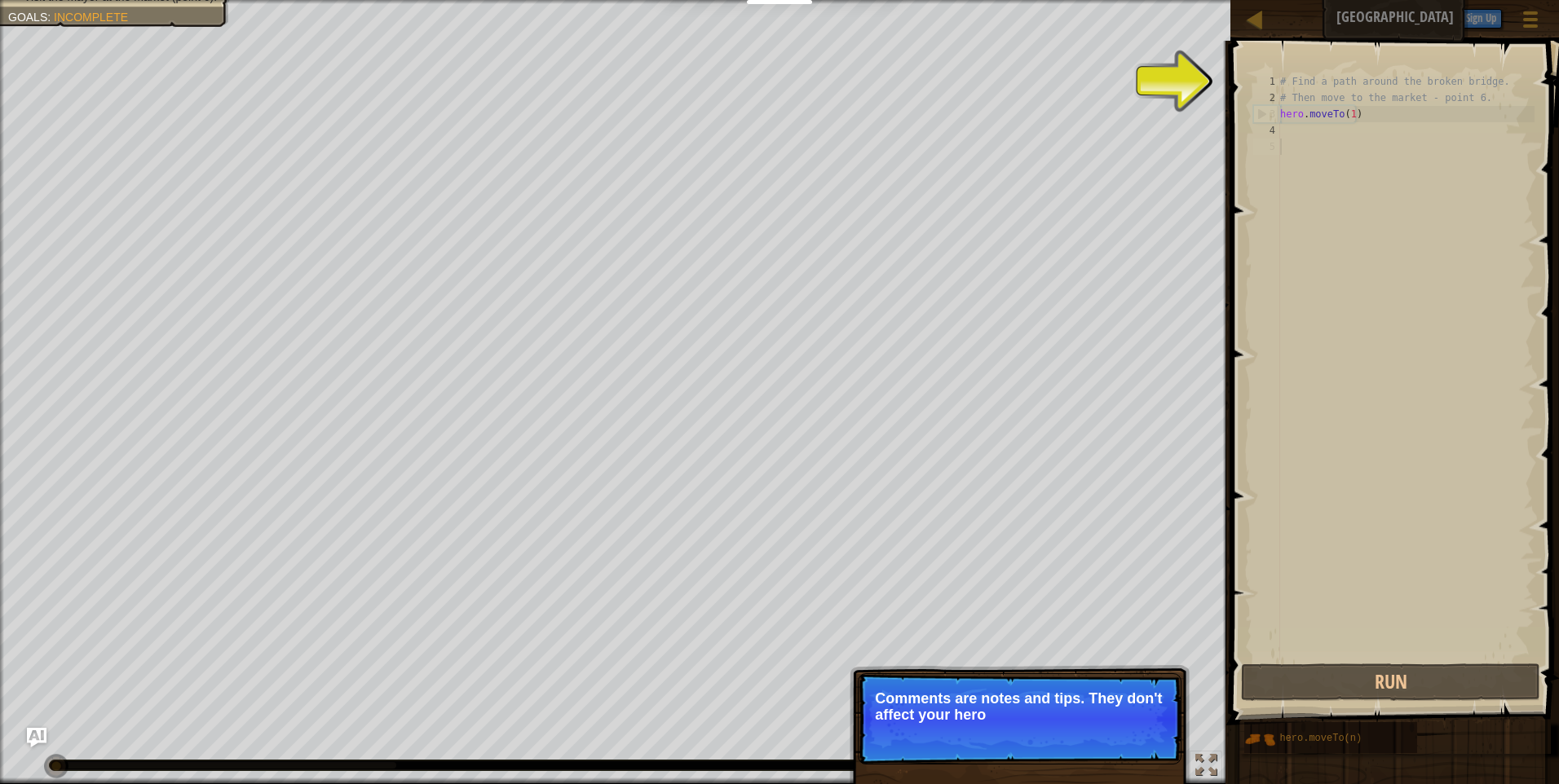
click at [1086, 714] on p "Comments are notes and tips. They don't affect your hero" at bounding box center [1020, 707] width 290 height 33
drag, startPoint x: 1082, startPoint y: 725, endPoint x: 1079, endPoint y: 734, distance: 9.5
click at [1081, 728] on p "Skip (esc) Continue Comments are notes and tips. They don't affect your hero bu…" at bounding box center [1020, 718] width 323 height 91
drag, startPoint x: 1079, startPoint y: 734, endPoint x: 1083, endPoint y: 743, distance: 9.8
click at [1079, 735] on p "Skip (esc) Continue Comments are notes and tips. They don't affect your hero bu…" at bounding box center [1020, 718] width 323 height 91
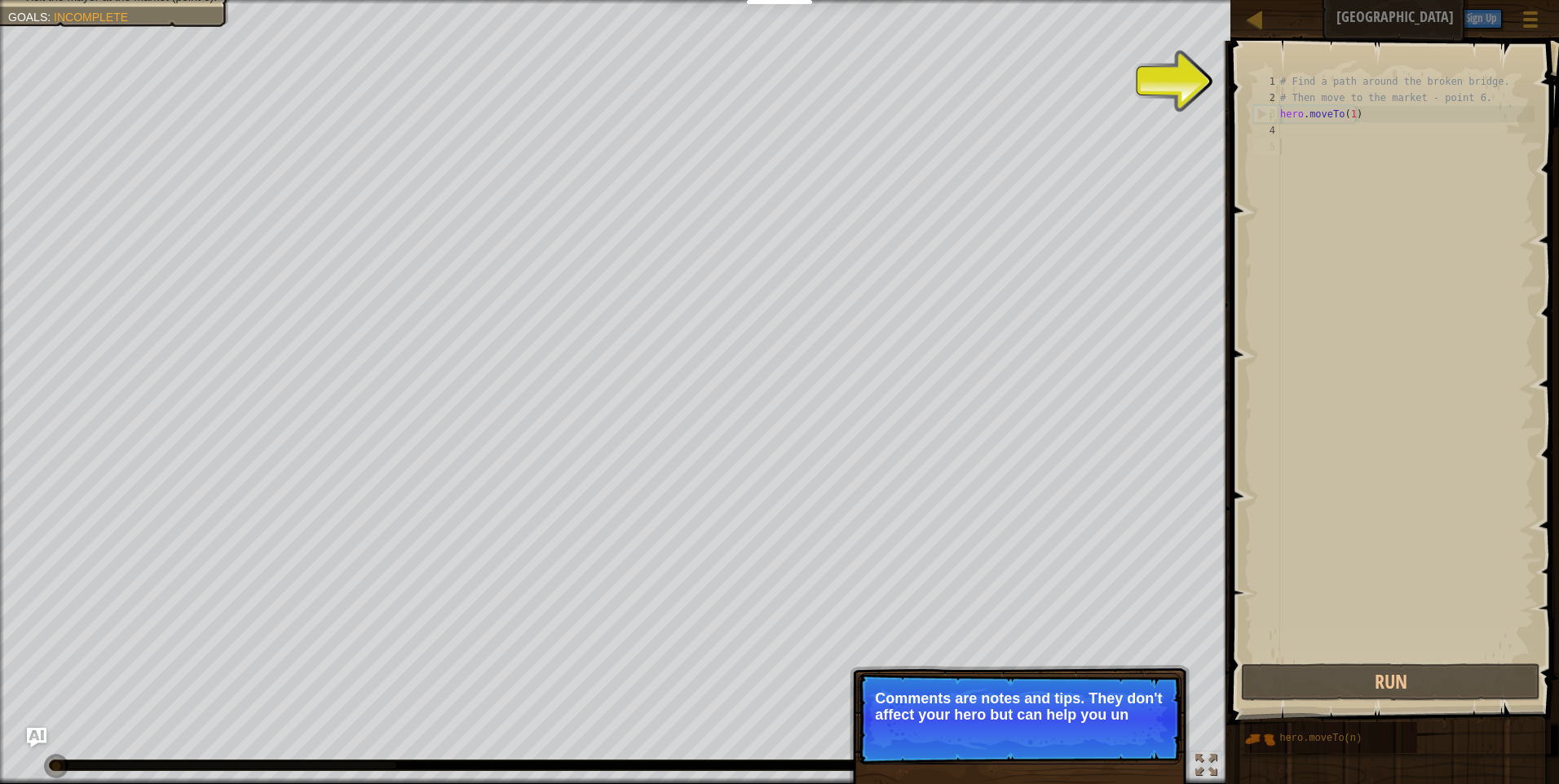
drag, startPoint x: 1083, startPoint y: 743, endPoint x: 1121, endPoint y: 747, distance: 38.2
click at [1092, 745] on p "Skip (esc) Continue Comments are notes and tips. They don't affect your hero bu…" at bounding box center [1020, 718] width 323 height 91
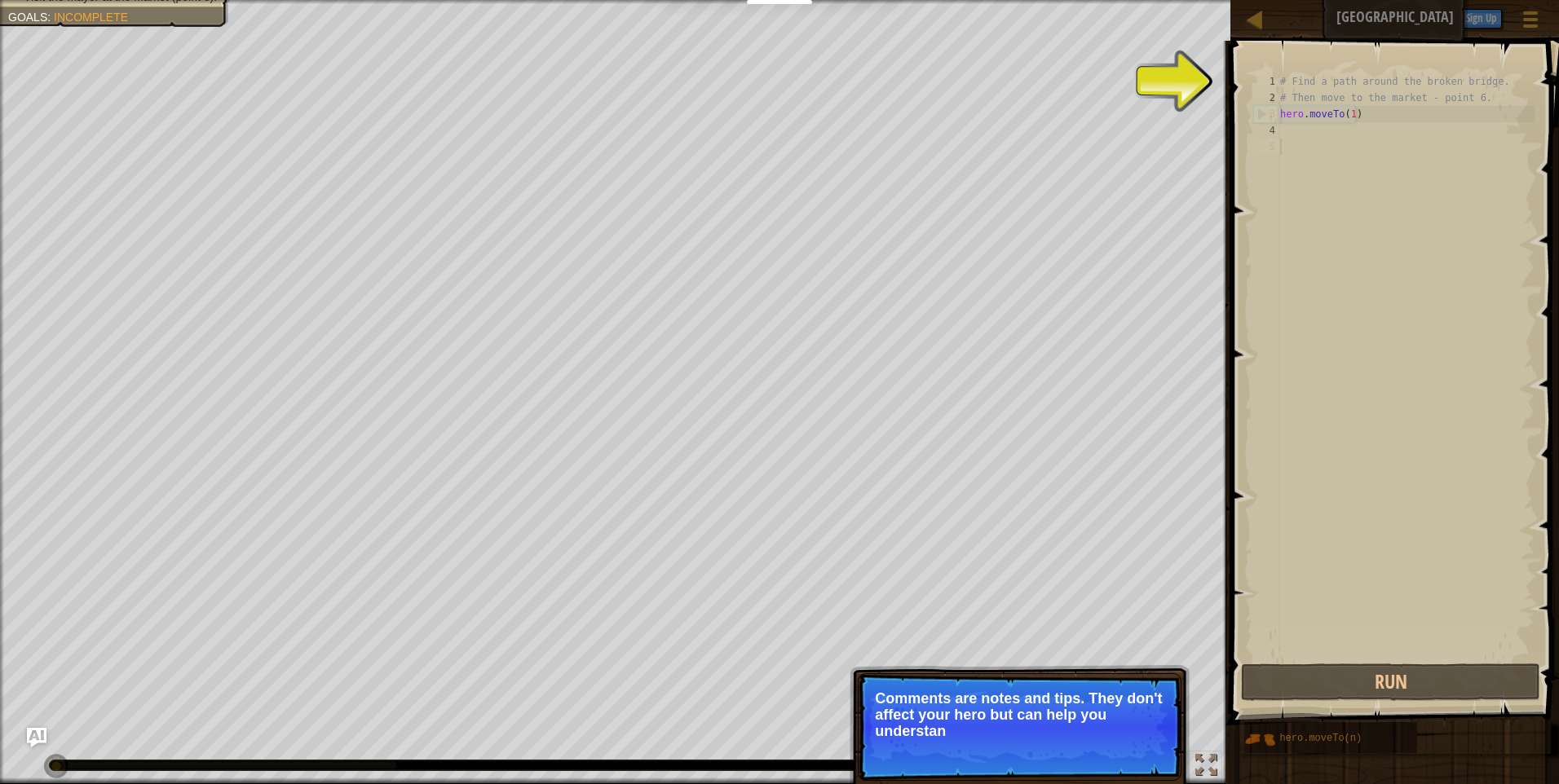
drag, startPoint x: 1121, startPoint y: 747, endPoint x: 1092, endPoint y: 756, distance: 30.4
click at [1092, 756] on p "Skip (esc) Continue Comments are notes and tips. They don't affect your hero bu…" at bounding box center [1020, 727] width 323 height 107
click at [1091, 755] on span "Skip (esc)" at bounding box center [1068, 754] width 51 height 13
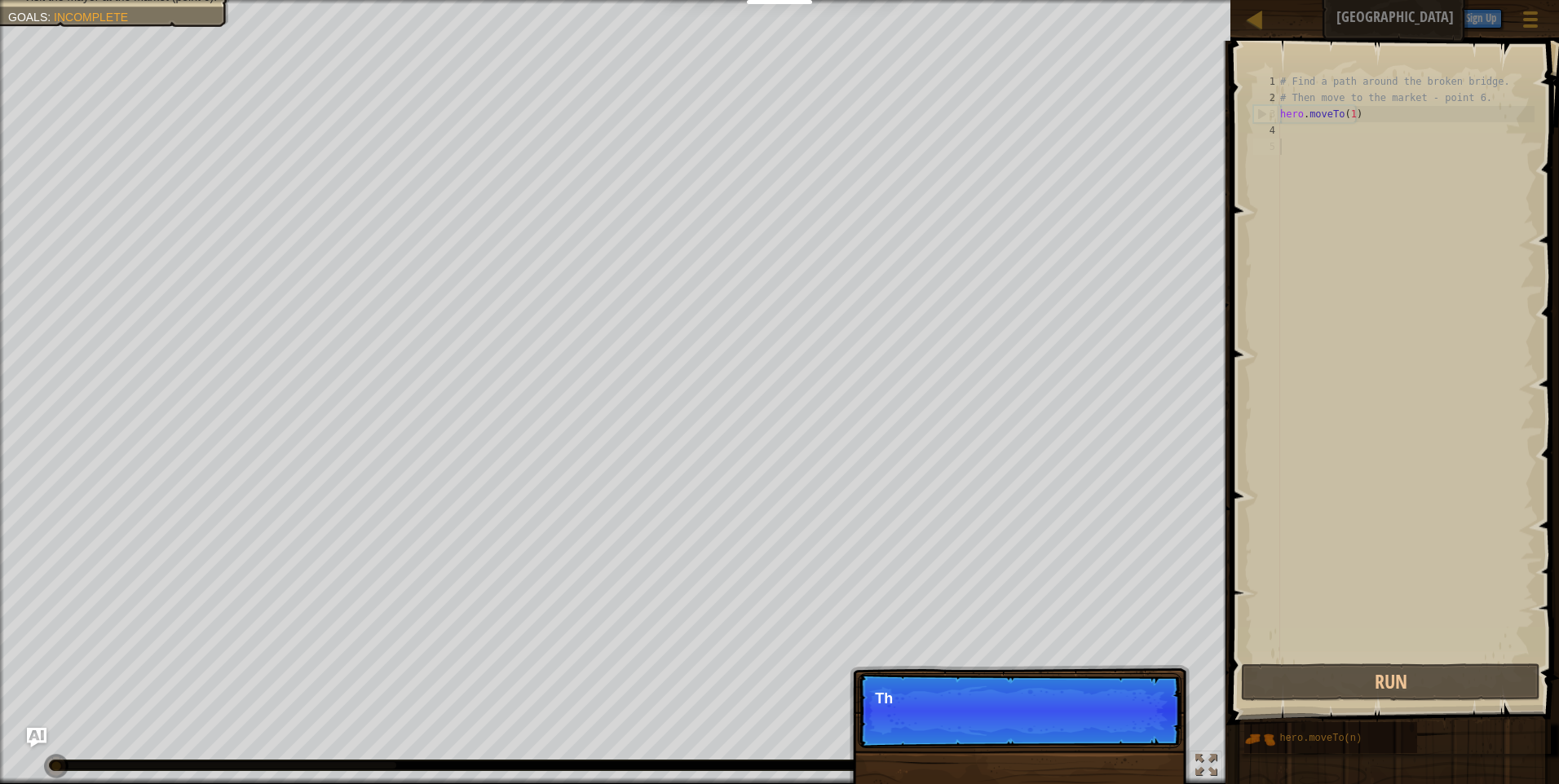
click at [1091, 755] on div "Skip (esc) Continue Th" at bounding box center [1020, 793] width 340 height 242
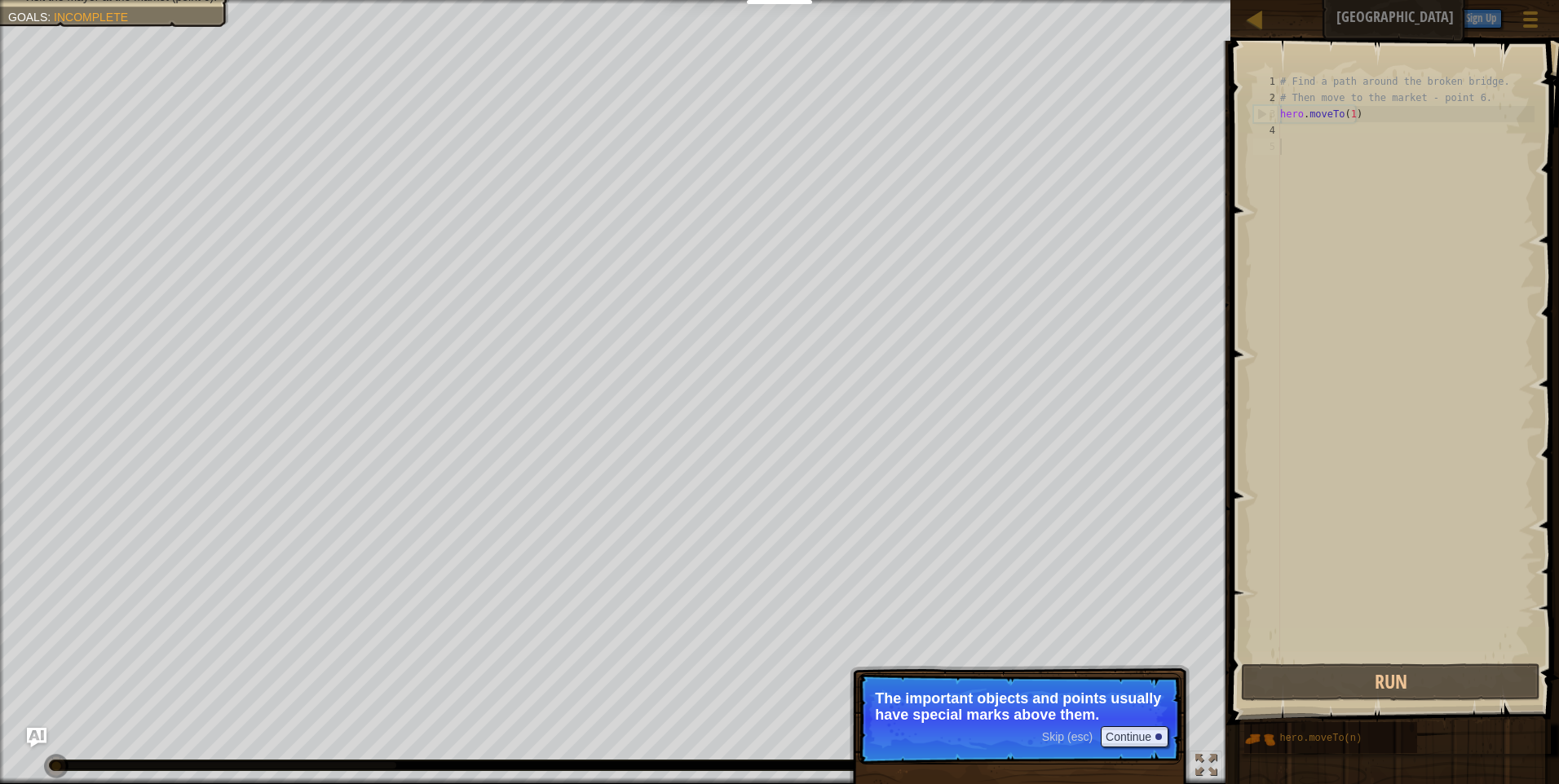
click at [1146, 753] on p "Skip (esc) Continue The important objects and points usually have special marks…" at bounding box center [1020, 718] width 323 height 91
click at [1148, 745] on button "Continue" at bounding box center [1135, 737] width 68 height 22
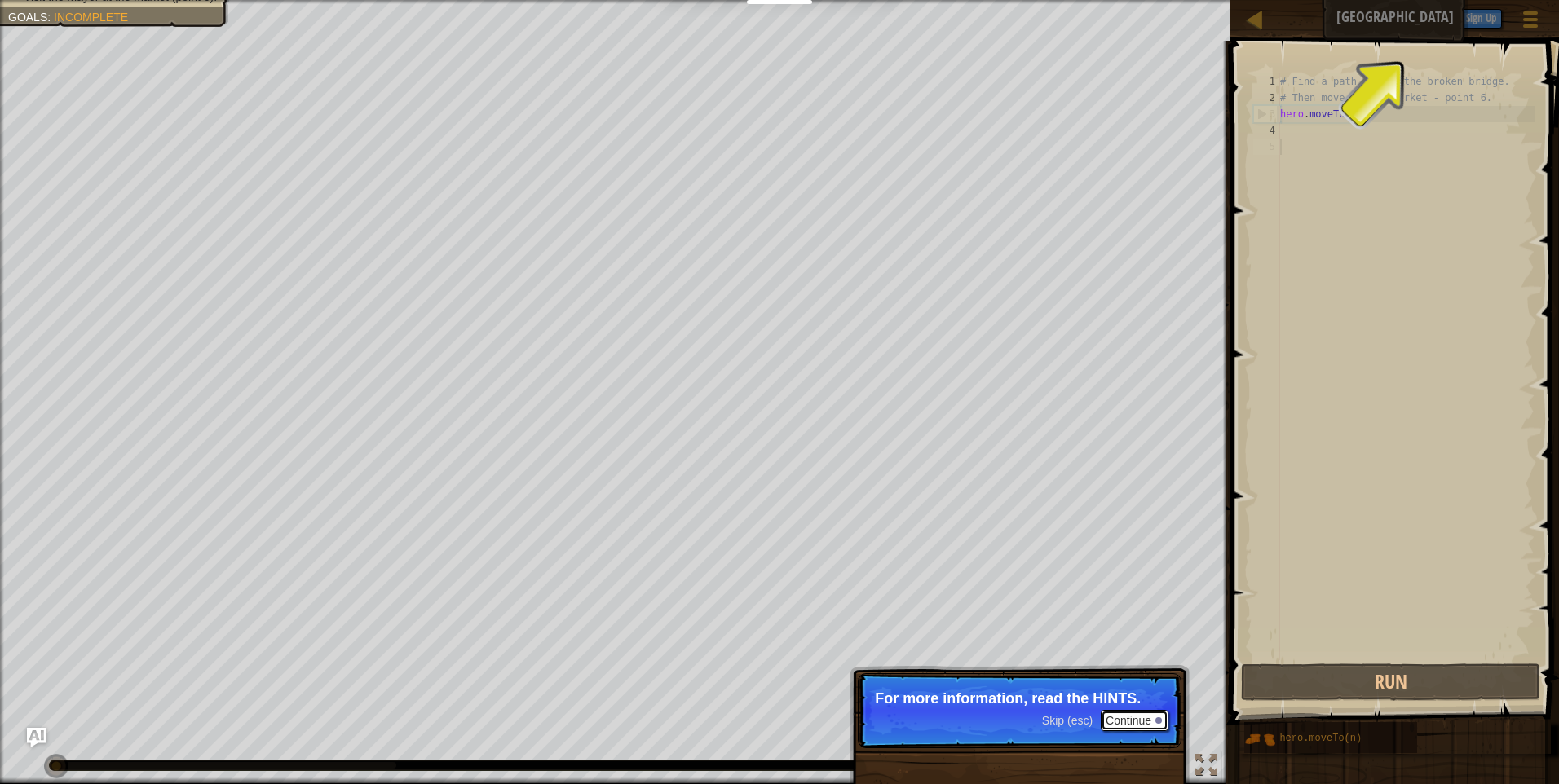
click at [1135, 711] on button "Continue" at bounding box center [1135, 721] width 68 height 22
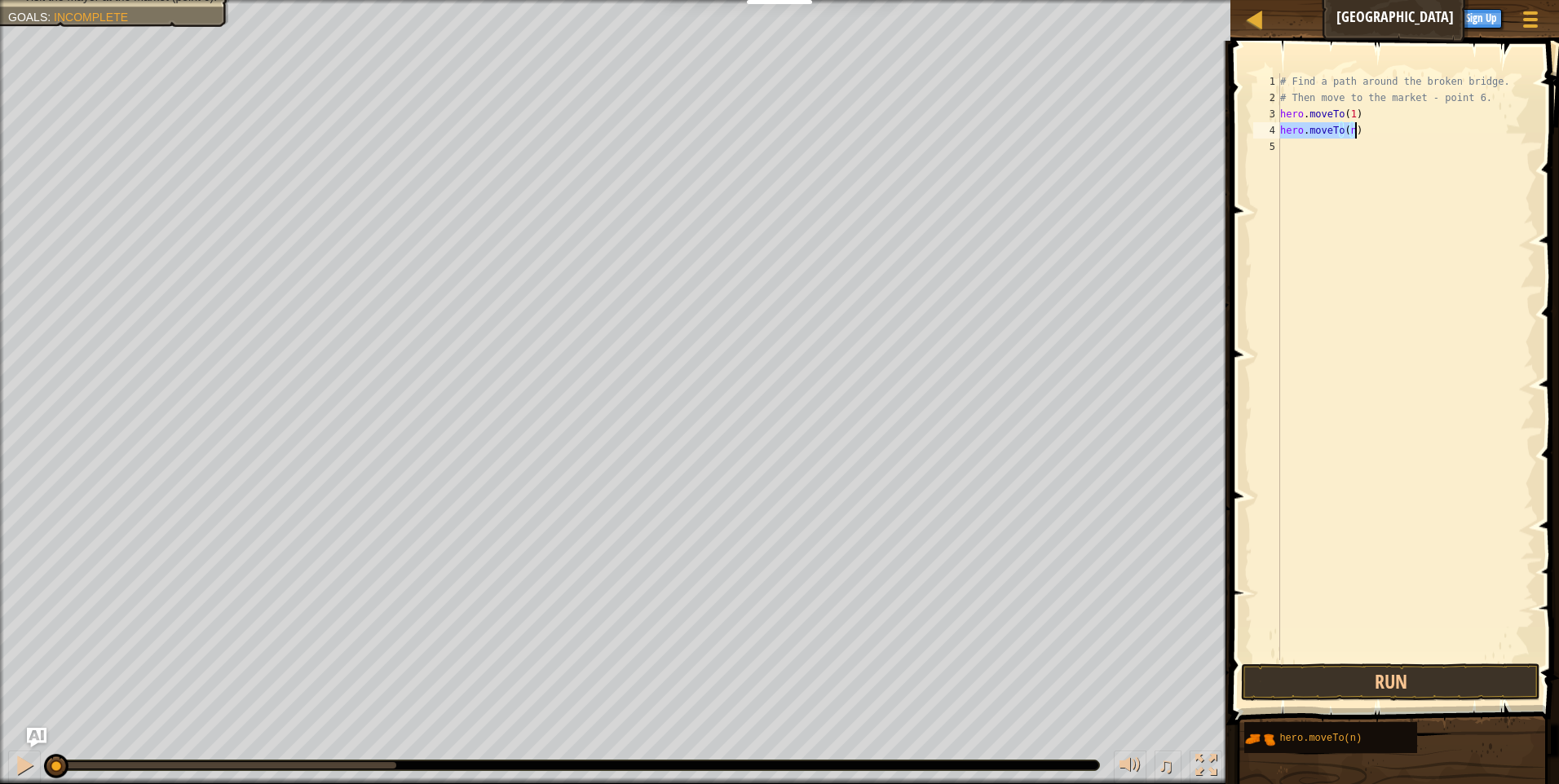
click at [1356, 133] on div "# Find a path around the broken bridge. # Then move to the market - point 6. he…" at bounding box center [1406, 367] width 258 height 588
click at [1350, 129] on div "# Find a path around the broken bridge. # Then move to the market - point 6. he…" at bounding box center [1406, 383] width 258 height 619
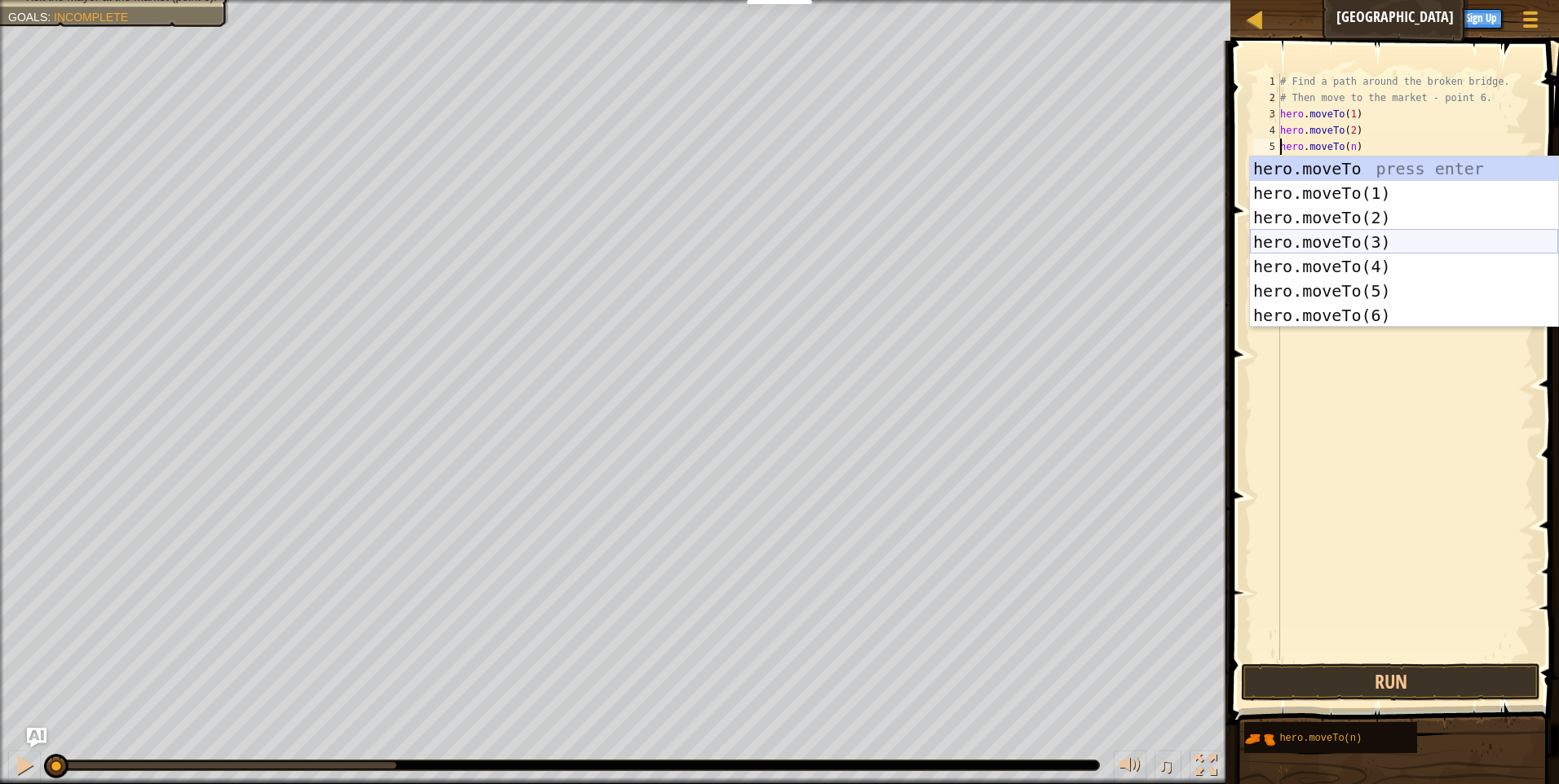
click at [1378, 238] on div "hero.moveTo press enter hero.moveTo(1) press enter hero.moveTo(2) press enter h…" at bounding box center [1405, 267] width 308 height 220
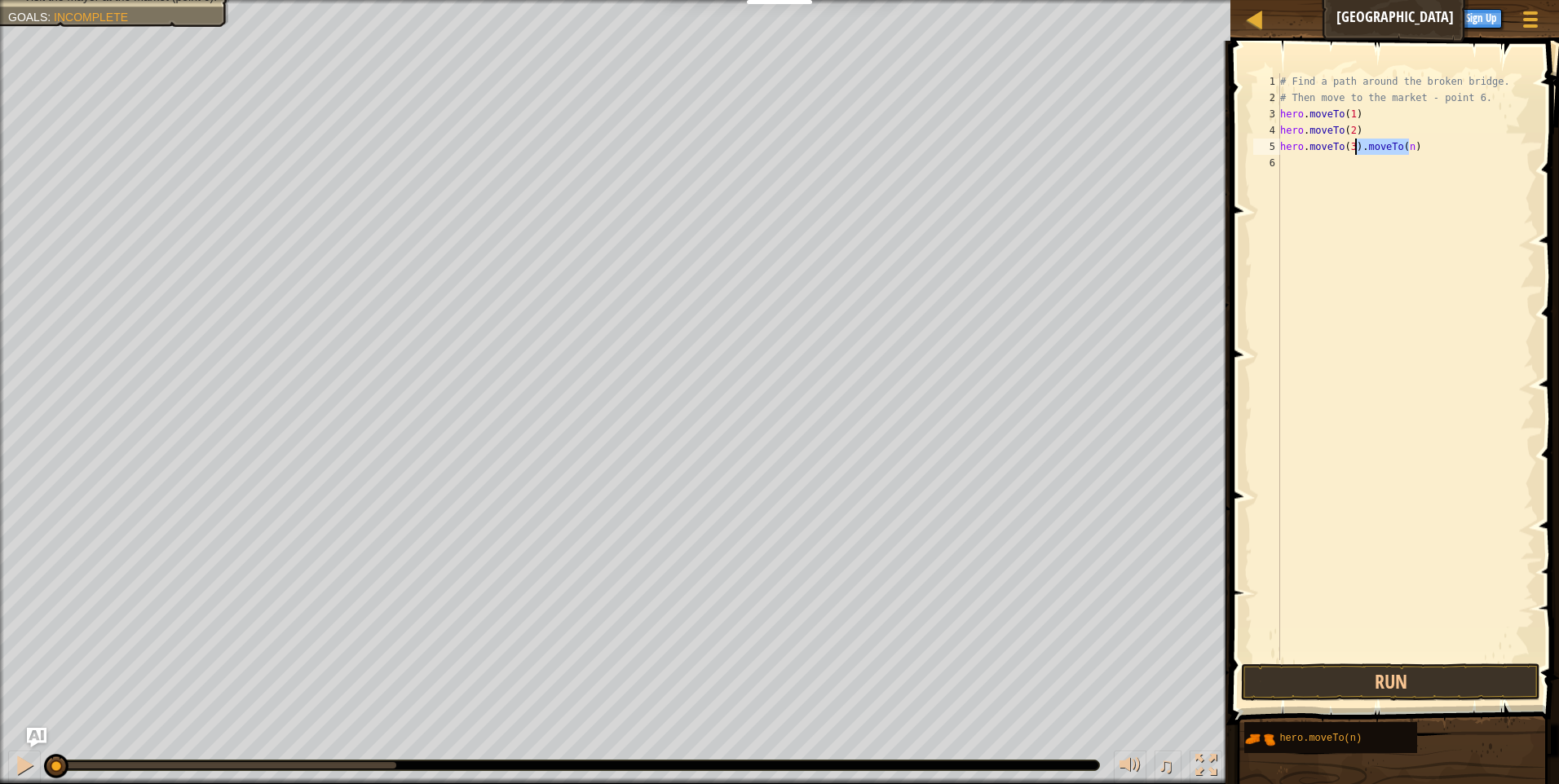
drag, startPoint x: 1414, startPoint y: 142, endPoint x: 1357, endPoint y: 149, distance: 57.4
click at [1357, 149] on div "# Find a path around the broken bridge. # Then move to the market - point 6. he…" at bounding box center [1406, 383] width 258 height 619
type textarea "hero.moveTo(3)"
click at [1323, 169] on div "# Find a path around the broken bridge. # Then move to the market - point 6. he…" at bounding box center [1406, 383] width 258 height 619
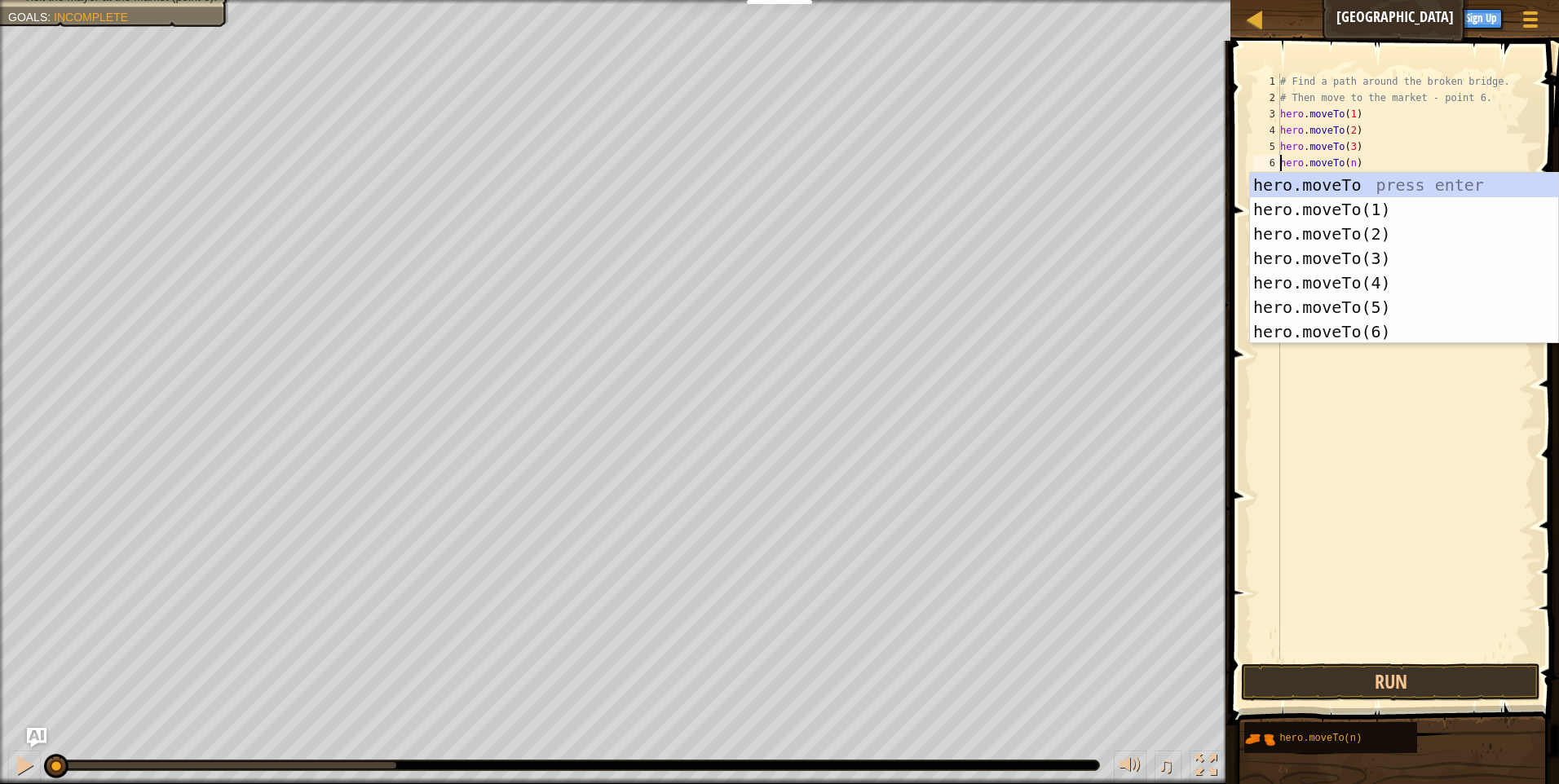
click at [1353, 160] on div "# Find a path around the broken bridge. # Then move to the market - point 6. he…" at bounding box center [1406, 383] width 258 height 619
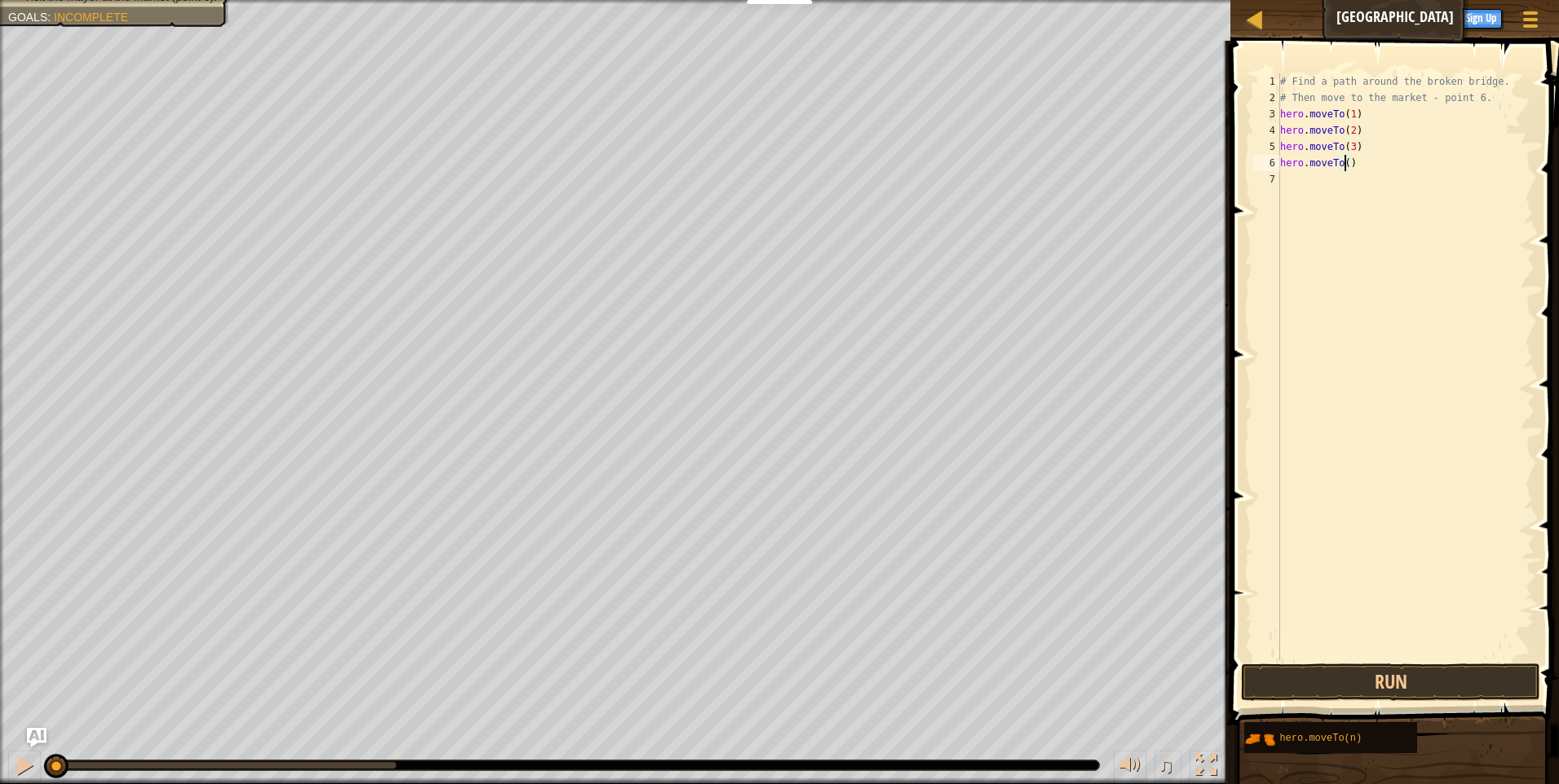
type textarea "hero.moveTo(4)"
click at [1366, 169] on div "# Find a path around the broken bridge. # Then move to the market - point 6. he…" at bounding box center [1406, 383] width 258 height 619
click at [1351, 177] on div "# Find a path around the broken bridge. # Then move to the market - point 6. he…" at bounding box center [1406, 367] width 258 height 588
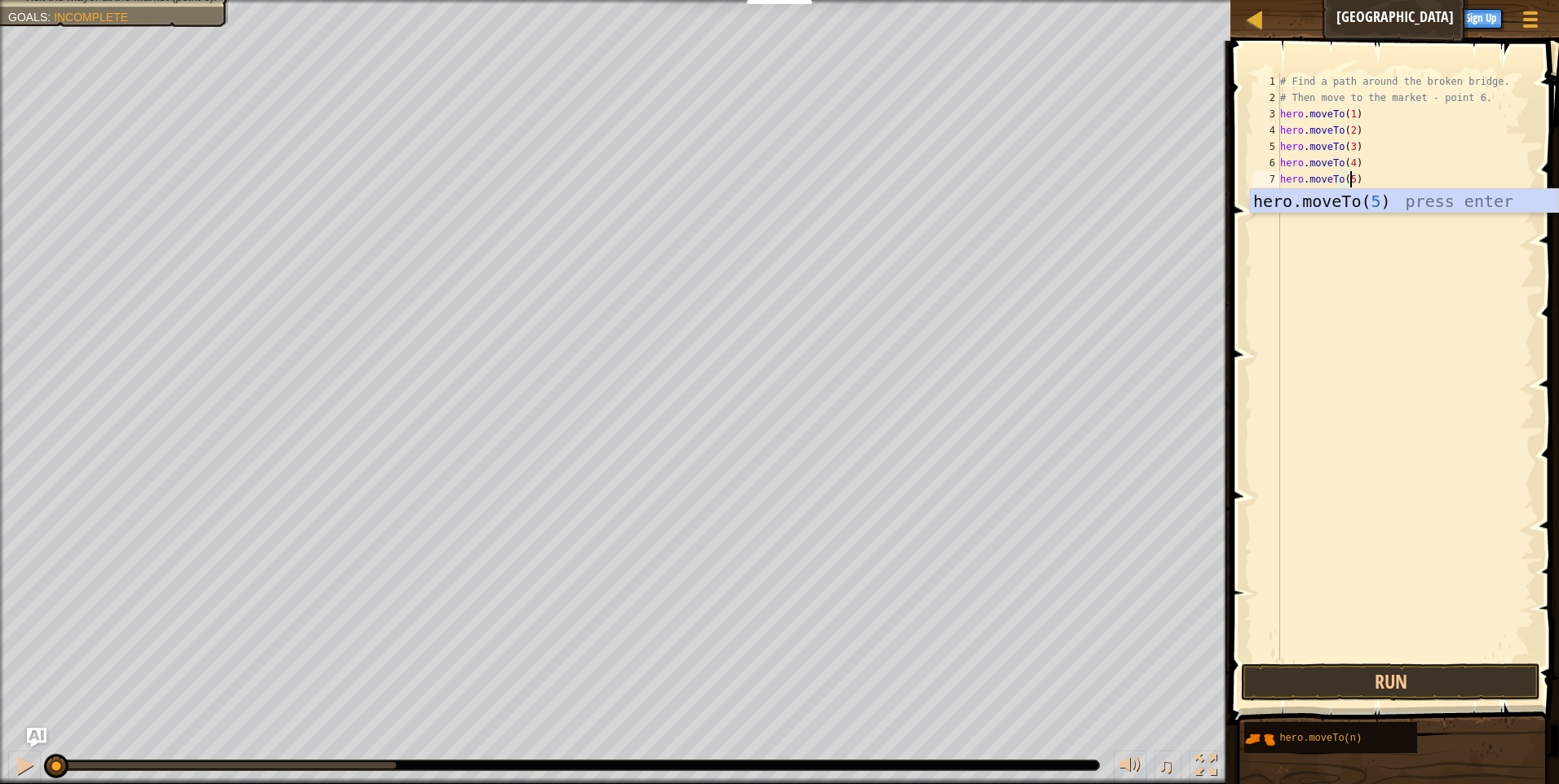
scroll to position [8, 6]
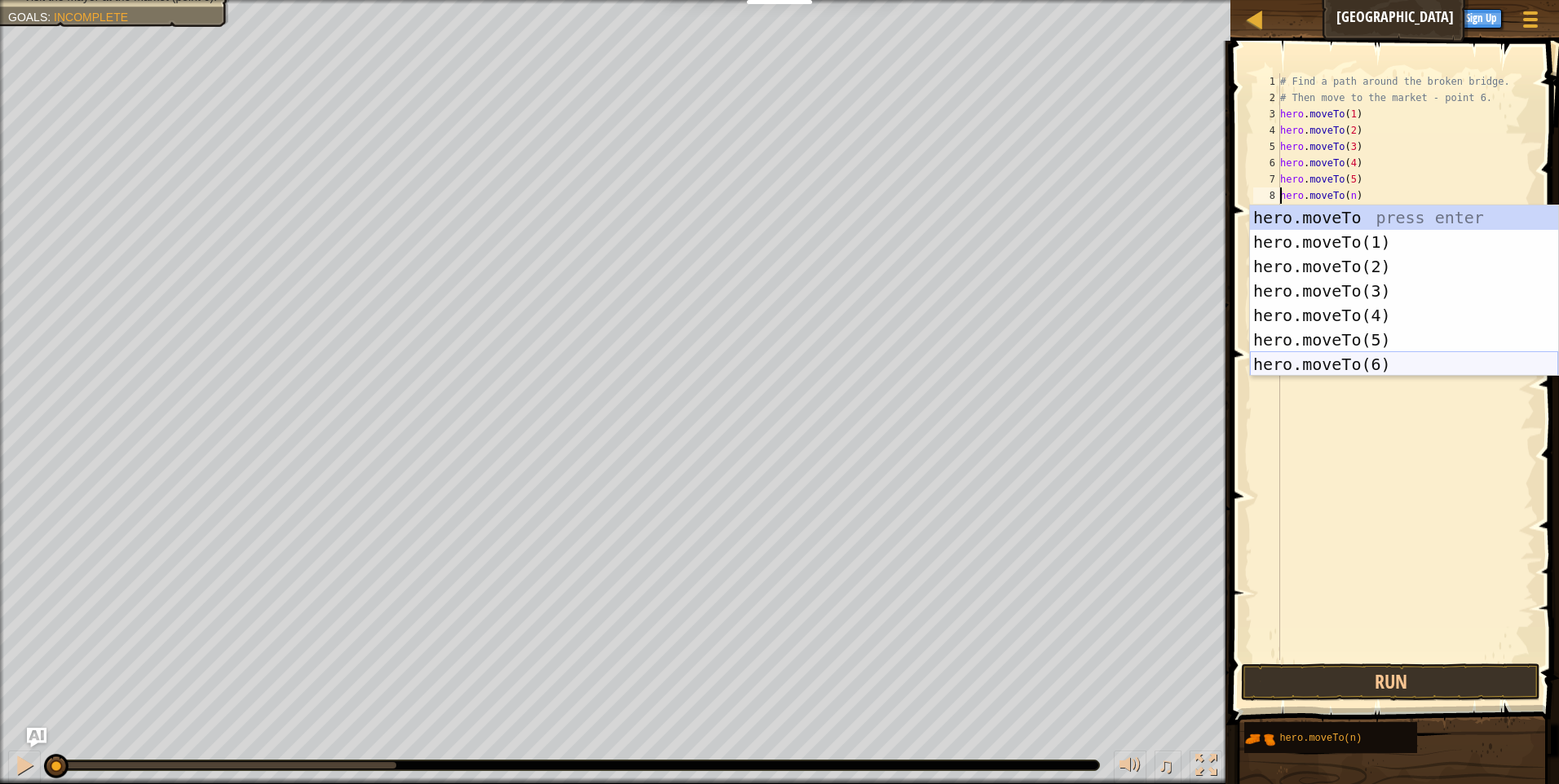
click at [1378, 367] on div "hero.moveTo press enter hero.moveTo(1) press enter hero.moveTo(2) press enter h…" at bounding box center [1405, 316] width 308 height 220
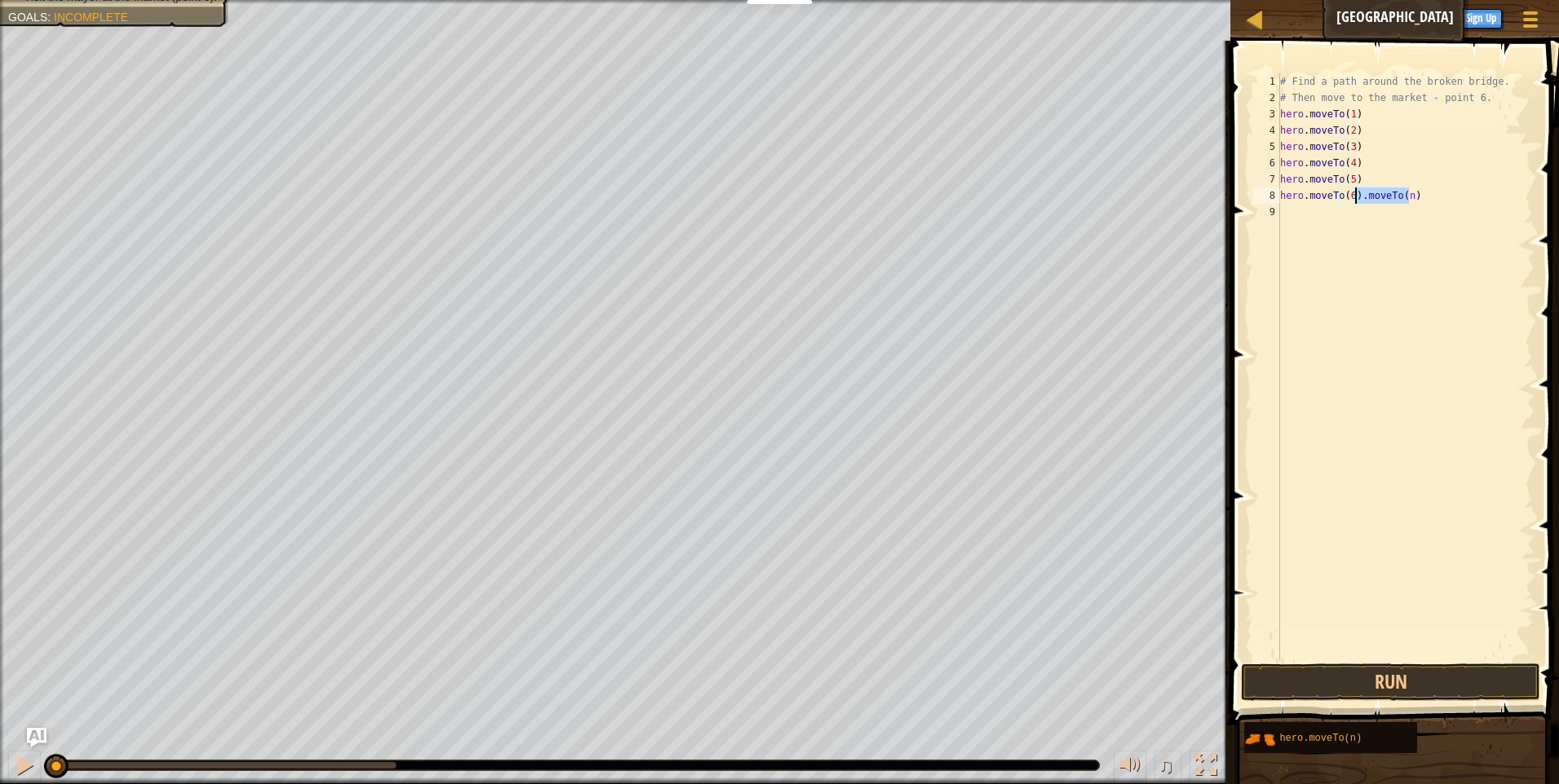
drag, startPoint x: 1411, startPoint y: 197, endPoint x: 1357, endPoint y: 201, distance: 54.1
click at [1357, 201] on div "# Find a path around the broken bridge. # Then move to the market - point 6. he…" at bounding box center [1406, 383] width 258 height 619
type textarea "hero.moveTo(6)"
click at [1348, 681] on button "Run" at bounding box center [1391, 682] width 299 height 38
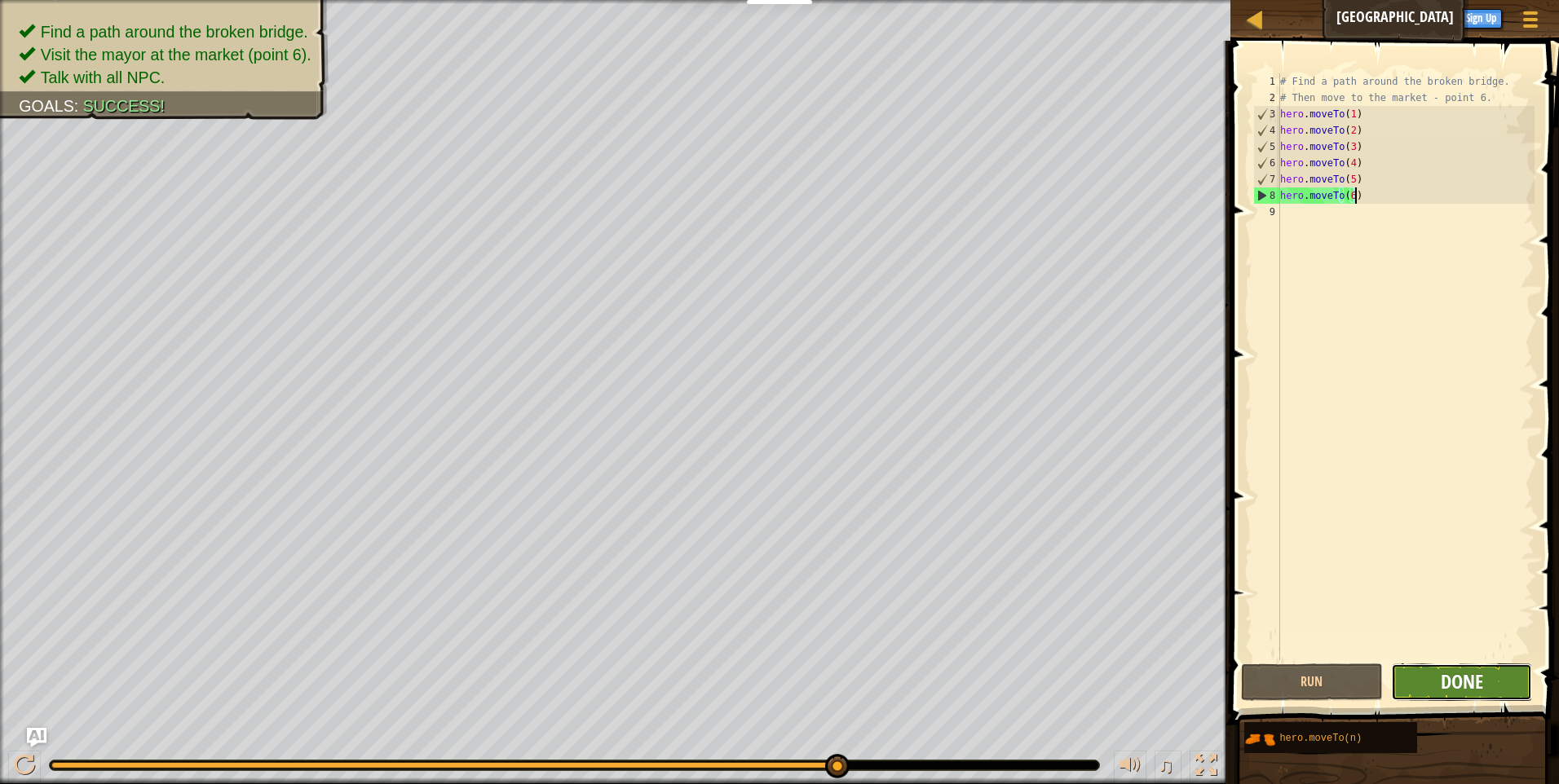
click at [1441, 686] on span "Done" at bounding box center [1462, 682] width 42 height 26
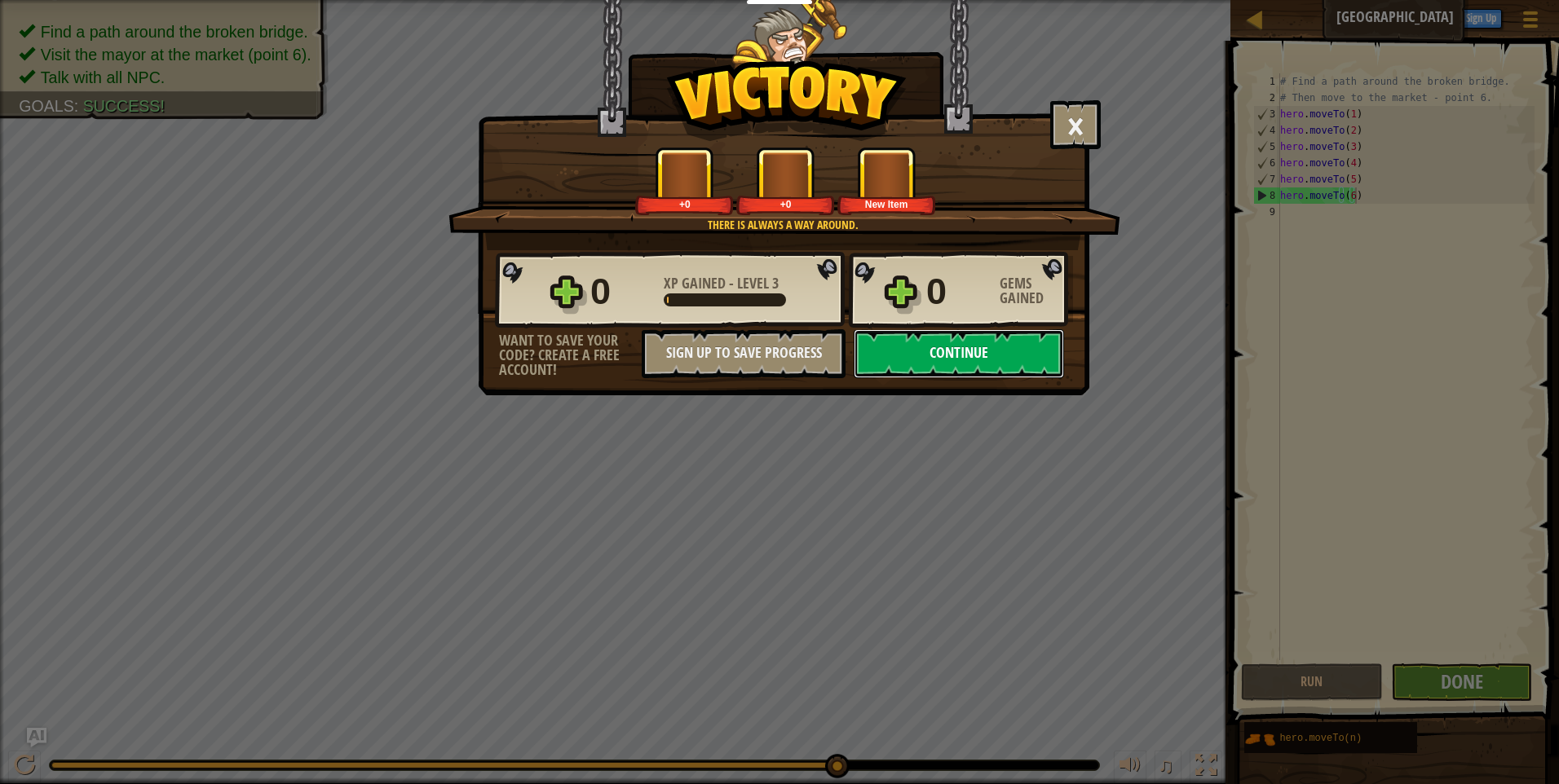
click at [1012, 357] on button "Continue" at bounding box center [959, 353] width 211 height 49
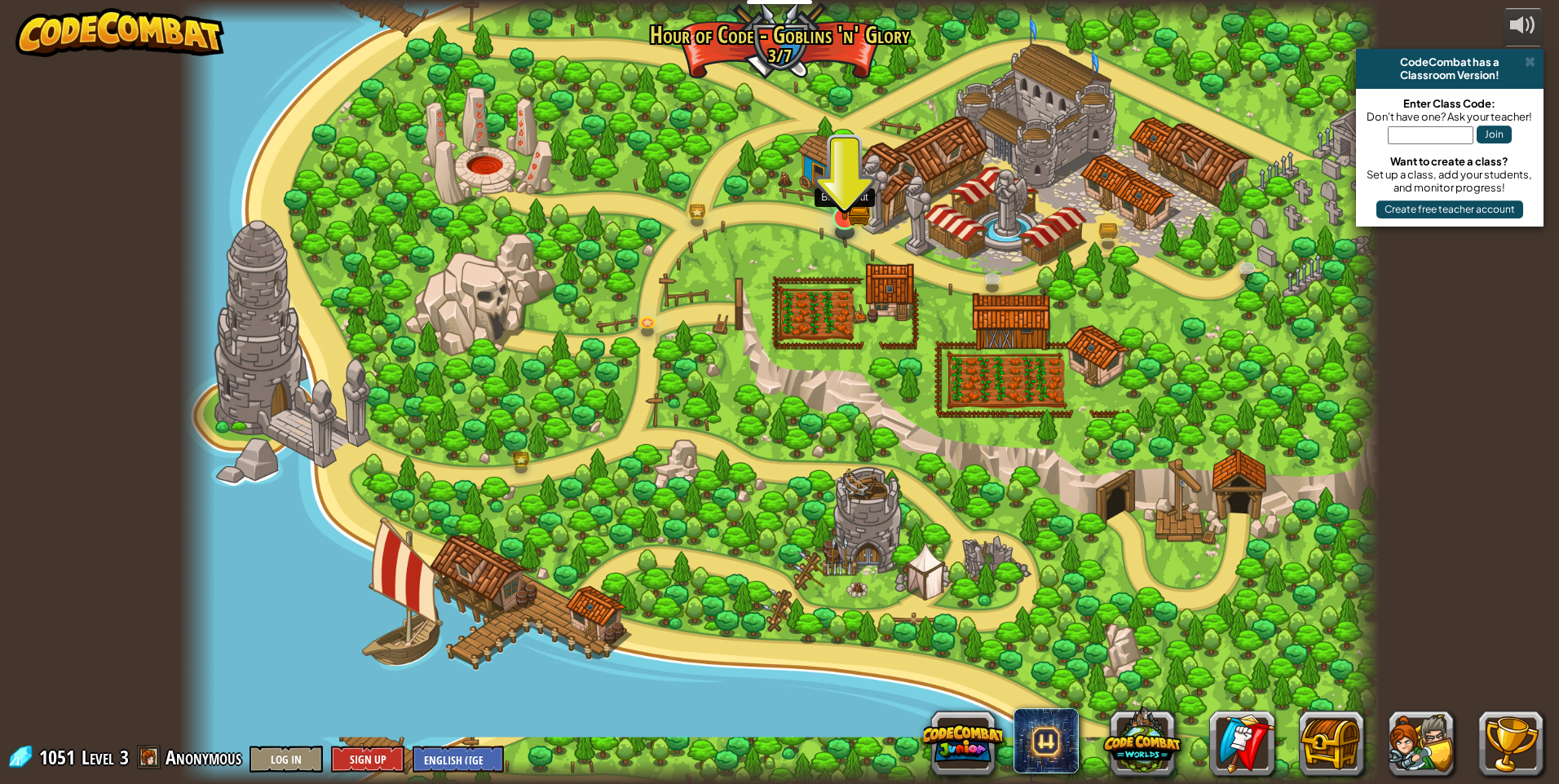
click at [852, 203] on img at bounding box center [844, 184] width 33 height 71
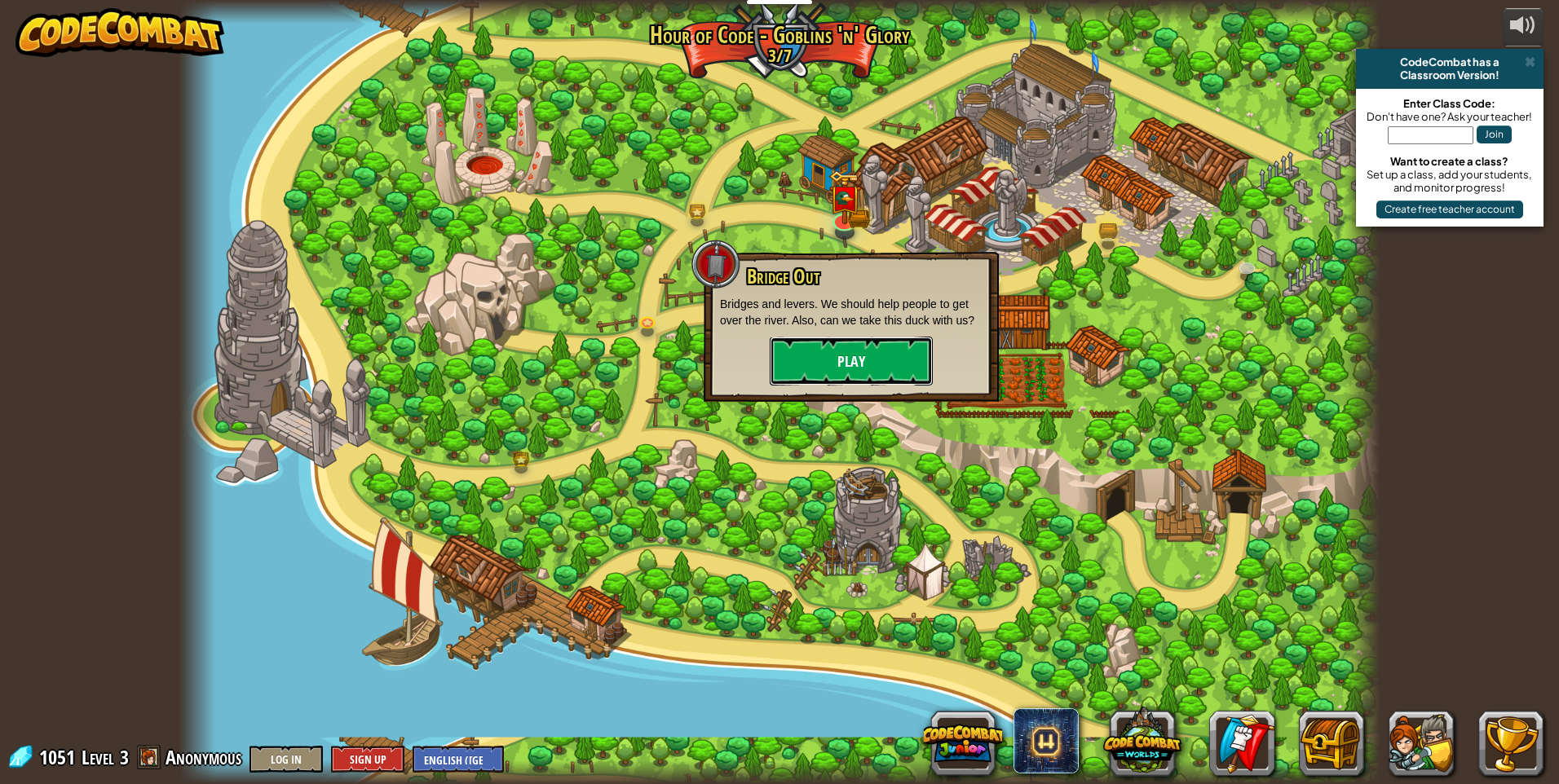
drag, startPoint x: 856, startPoint y: 346, endPoint x: 855, endPoint y: 358, distance: 12.0
click at [855, 358] on button "Play" at bounding box center [851, 361] width 163 height 49
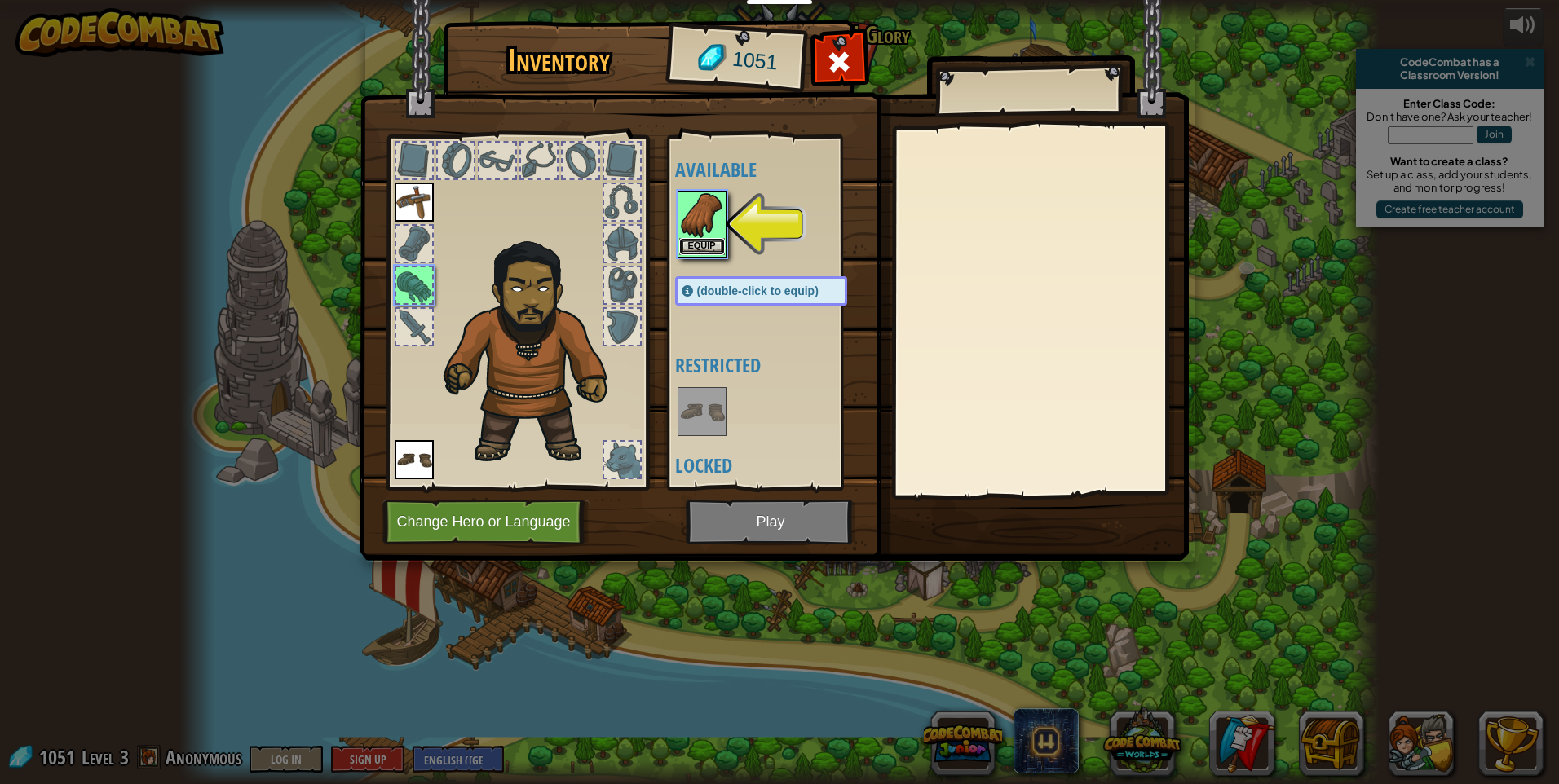
click at [696, 241] on button "Equip" at bounding box center [702, 246] width 46 height 17
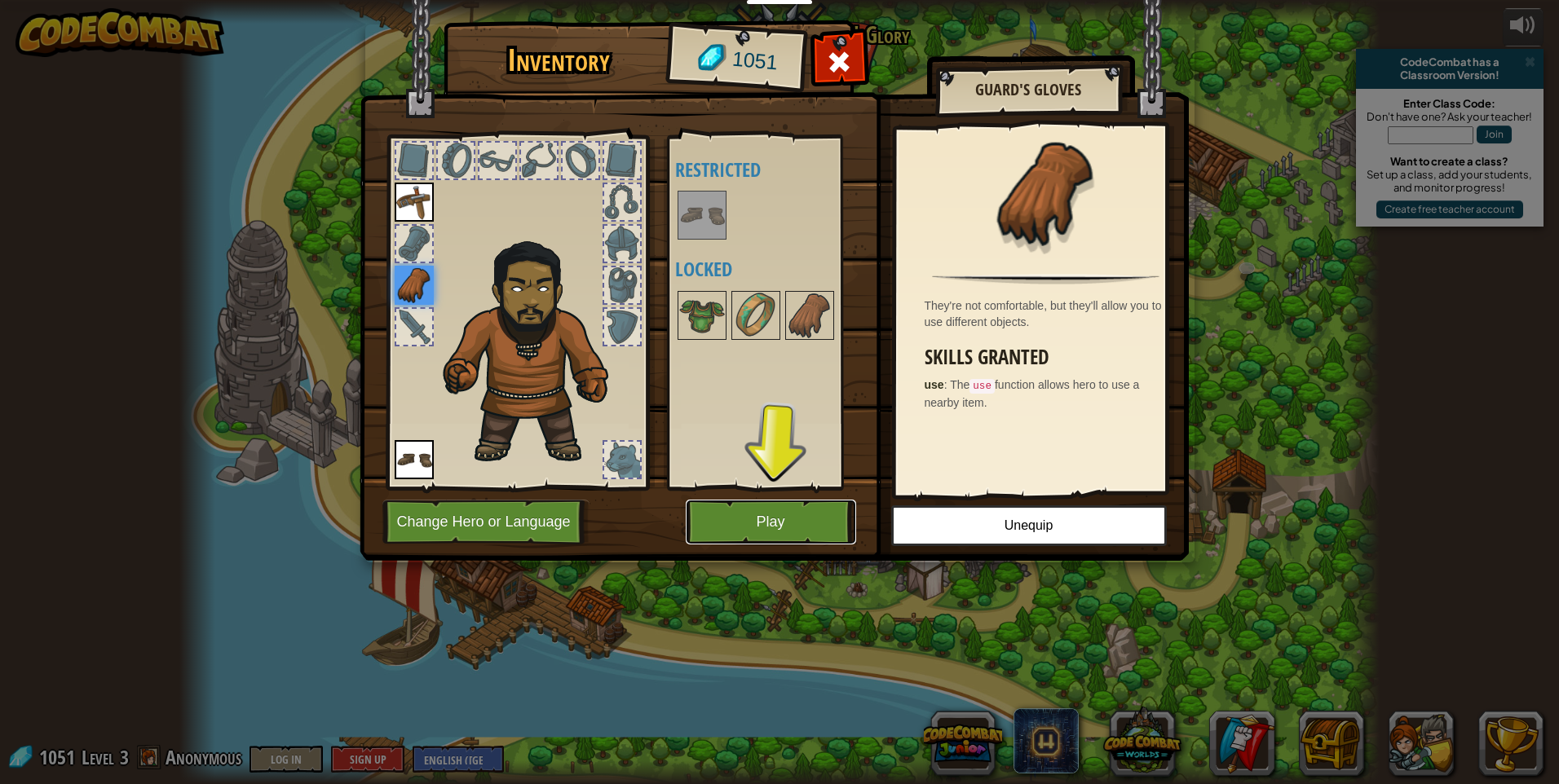
click at [827, 514] on button "Play" at bounding box center [770, 523] width 170 height 45
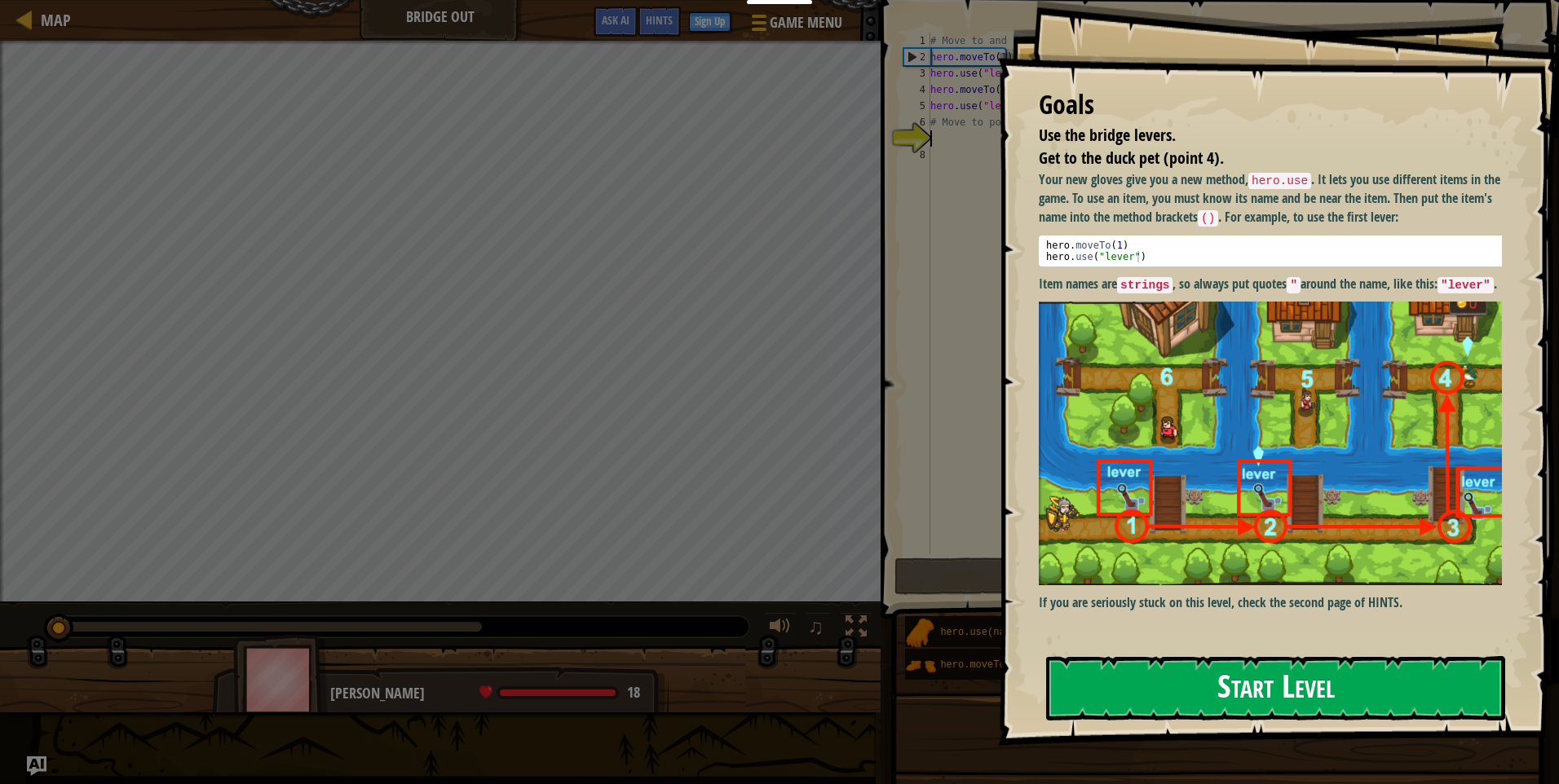
click at [1191, 673] on button "Start Level" at bounding box center [1276, 688] width 459 height 65
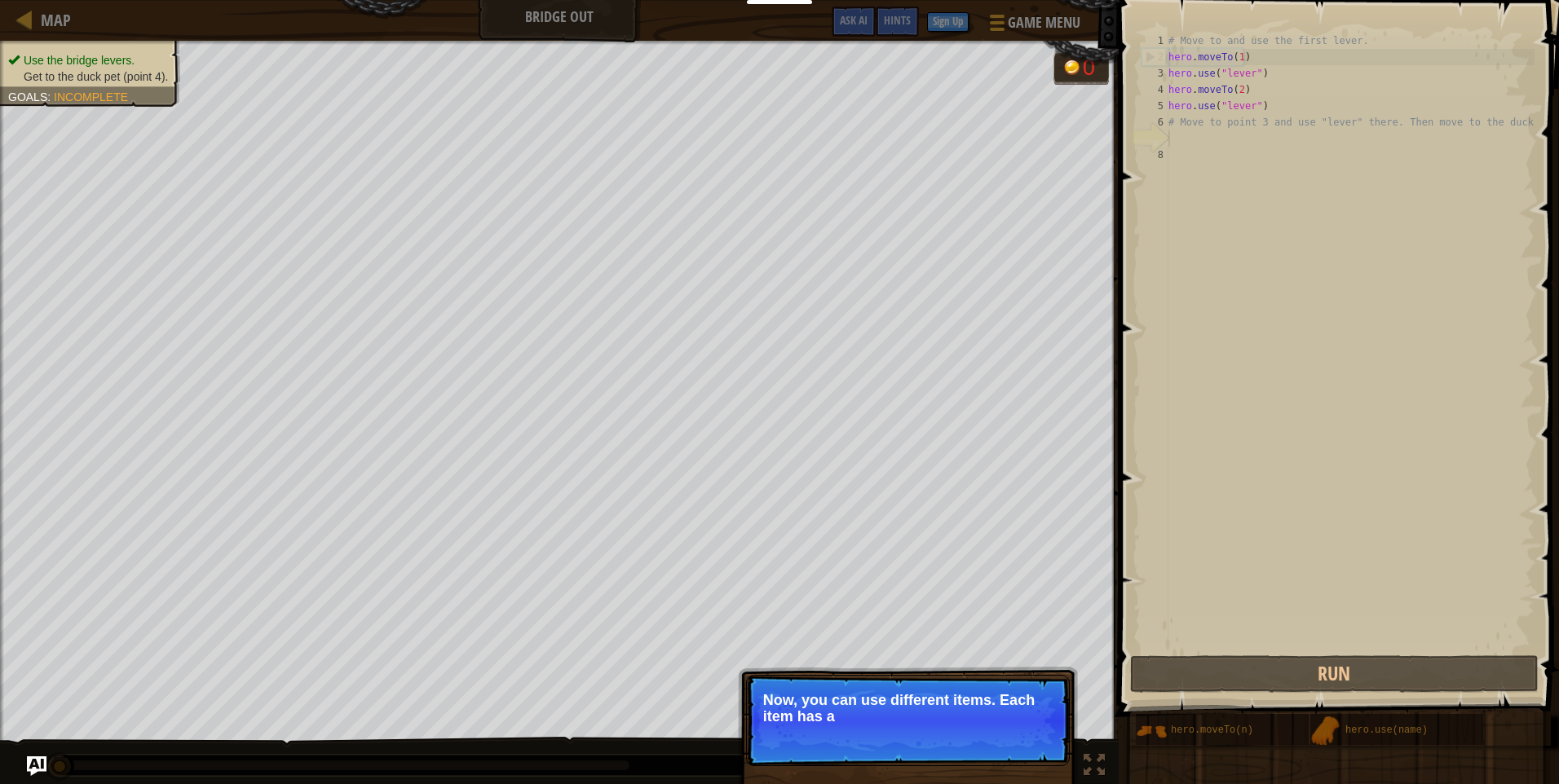
drag, startPoint x: 846, startPoint y: 685, endPoint x: 863, endPoint y: 685, distance: 17.0
click at [850, 685] on p "Skip (esc) Continue Now, you can use different items. Each item has a" at bounding box center [908, 720] width 323 height 91
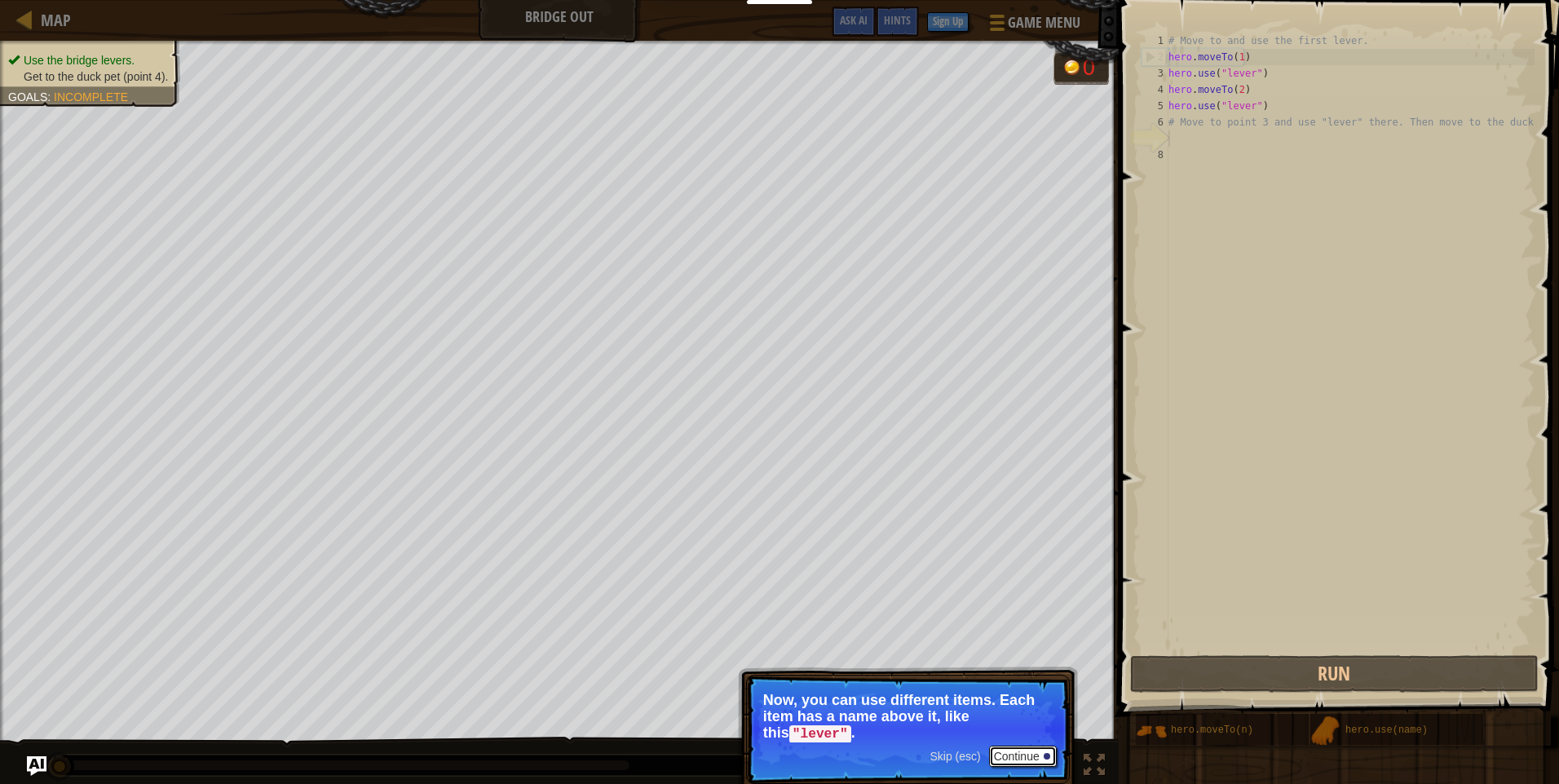
click at [1033, 758] on button "Continue" at bounding box center [1023, 757] width 68 height 22
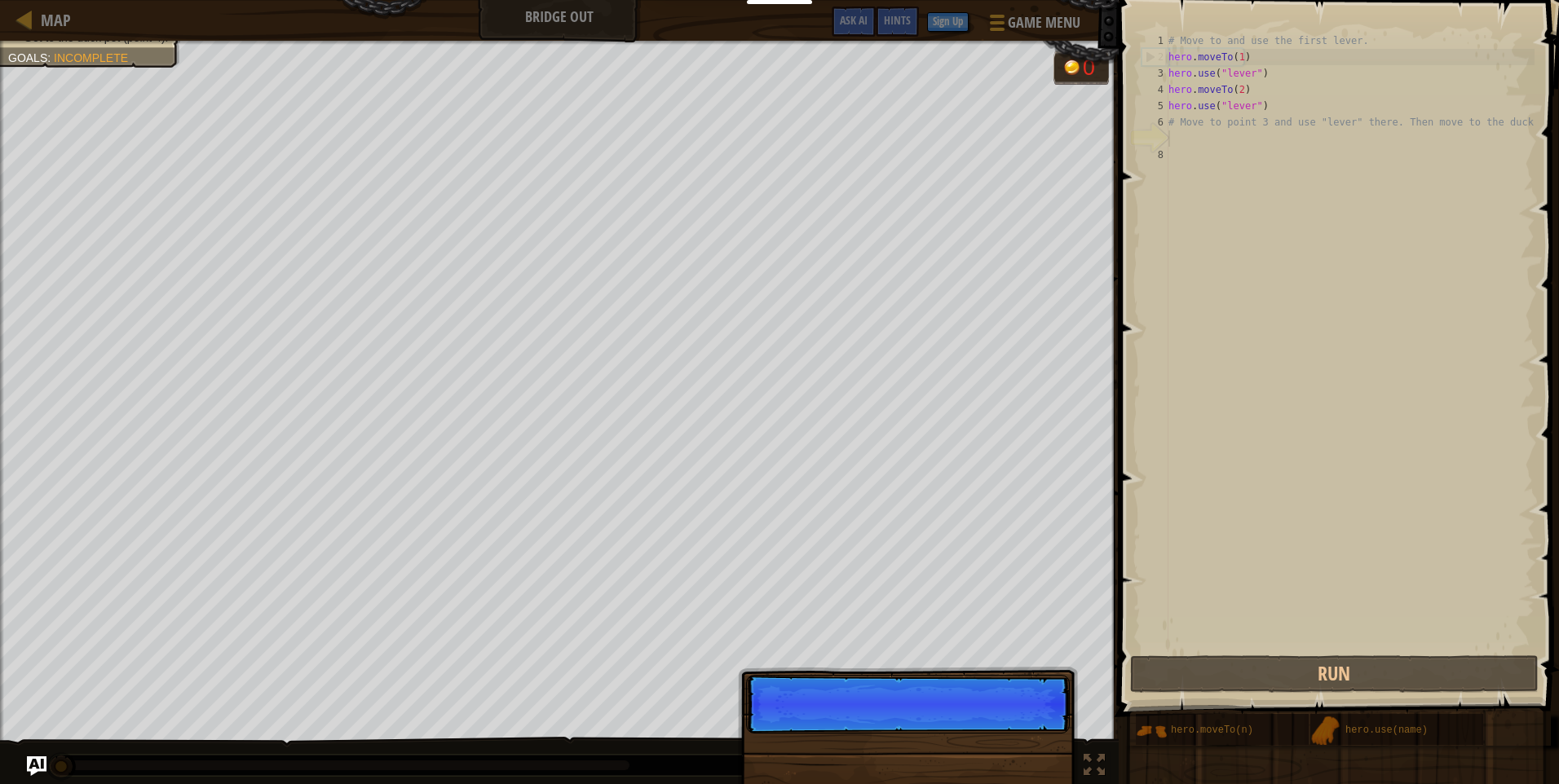
scroll to position [8, 0]
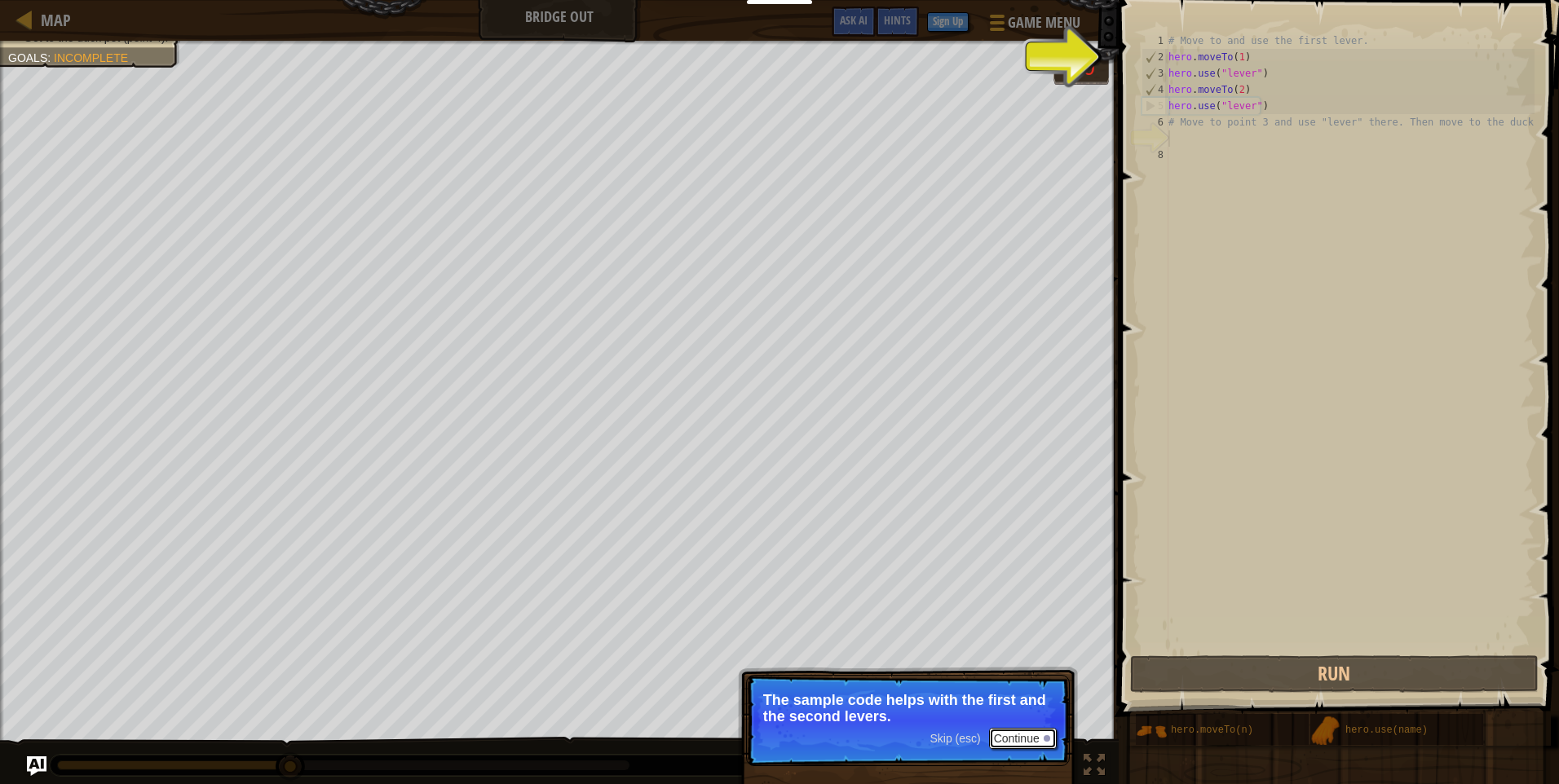
click at [1031, 738] on button "Continue" at bounding box center [1023, 739] width 68 height 22
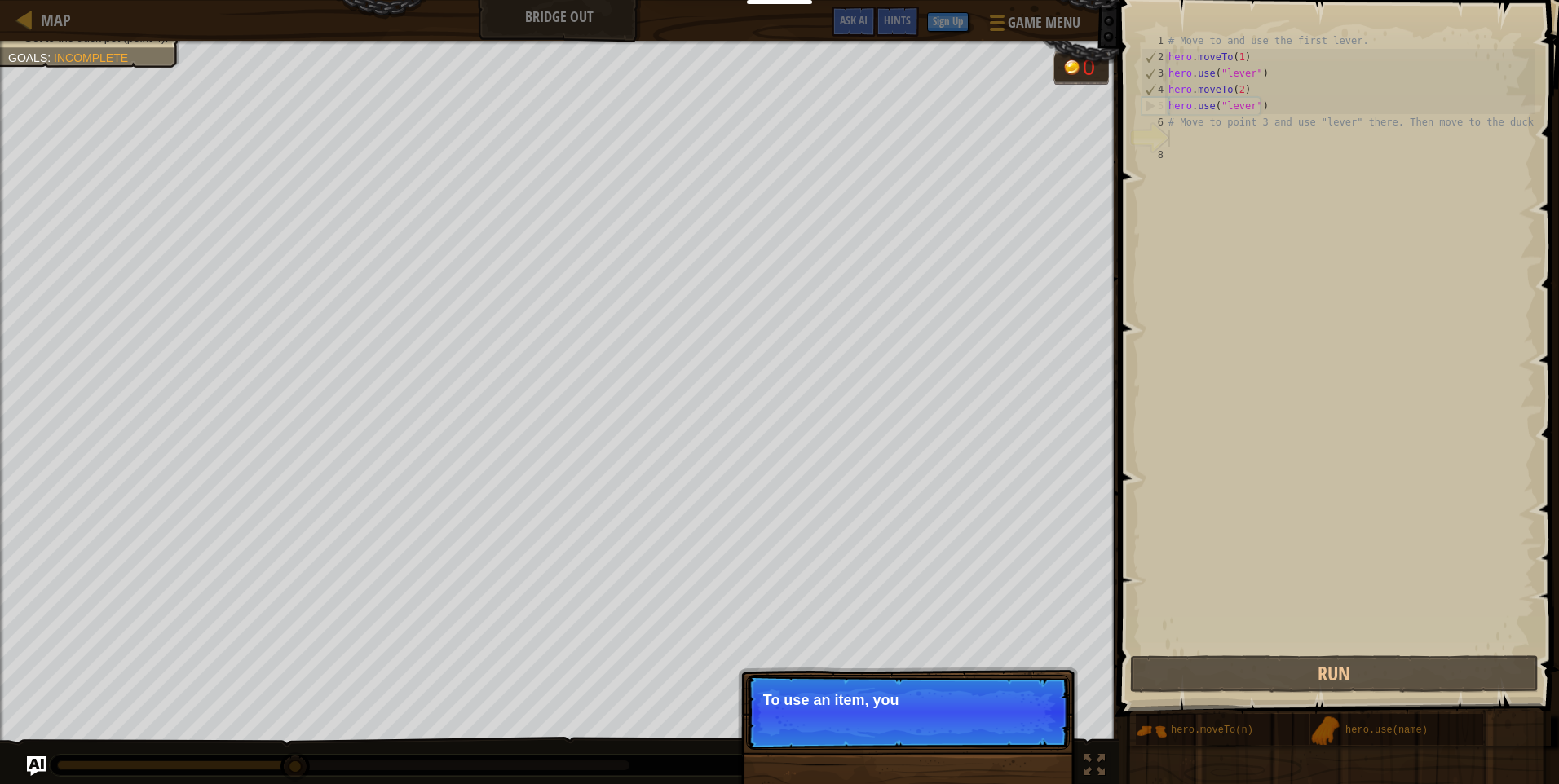
click at [1031, 738] on p "Skip (esc) Continue To use an item, you" at bounding box center [908, 713] width 323 height 75
click at [1031, 738] on p "Skip (esc) Continue To use an item, you need to be near" at bounding box center [908, 713] width 323 height 75
click at [1031, 738] on p "Skip (esc) Continue To use an item, you need to be near it. M" at bounding box center [908, 713] width 323 height 75
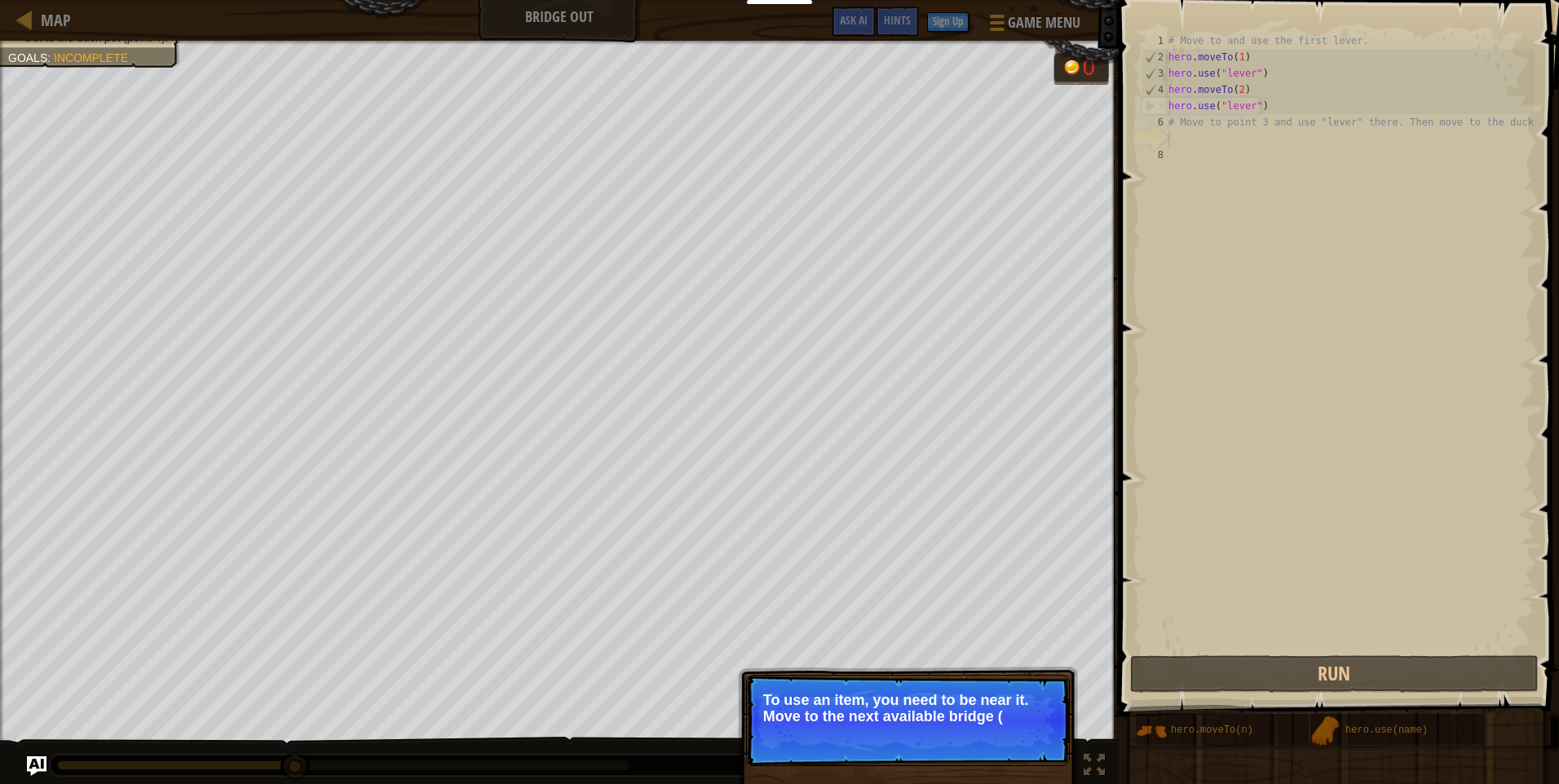
click at [1031, 738] on p "Skip (esc) Continue To use an item, you need to be near it. Move to the next av…" at bounding box center [908, 720] width 323 height 91
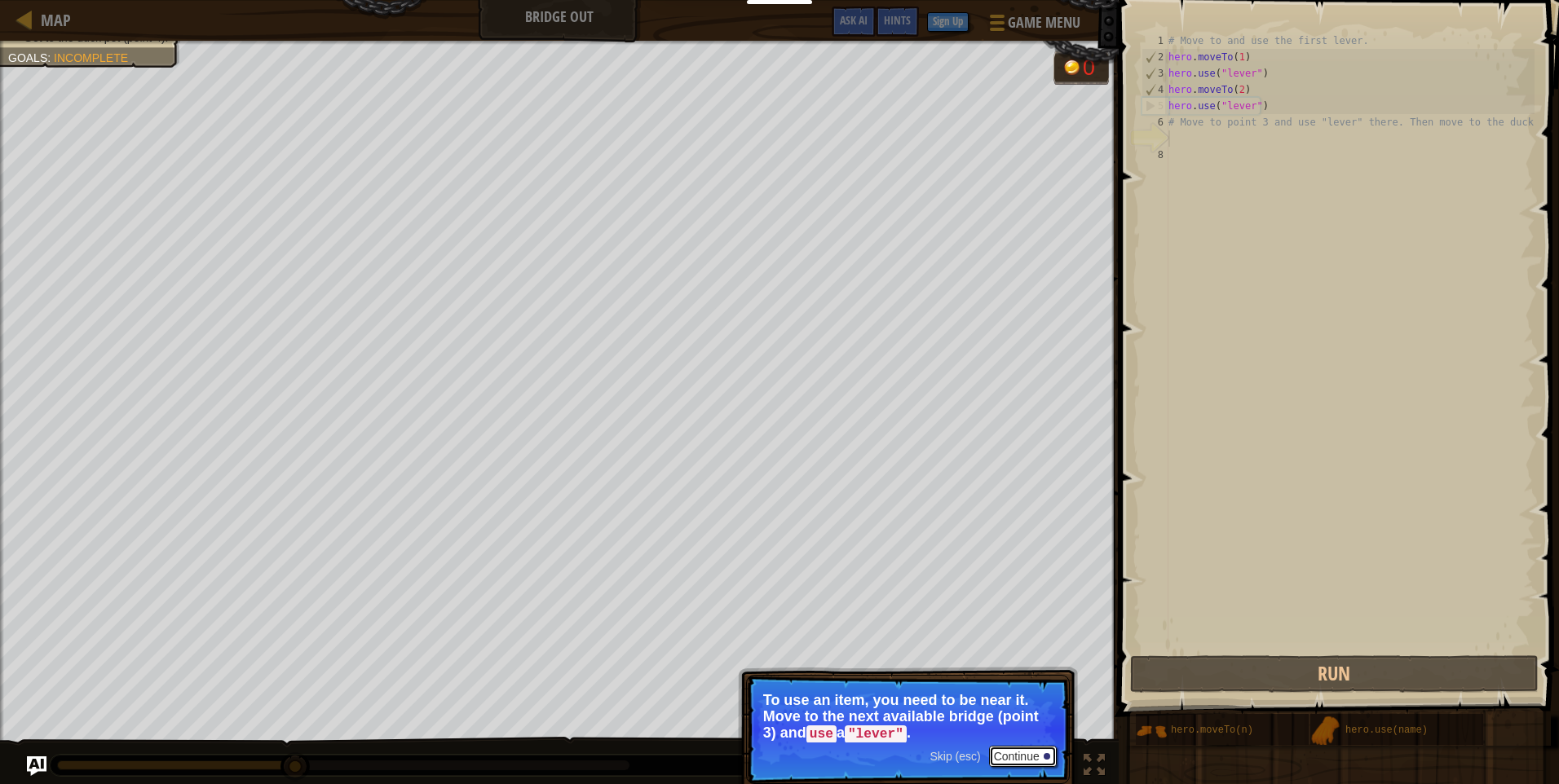
click at [1023, 763] on button "Continue" at bounding box center [1023, 757] width 68 height 22
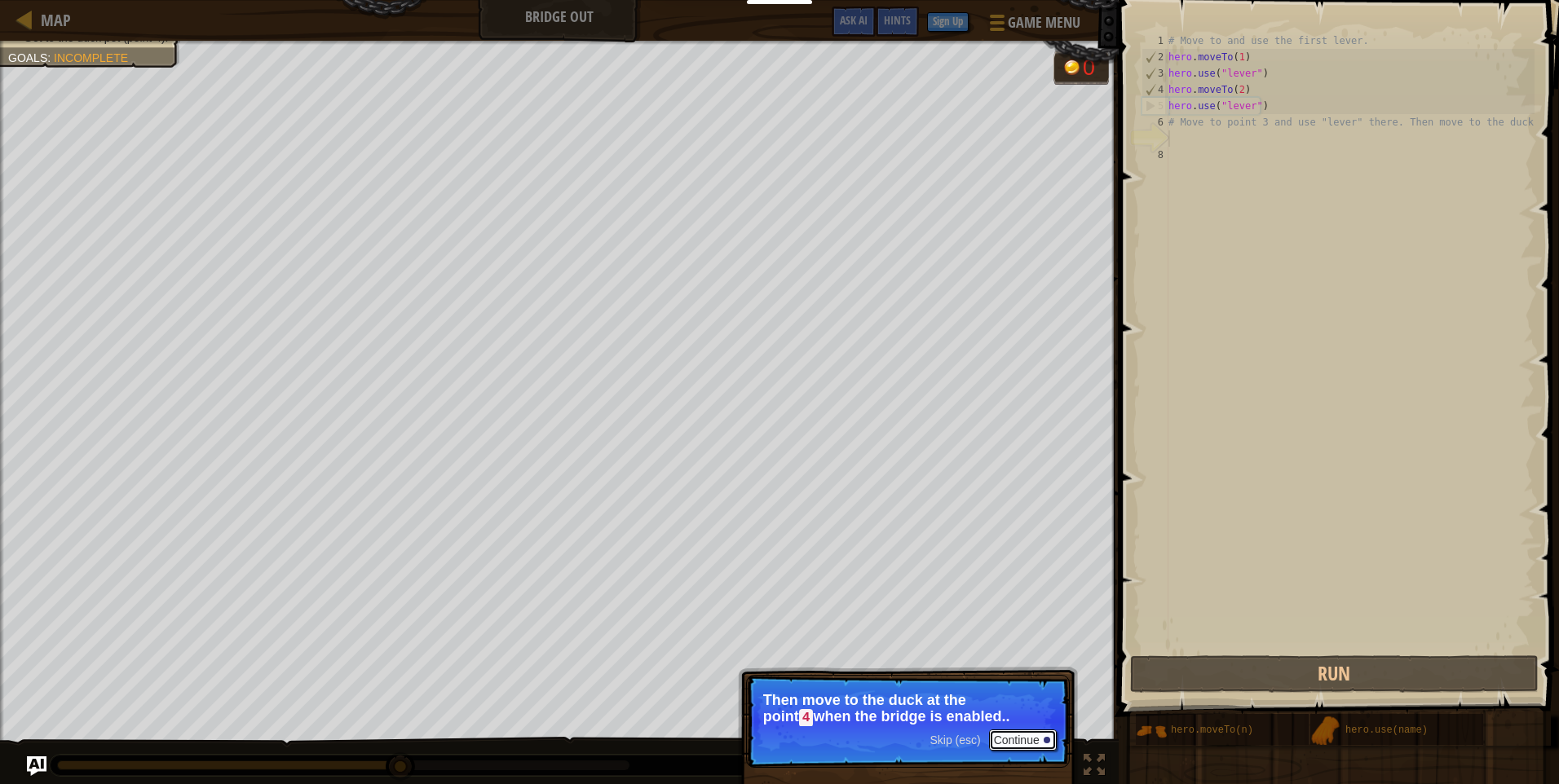
click at [998, 735] on button "Continue" at bounding box center [1023, 740] width 68 height 22
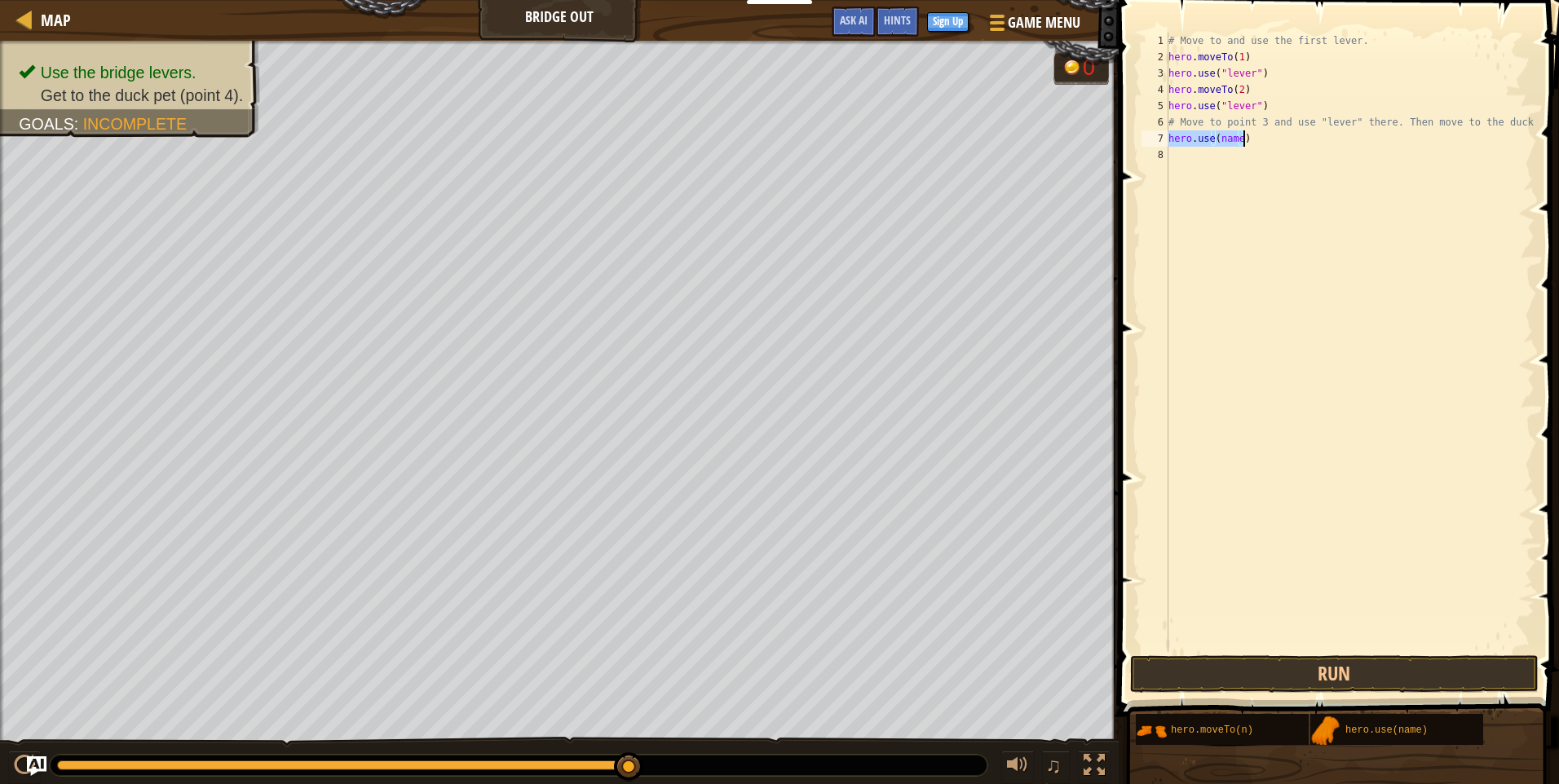
click at [1237, 138] on div "# Move to and use the first lever. hero . moveTo ( 1 ) hero . use ( "lever" ) h…" at bounding box center [1350, 342] width 370 height 619
drag, startPoint x: 1237, startPoint y: 138, endPoint x: 1216, endPoint y: 135, distance: 21.2
click at [1216, 135] on div "# Move to and use the first lever. hero . moveTo ( 1 ) hero . use ( "lever" ) h…" at bounding box center [1350, 359] width 370 height 652
type textarea "hero.use("lever")"
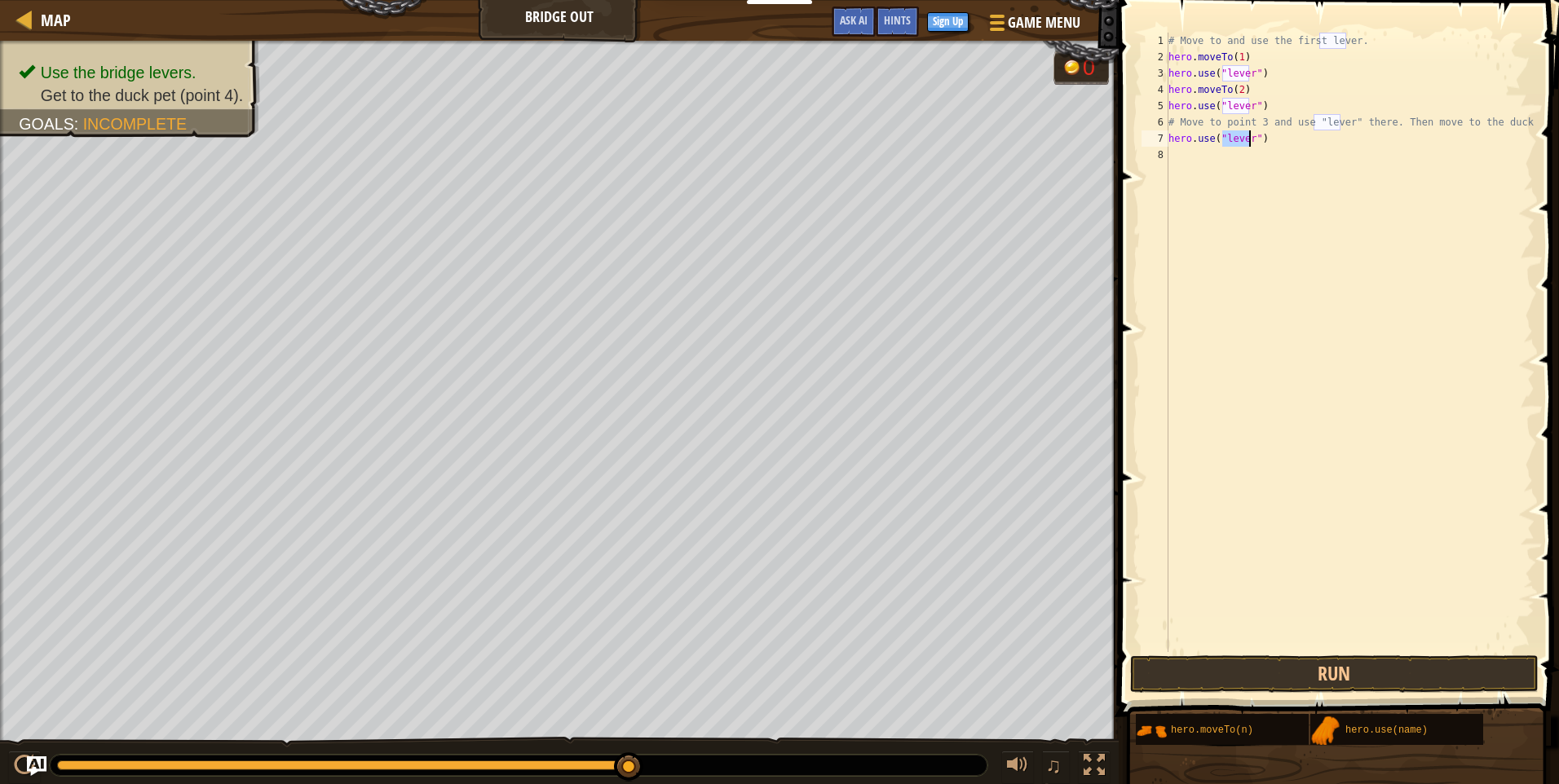
click at [1281, 152] on div "# Move to and use the first lever. hero . moveTo ( 1 ) hero . use ( "lever" ) h…" at bounding box center [1350, 359] width 370 height 652
drag, startPoint x: 1172, startPoint y: 140, endPoint x: 1197, endPoint y: 129, distance: 27.3
click at [1251, 127] on div "# Move to and use the first lever. hero . moveTo ( 1 ) hero . use ( "lever" ) h…" at bounding box center [1350, 359] width 370 height 652
click at [1168, 136] on div "7" at bounding box center [1155, 138] width 27 height 16
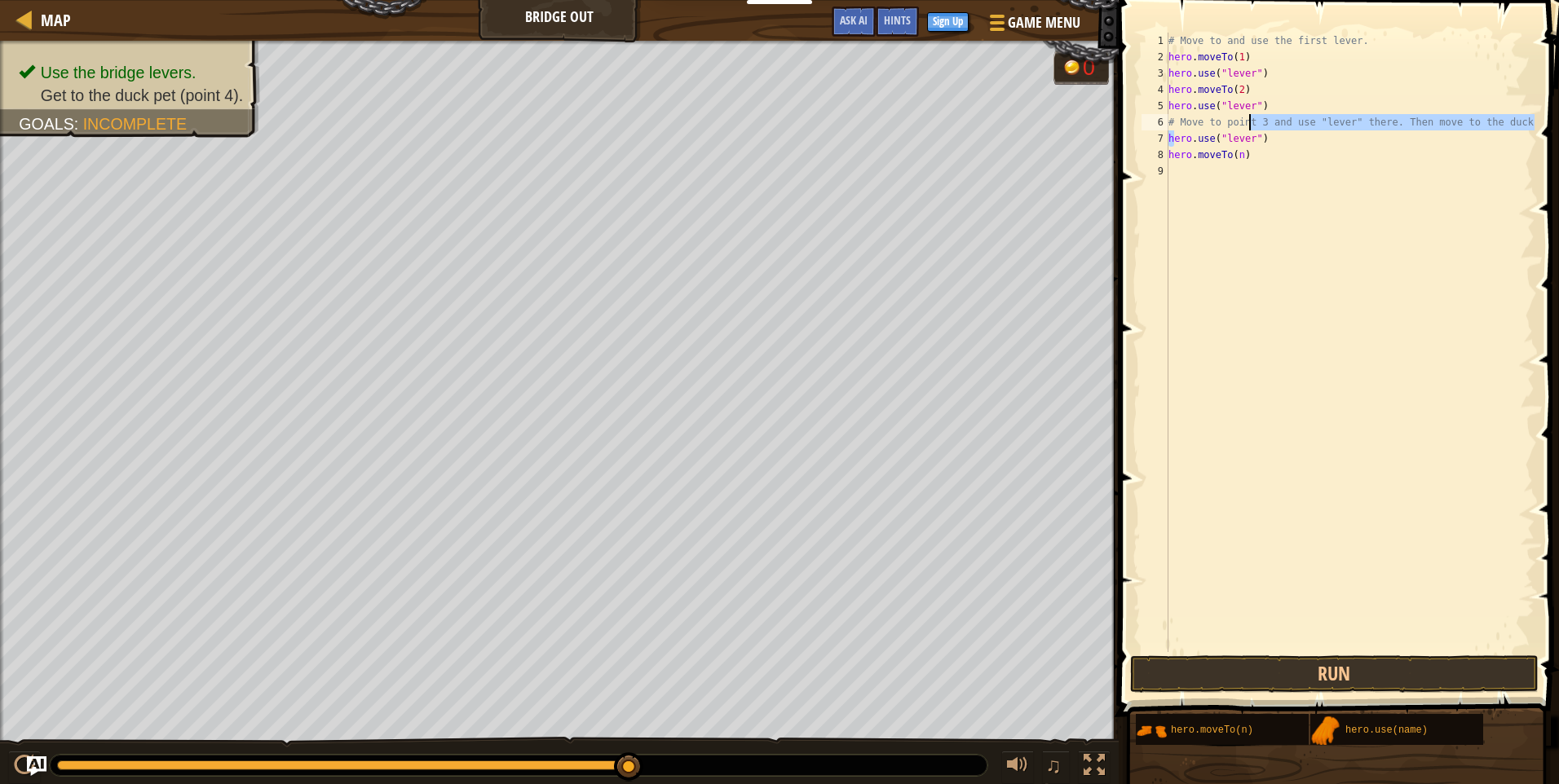
type textarea "hero.use("lever")"
drag, startPoint x: 1169, startPoint y: 137, endPoint x: 1258, endPoint y: 138, distance: 89.0
click at [1258, 138] on div "# Move to and use the first lever. hero . moveTo ( 1 ) hero . use ( "lever" ) h…" at bounding box center [1350, 359] width 370 height 652
click at [1173, 162] on div "# Move to and use the first lever. hero . moveTo ( 1 ) hero . use ( "lever" ) h…" at bounding box center [1350, 359] width 370 height 652
click at [1168, 153] on div "hero.moveTo(n) 1 2 3 4 5 6 7 8 9 # Move to and use the first lever. hero . move…" at bounding box center [1337, 342] width 397 height 619
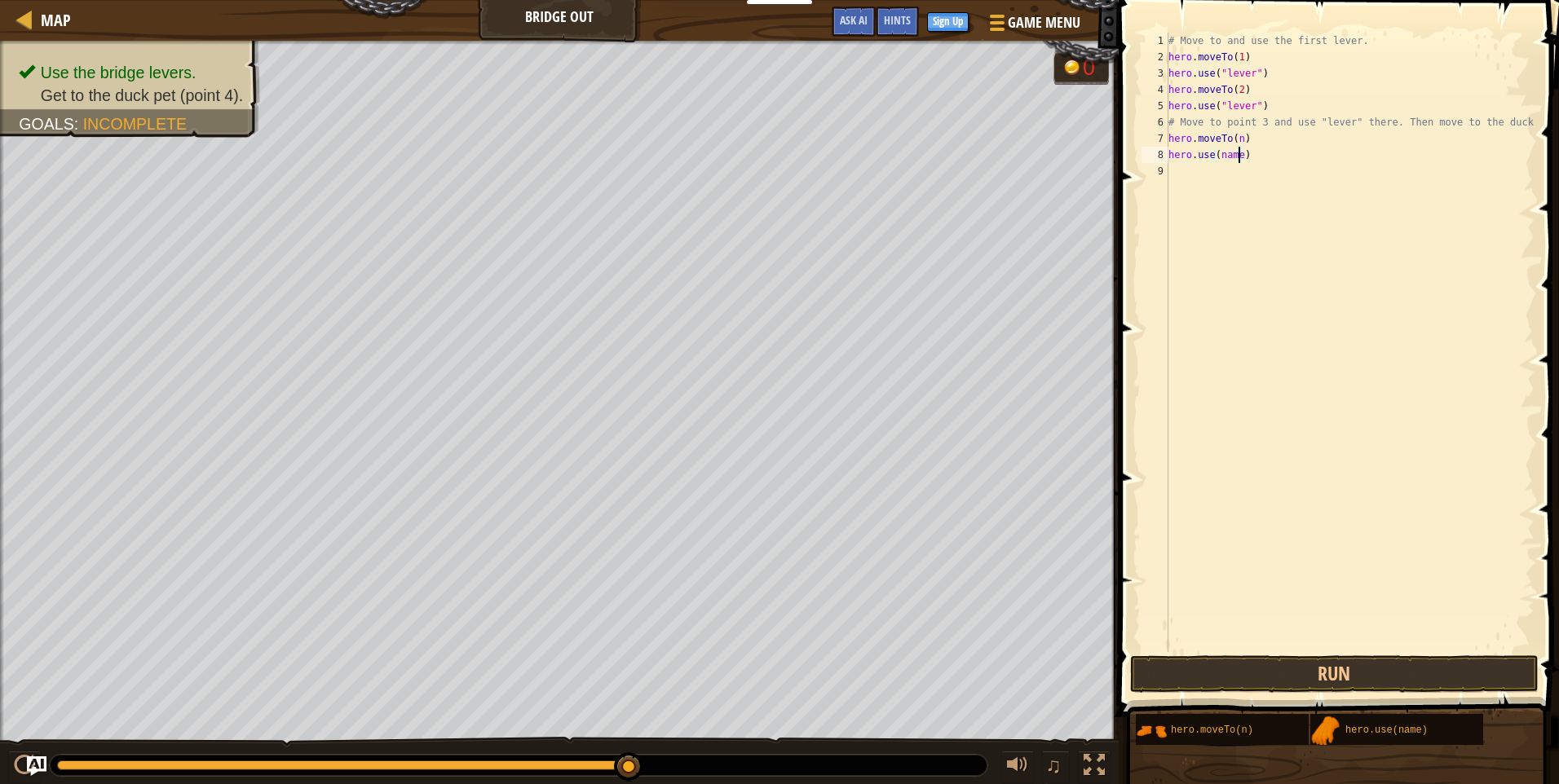
click at [1237, 151] on div "# Move to and use the first lever. hero . moveTo ( 1 ) hero . use ( "lever" ) h…" at bounding box center [1350, 359] width 370 height 652
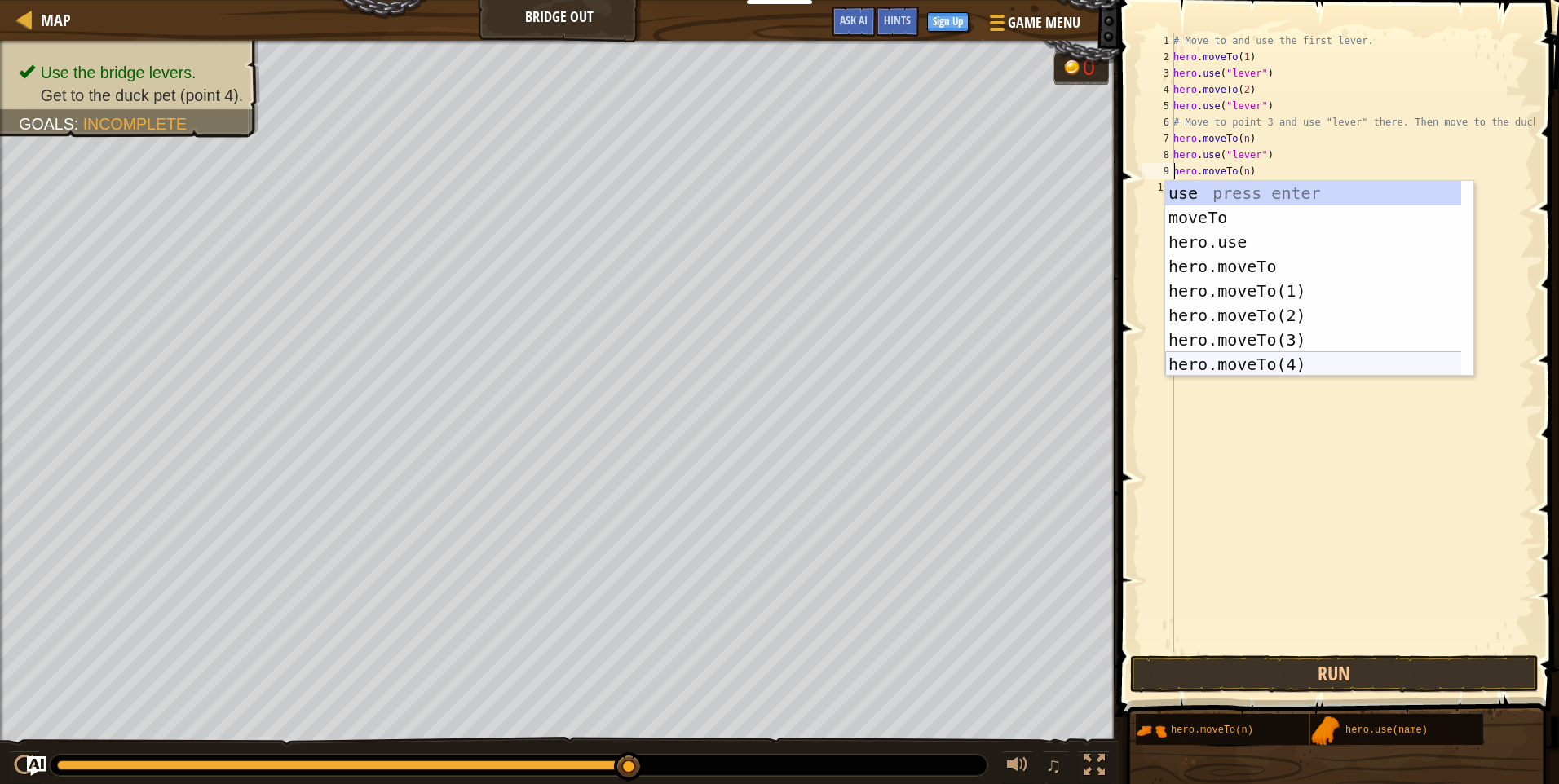
click at [1276, 353] on div "use press enter moveTo press enter hero.use press enter hero.moveTo press enter…" at bounding box center [1320, 304] width 308 height 244
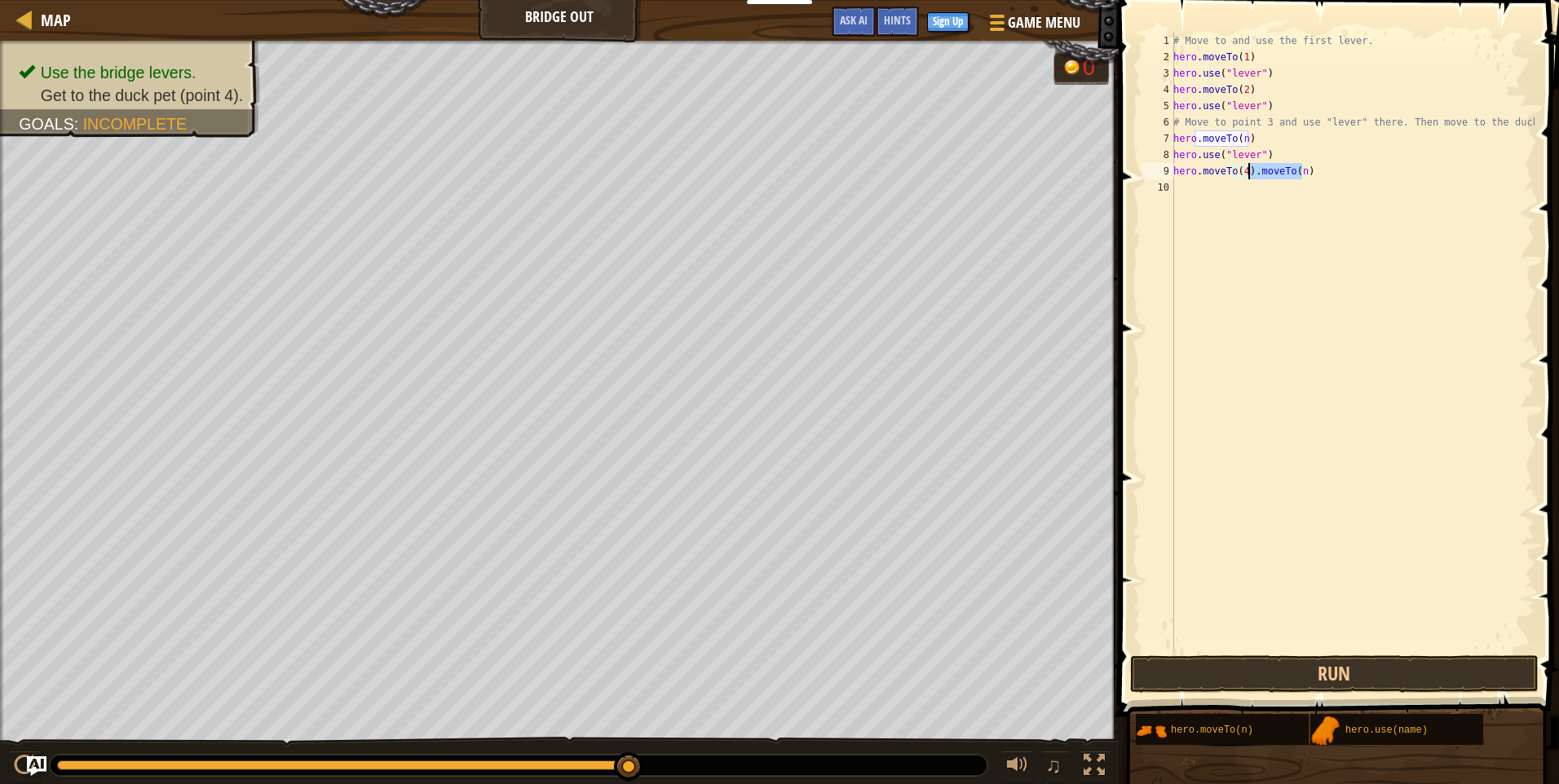
drag, startPoint x: 1312, startPoint y: 166, endPoint x: 1250, endPoint y: 169, distance: 62.1
click at [1250, 169] on div "# Move to and use the first lever. hero . moveTo ( 1 ) hero . use ( "lever" ) h…" at bounding box center [1353, 359] width 365 height 652
click at [1352, 688] on button "Run" at bounding box center [1334, 674] width 409 height 38
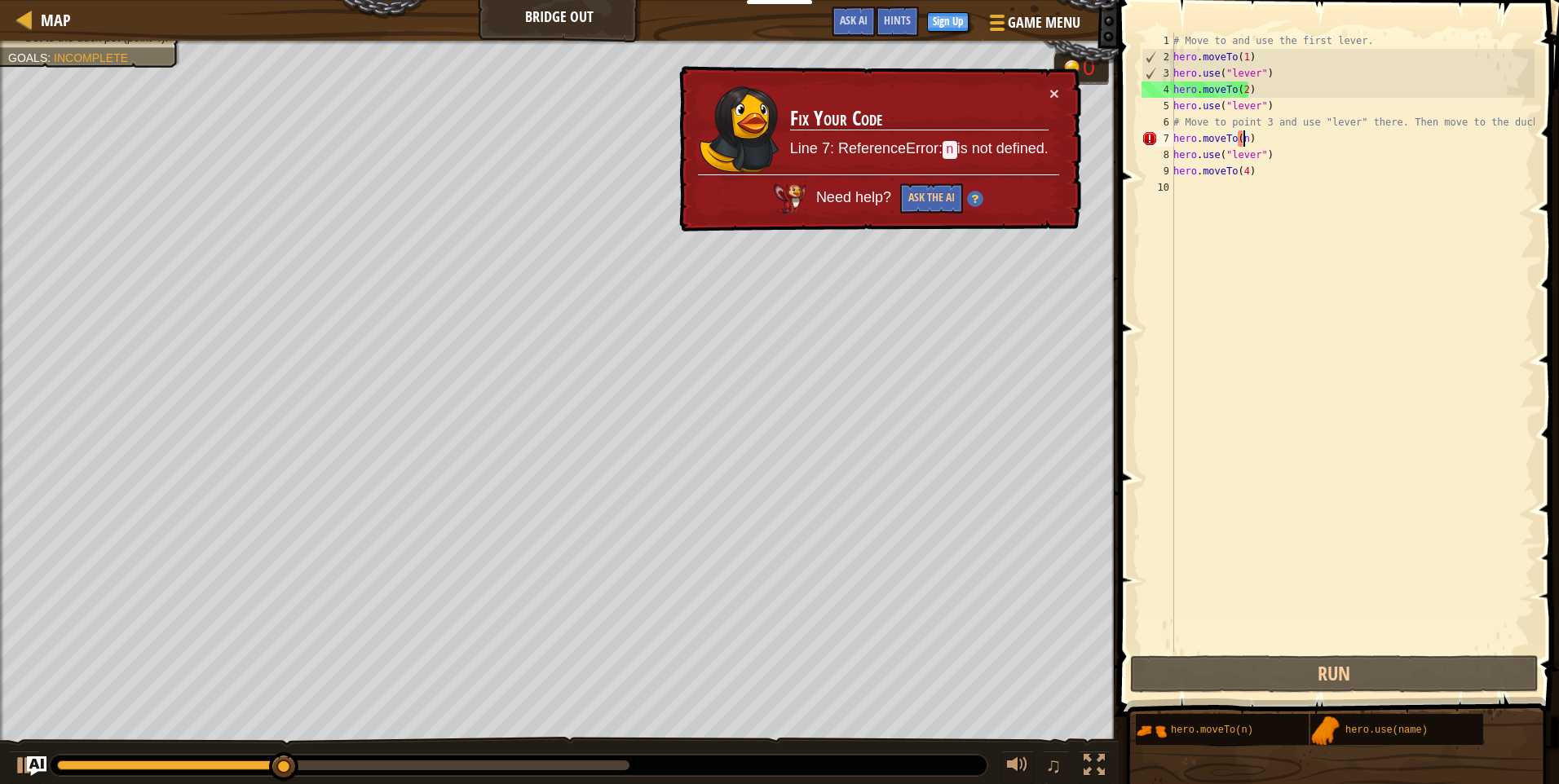
click at [1242, 137] on div "# Move to and use the first lever. hero . moveTo ( 1 ) hero . use ( "lever" ) h…" at bounding box center [1353, 359] width 365 height 652
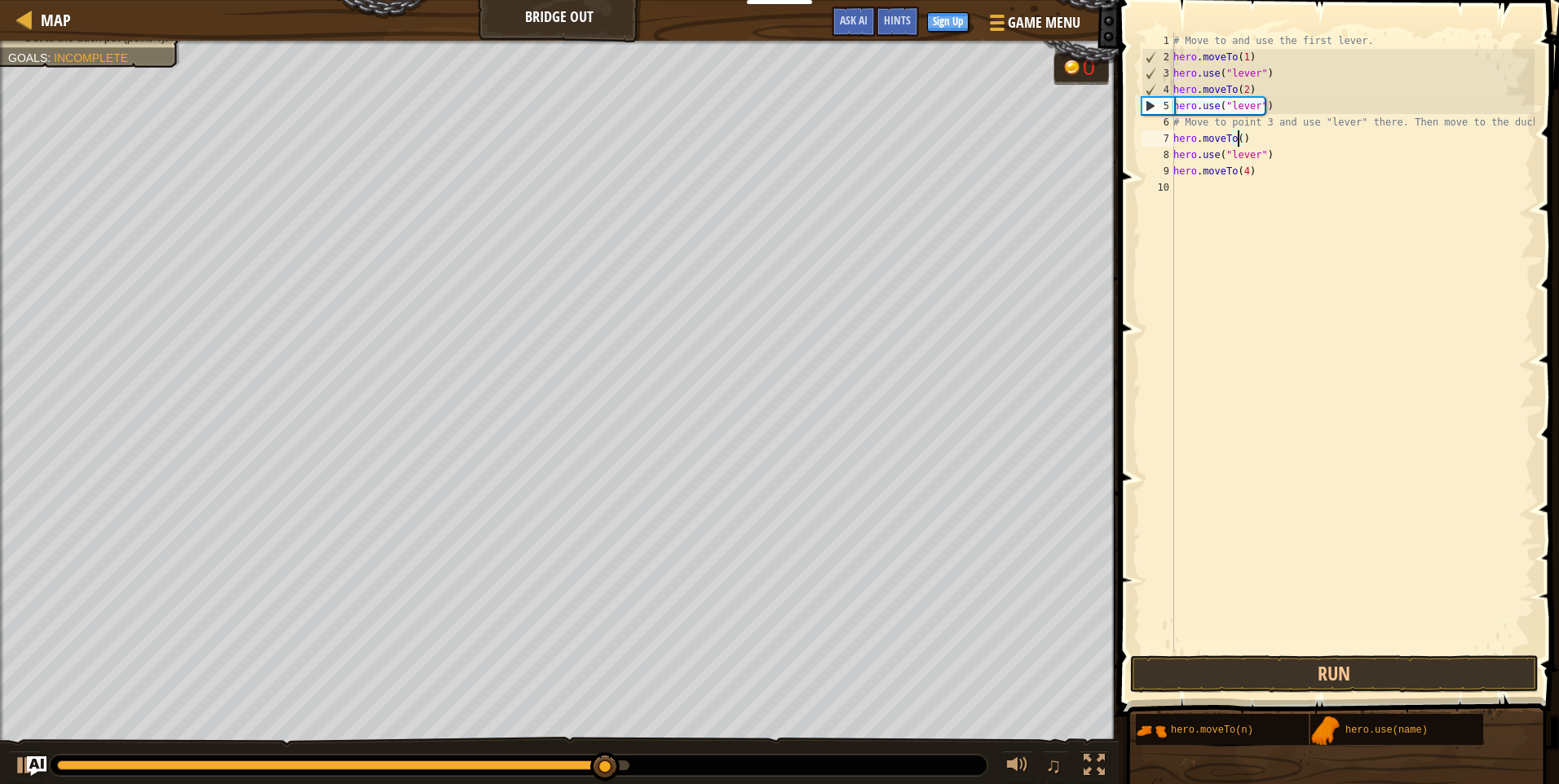
scroll to position [8, 5]
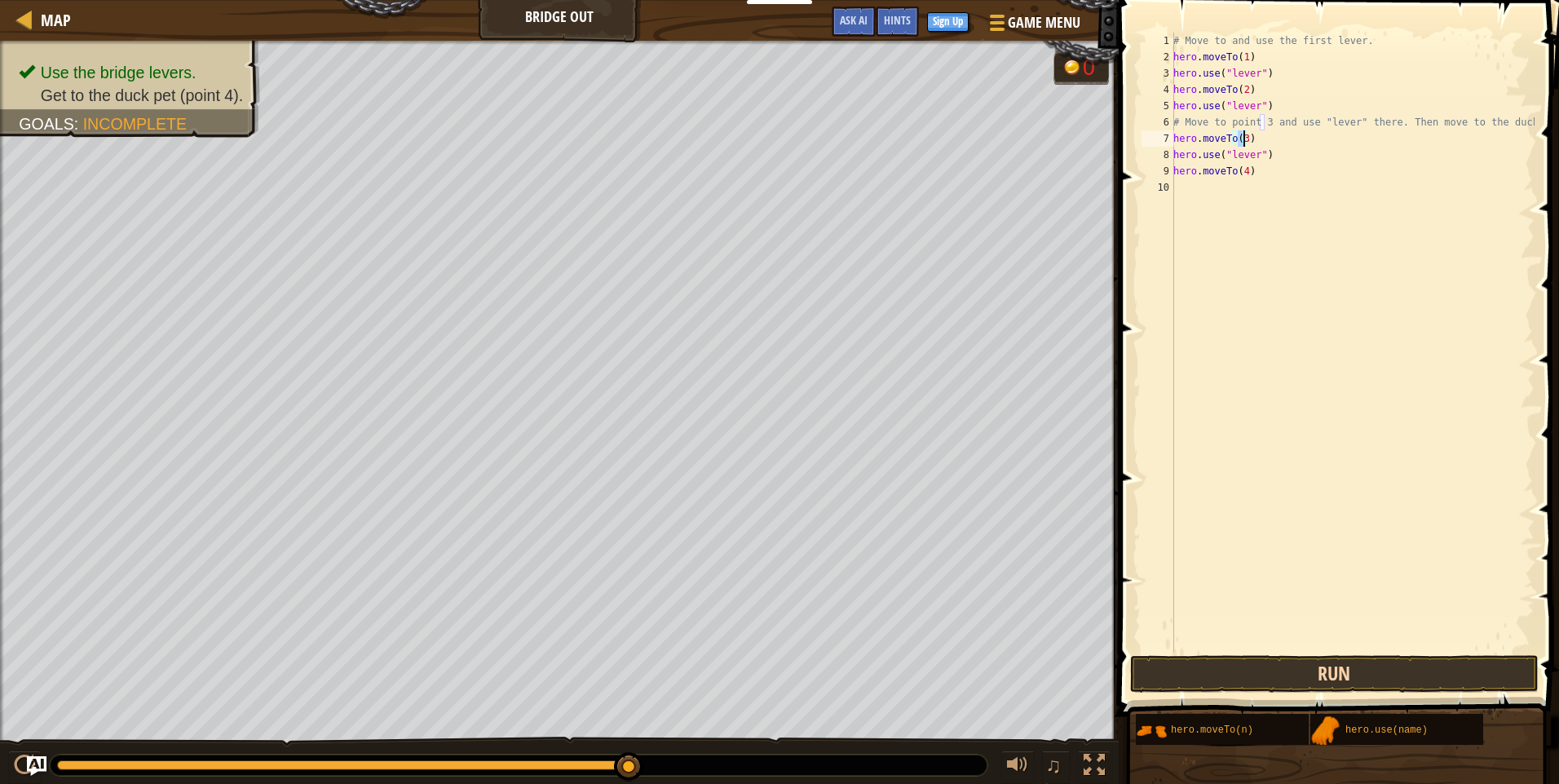
type textarea "hero.moveTo(3)"
click at [1364, 681] on button "Run" at bounding box center [1334, 674] width 409 height 38
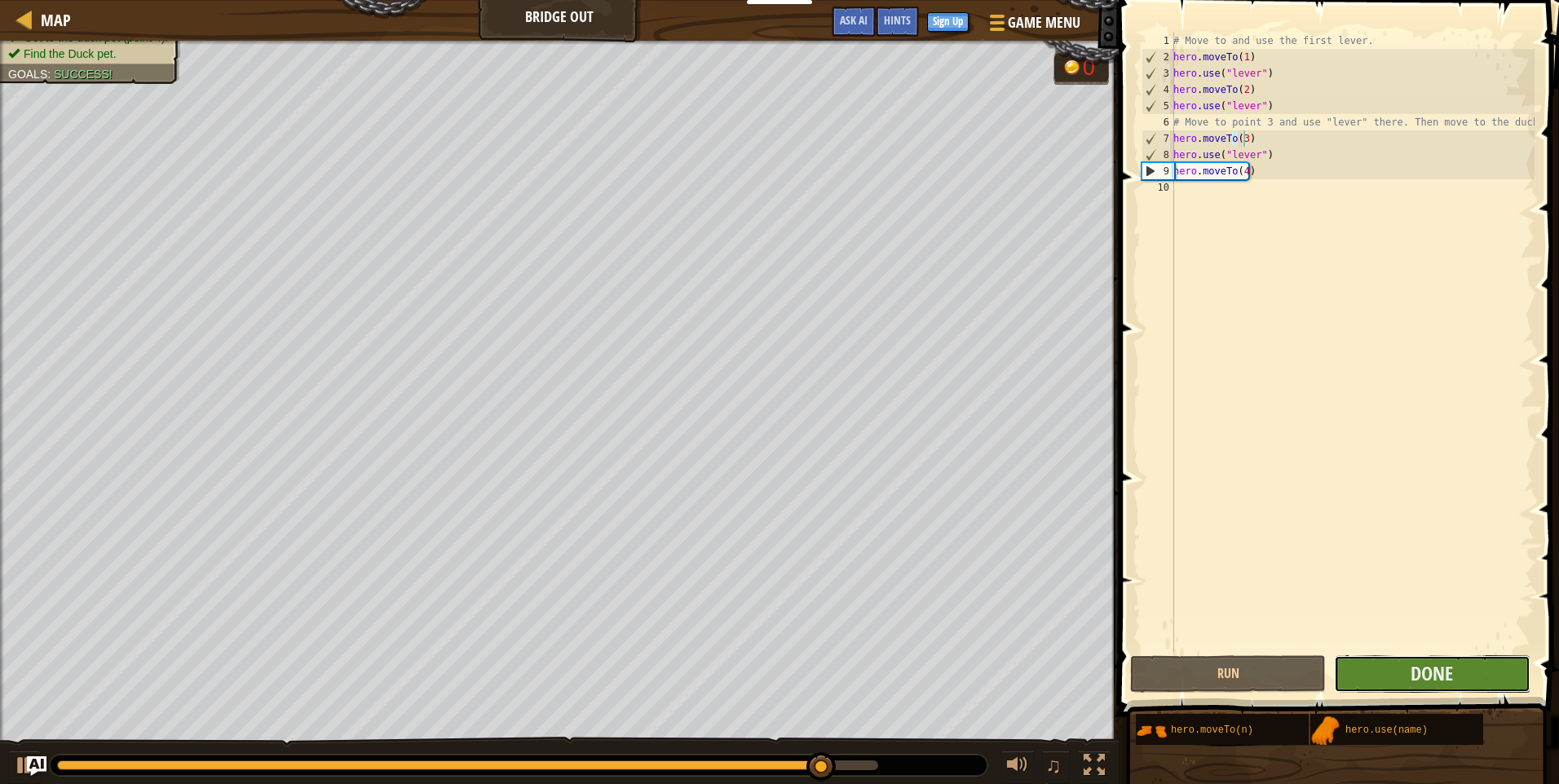
click at [1390, 681] on button "Done" at bounding box center [1432, 674] width 196 height 38
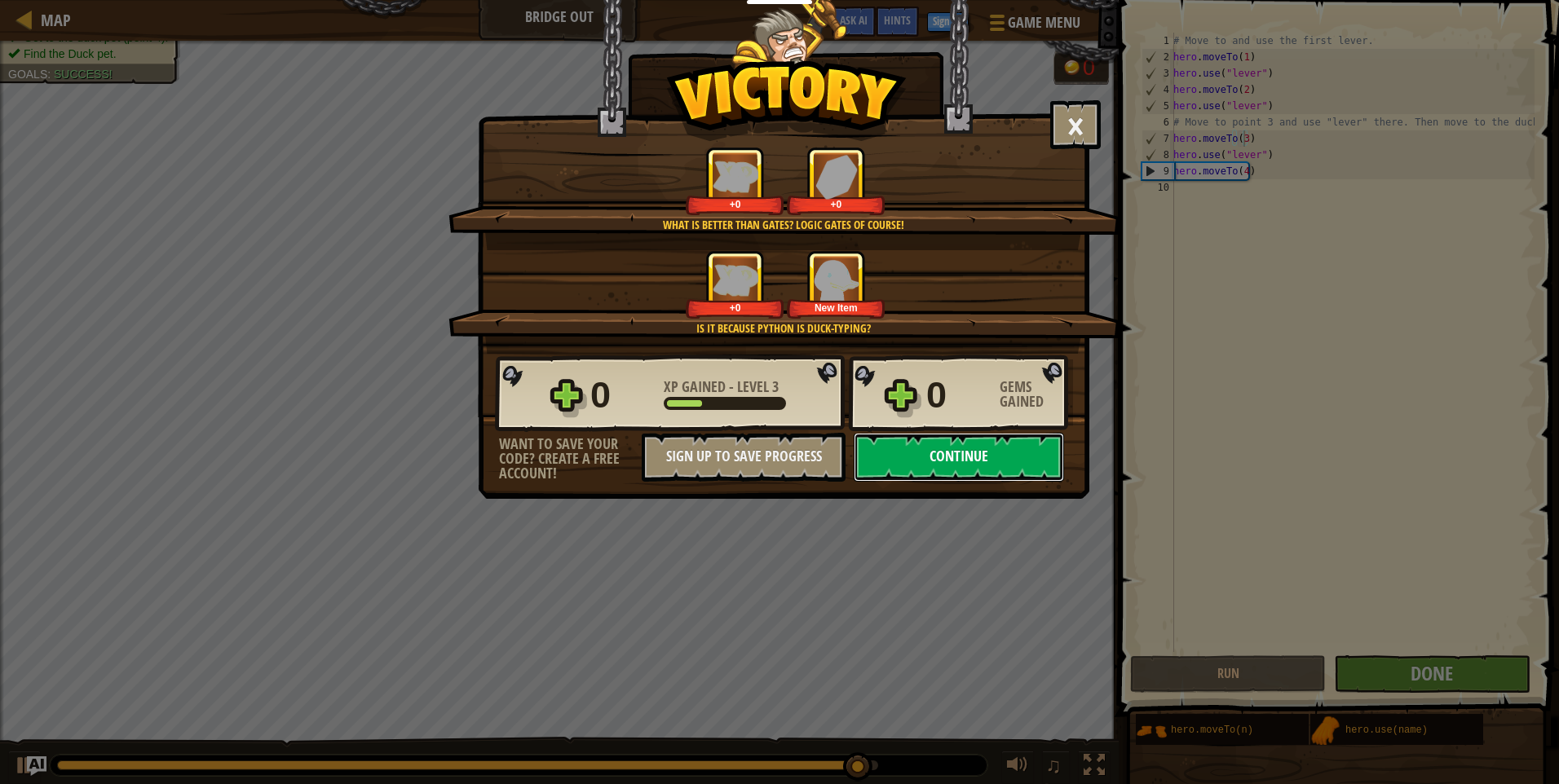
click at [980, 454] on button "Continue" at bounding box center [959, 458] width 211 height 49
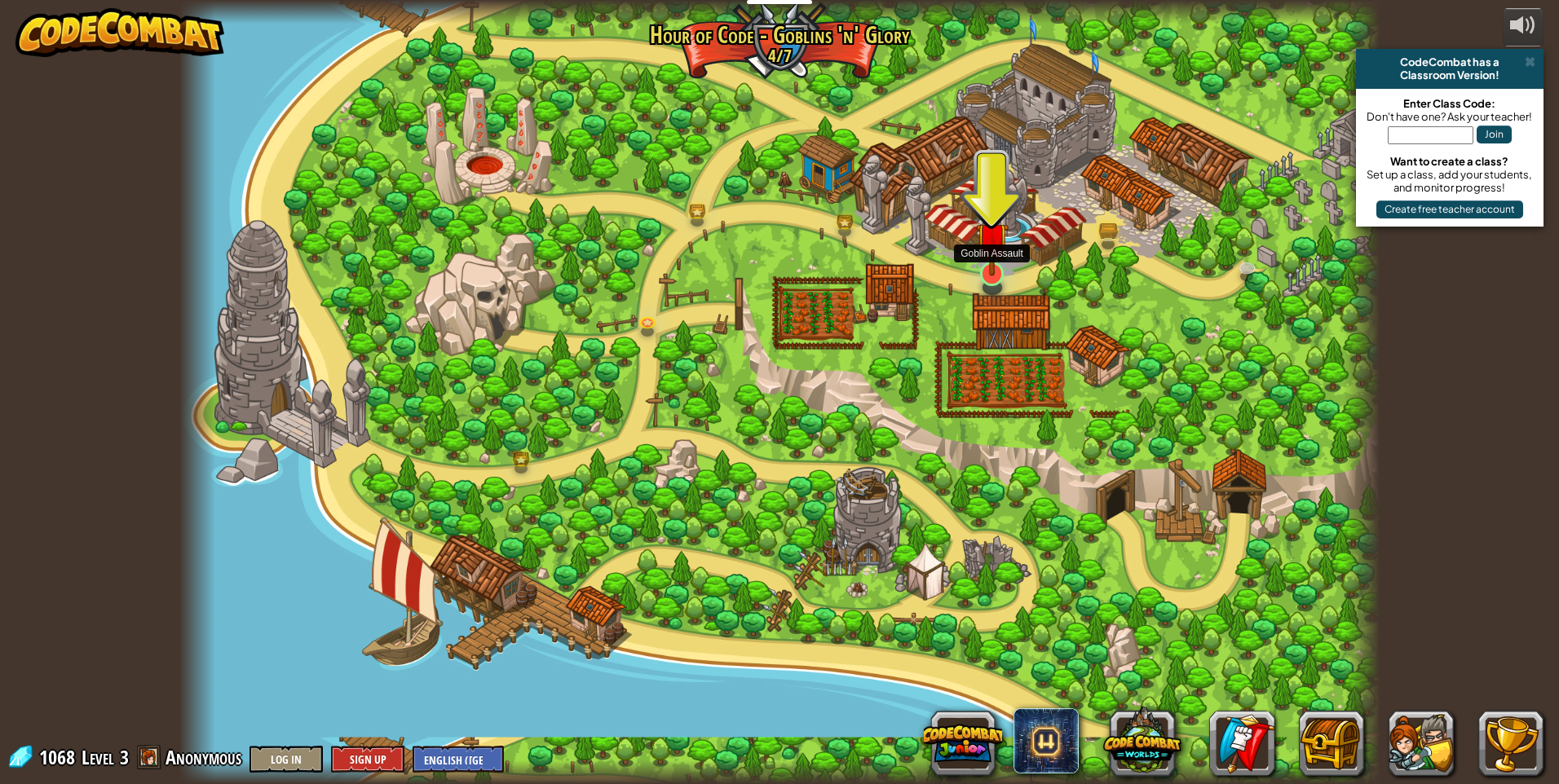
click at [1007, 242] on img at bounding box center [992, 238] width 33 height 74
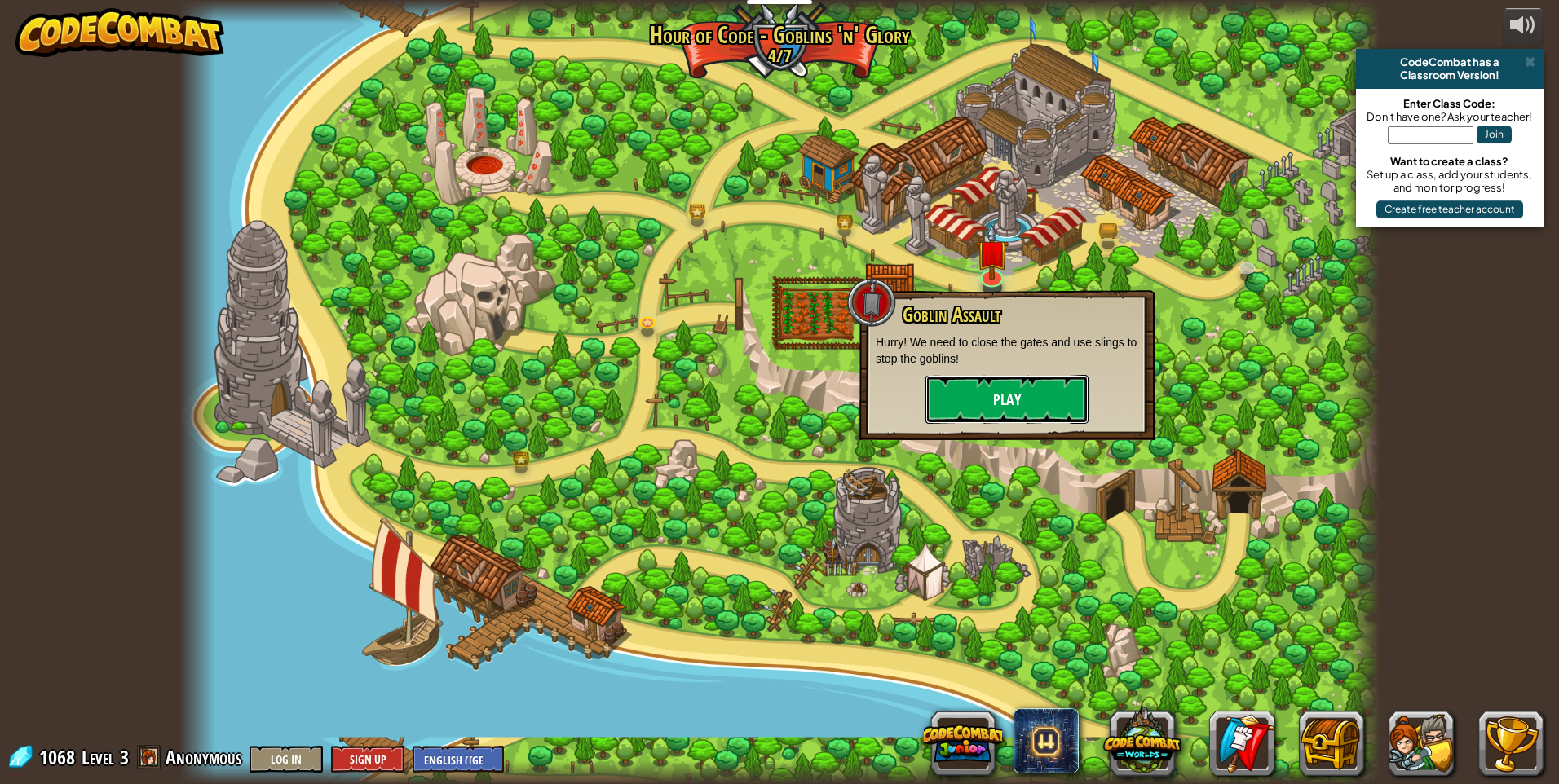
click at [1052, 397] on button "Play" at bounding box center [1007, 400] width 163 height 49
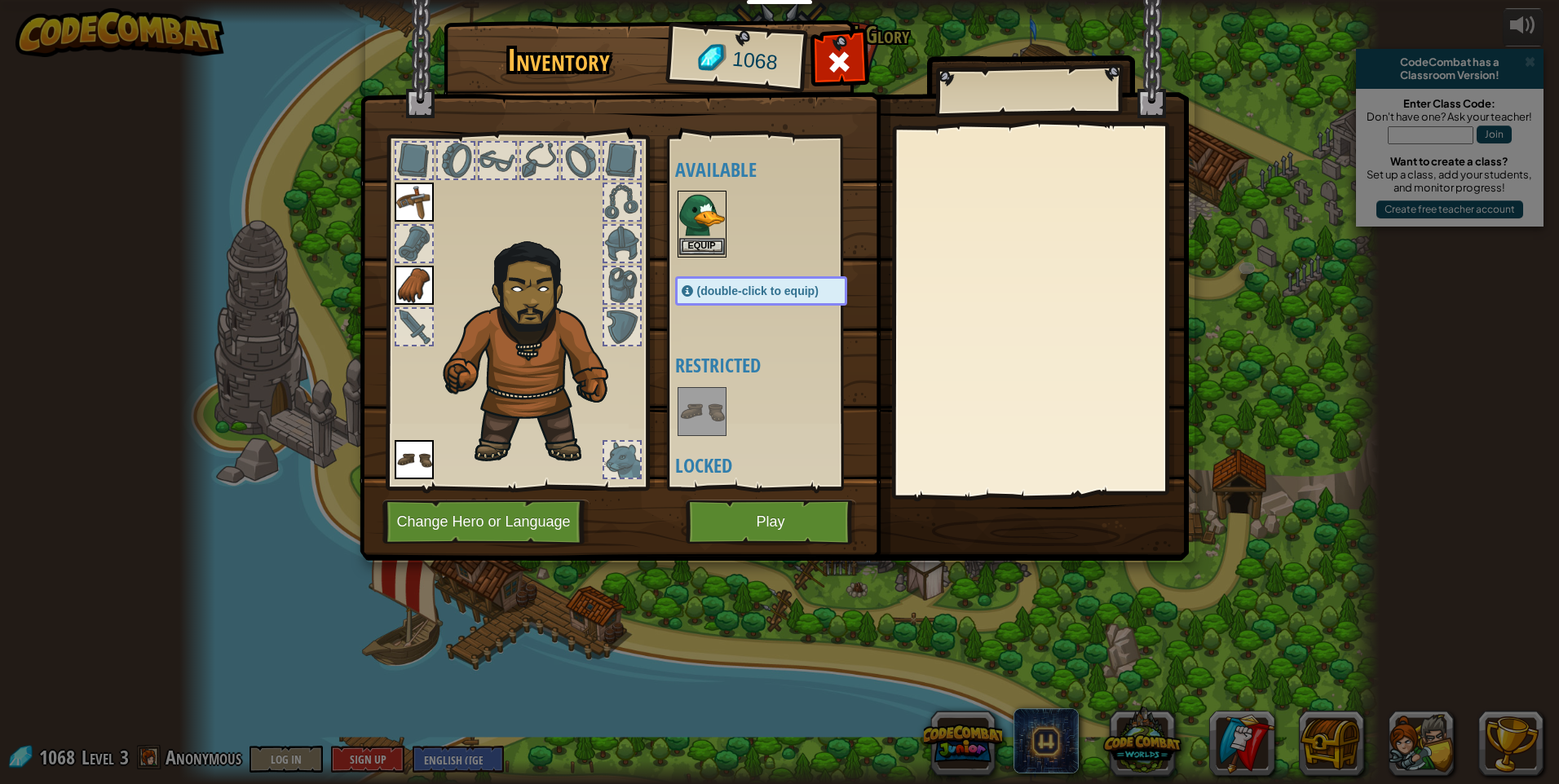
click at [700, 237] on img at bounding box center [702, 215] width 46 height 46
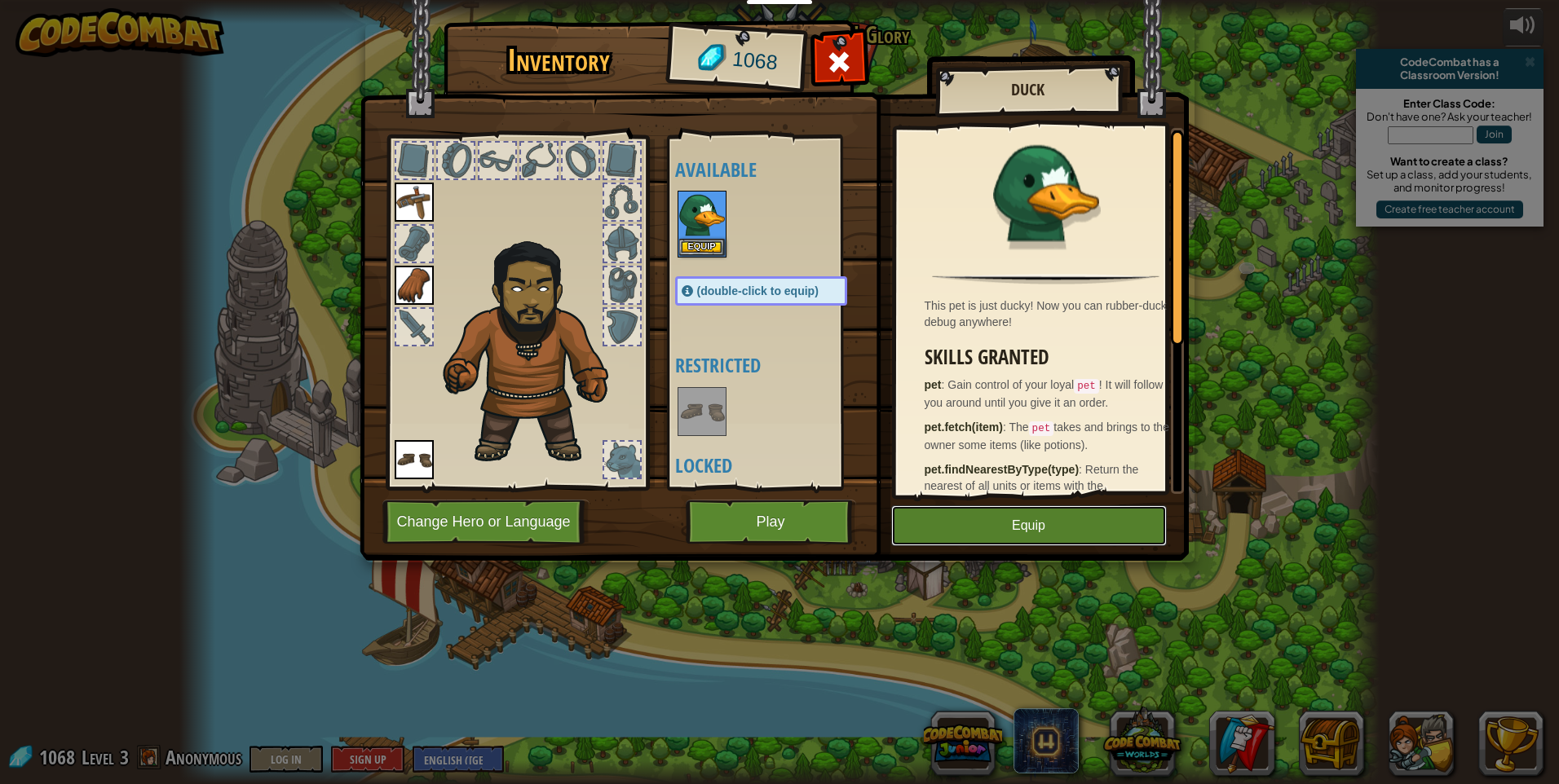
click at [1031, 518] on button "Equip" at bounding box center [1029, 525] width 276 height 40
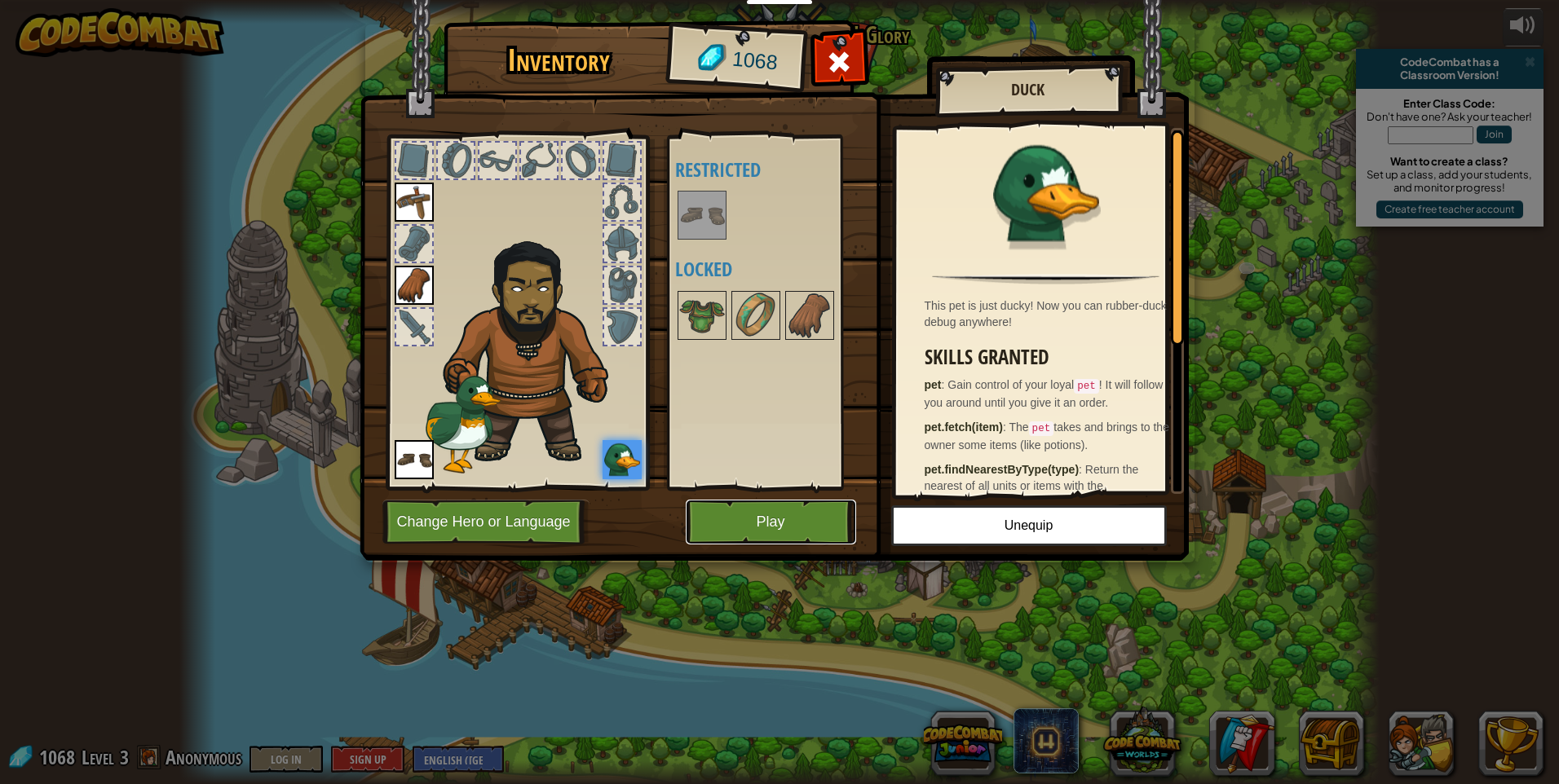
click at [735, 528] on button "Play" at bounding box center [770, 523] width 170 height 45
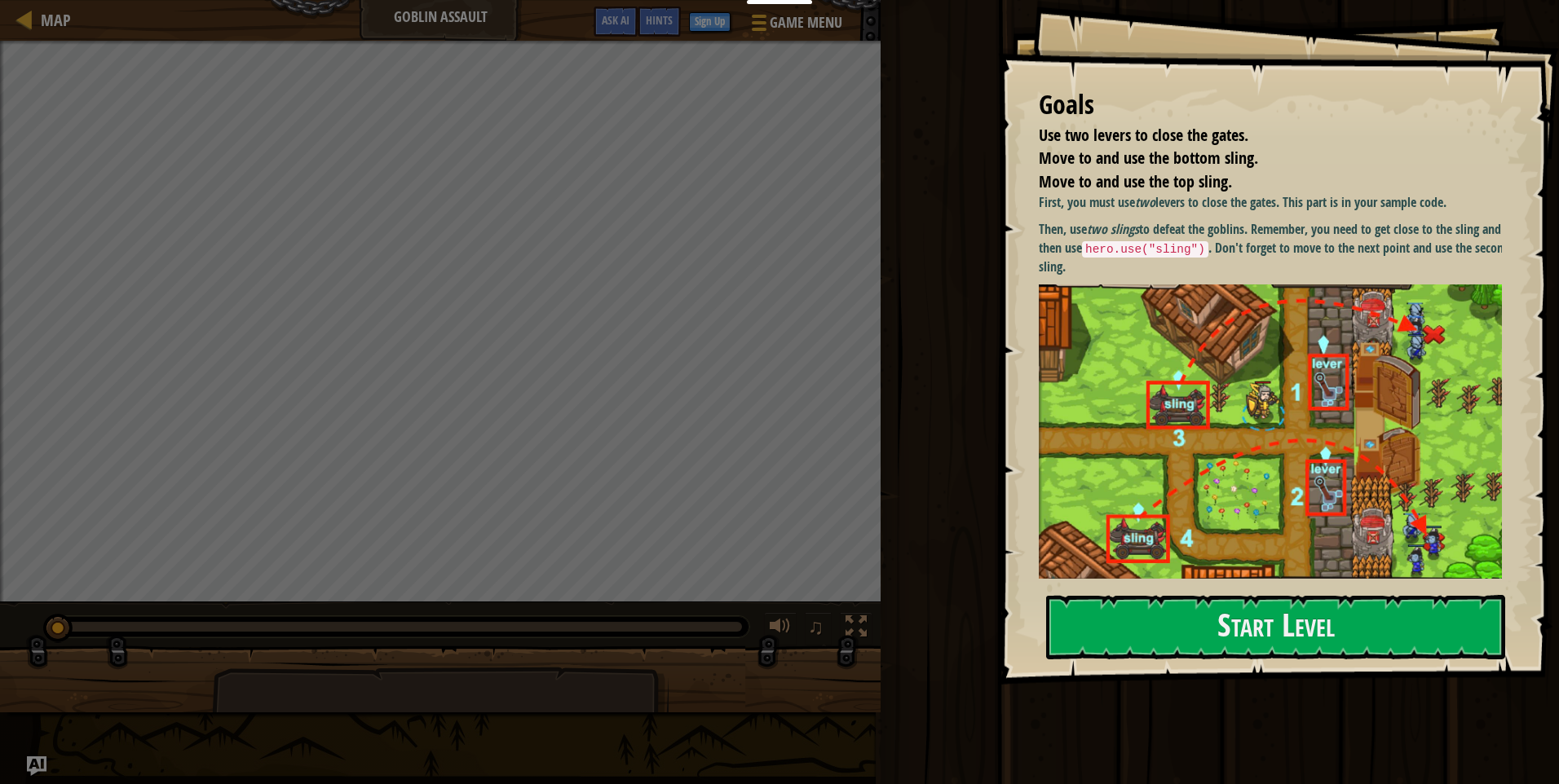
click at [1394, 347] on img at bounding box center [1277, 431] width 476 height 294
click at [1191, 585] on div "Goals Use two levers to close the gates. Move to and use the bottom sling. Move…" at bounding box center [1279, 342] width 561 height 685
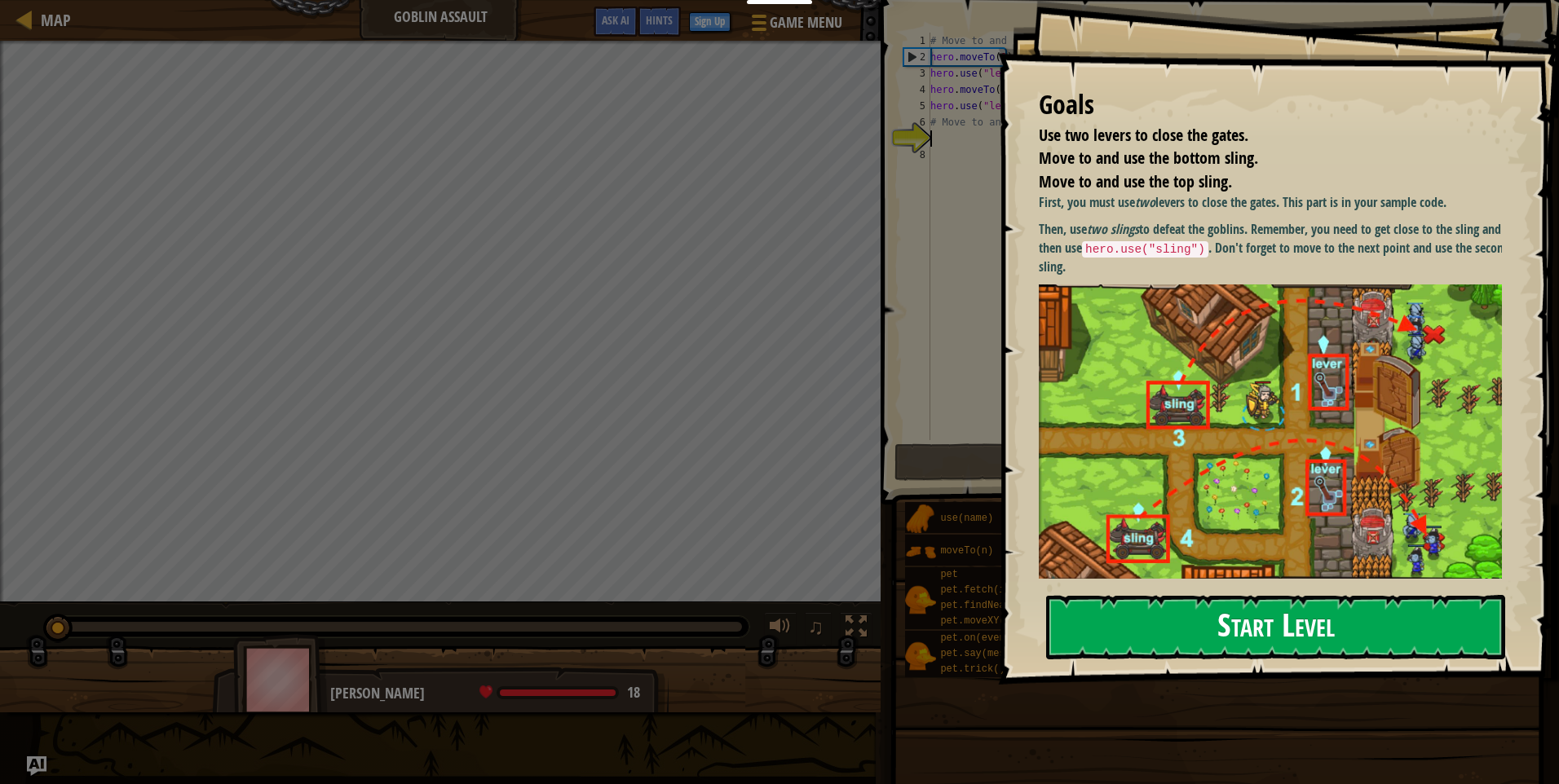
click at [1189, 612] on button "Start Level" at bounding box center [1276, 627] width 459 height 65
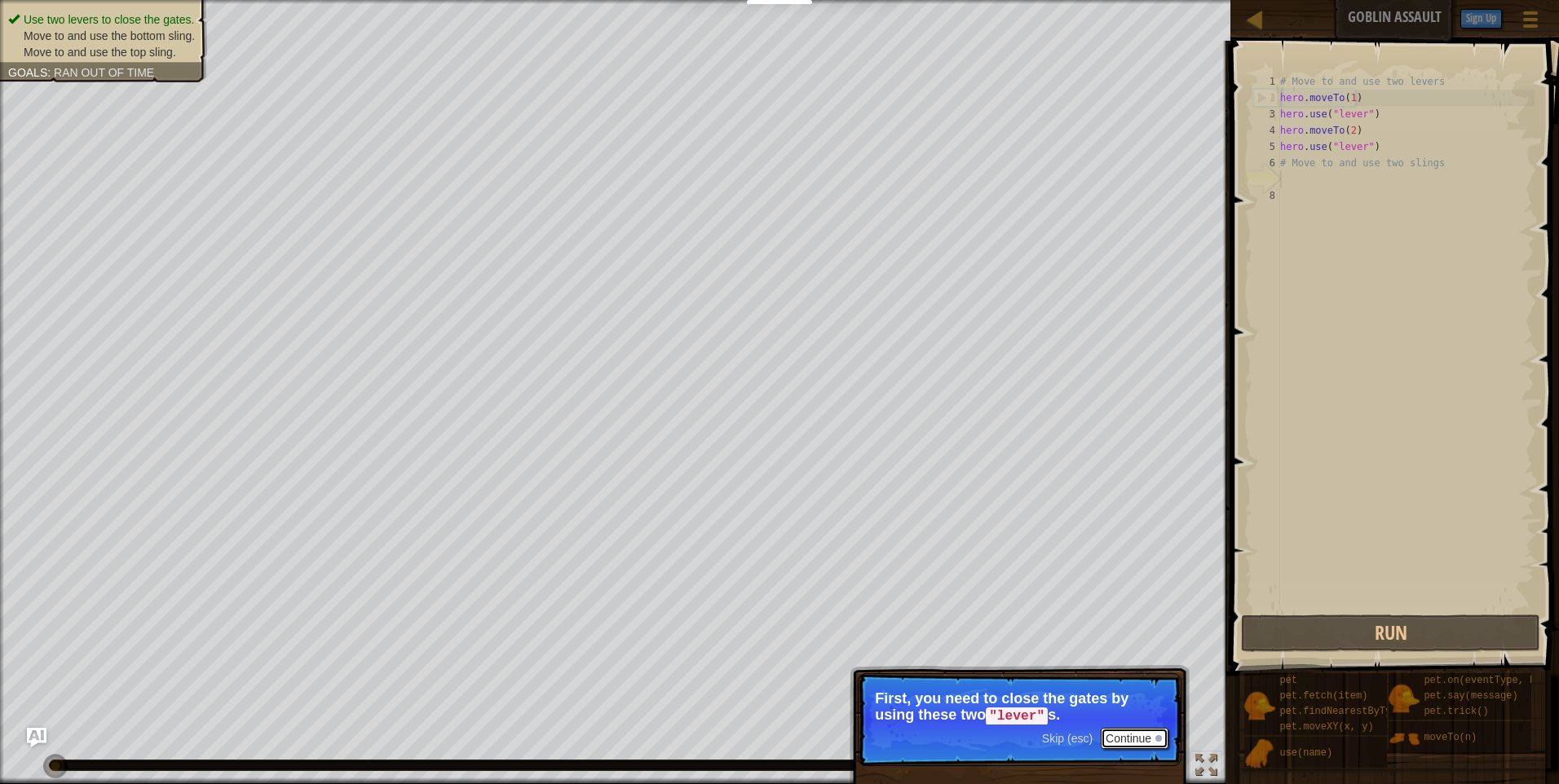
click at [1152, 738] on button "Continue" at bounding box center [1135, 739] width 68 height 22
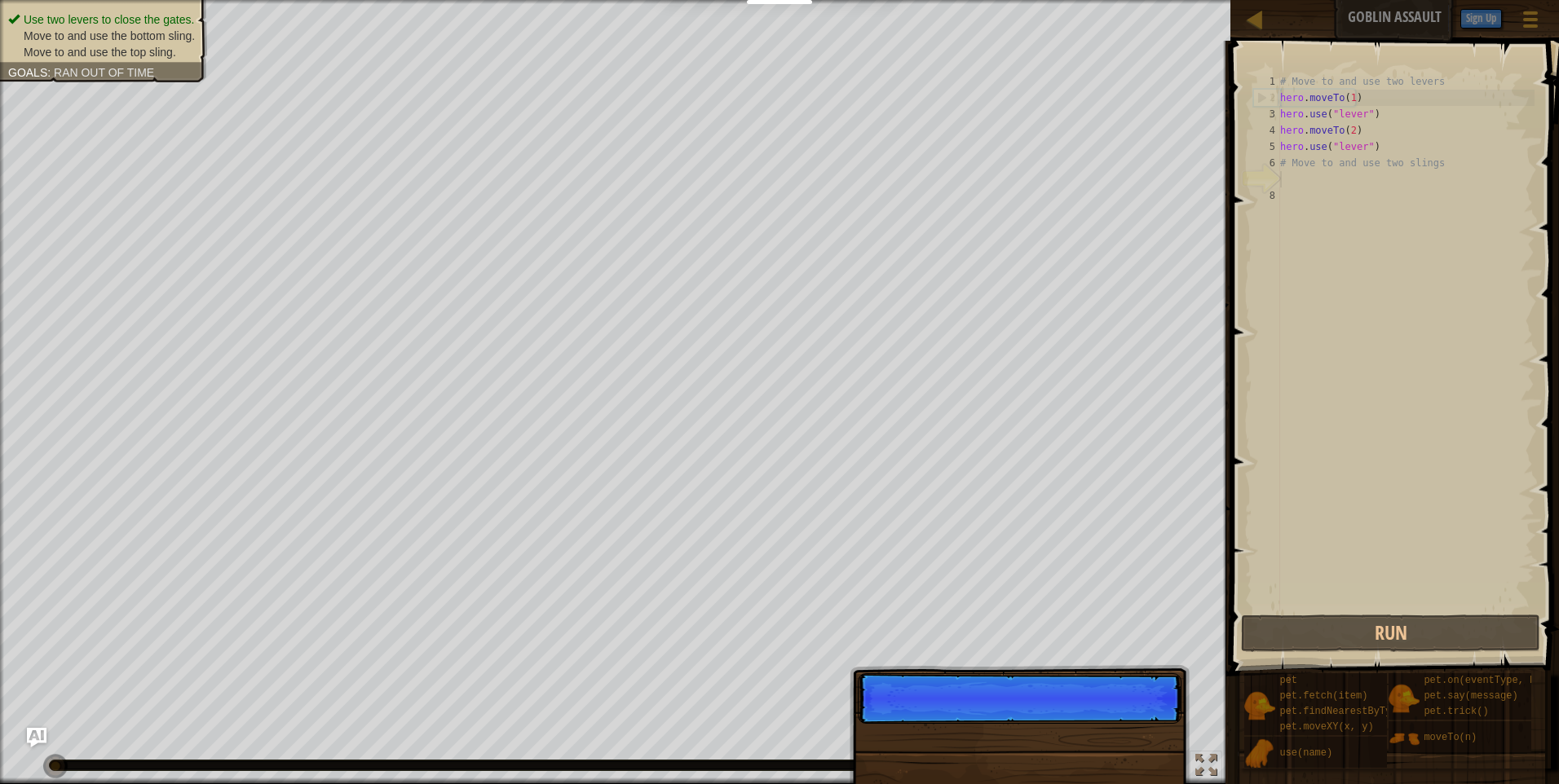
scroll to position [8, 0]
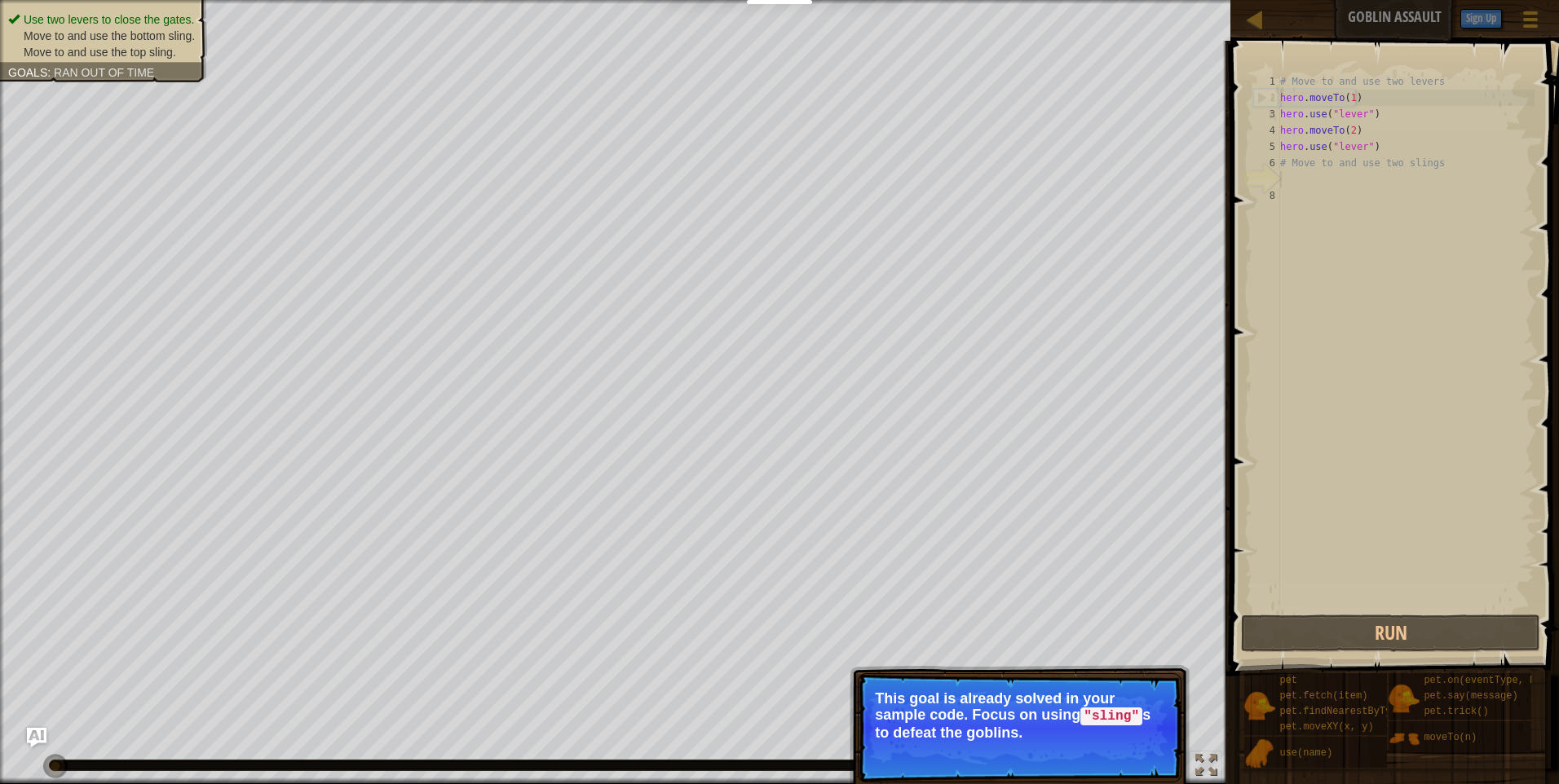
click at [1140, 745] on button "Continue" at bounding box center [1135, 755] width 68 height 22
